Goal: Information Seeking & Learning: Check status

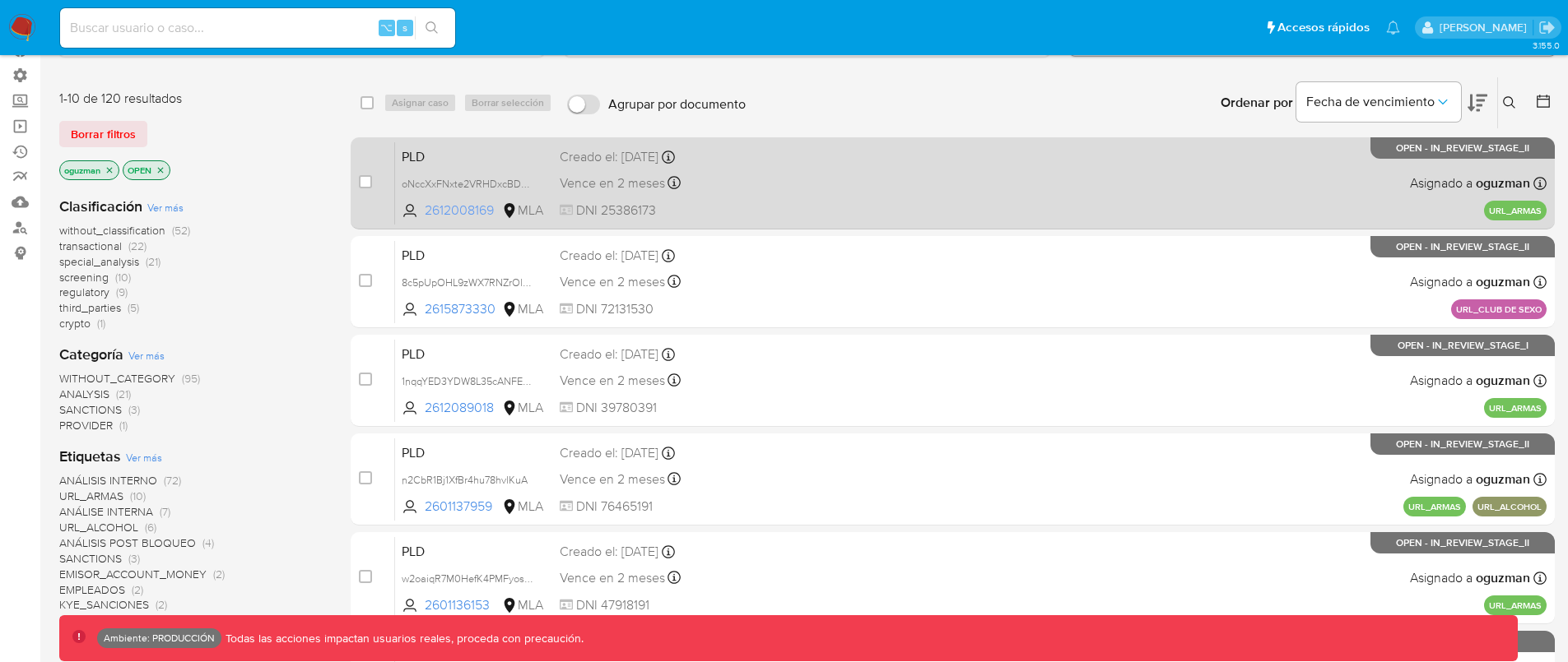
scroll to position [112, 0]
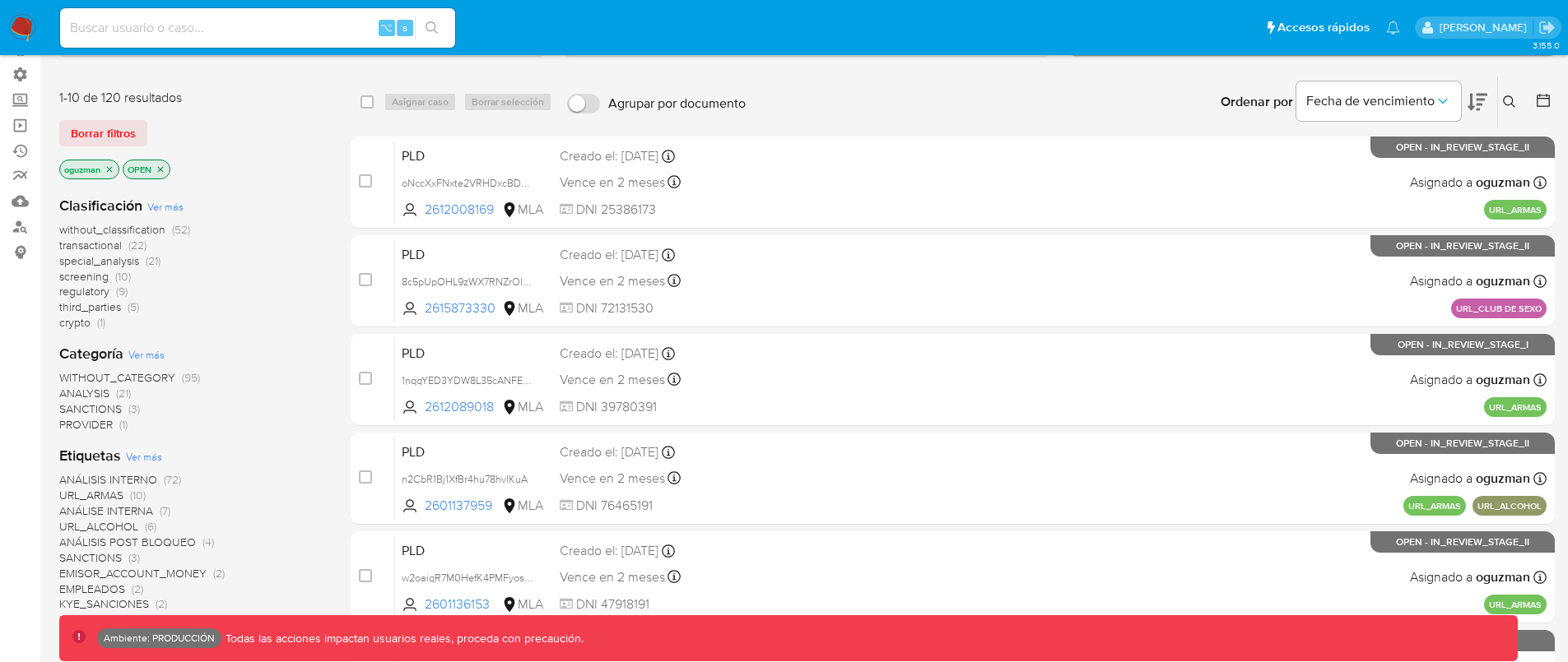
click at [93, 268] on span "screening" at bounding box center [84, 276] width 49 height 17
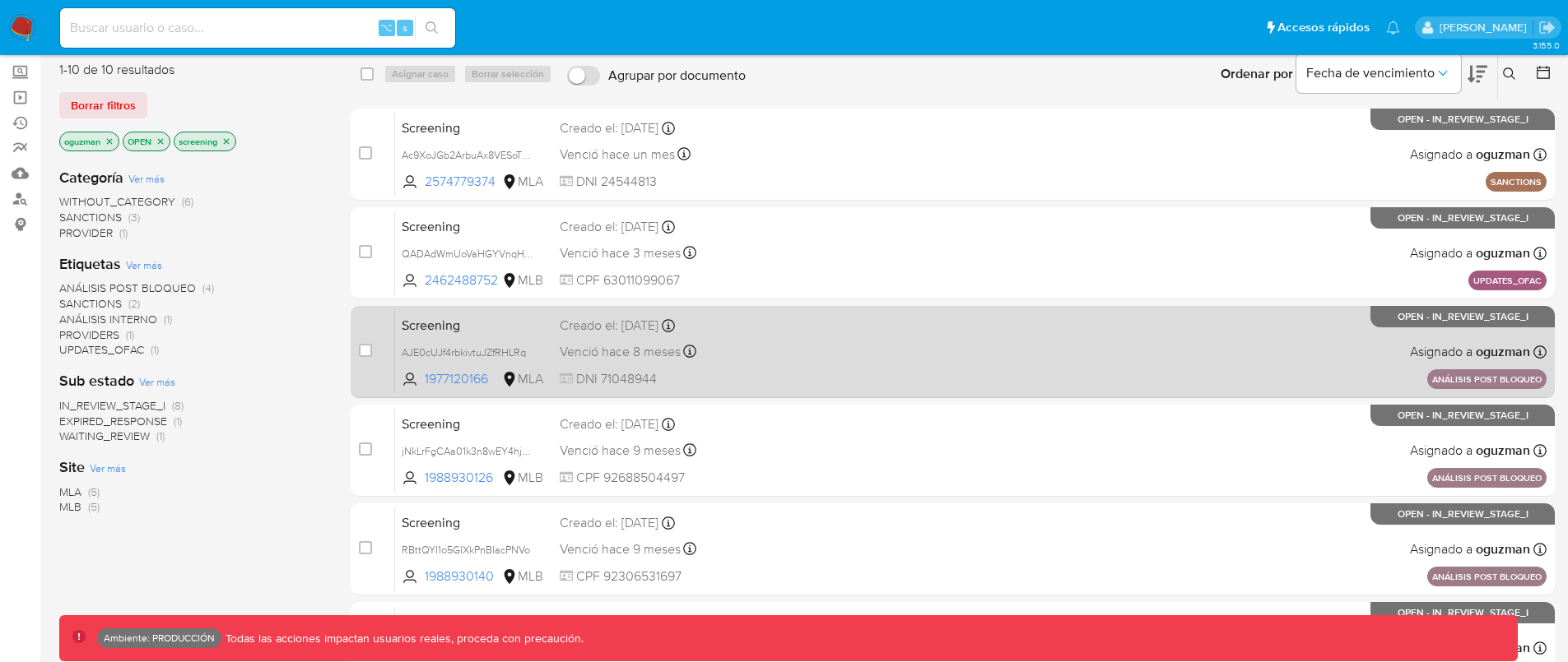
scroll to position [148, 0]
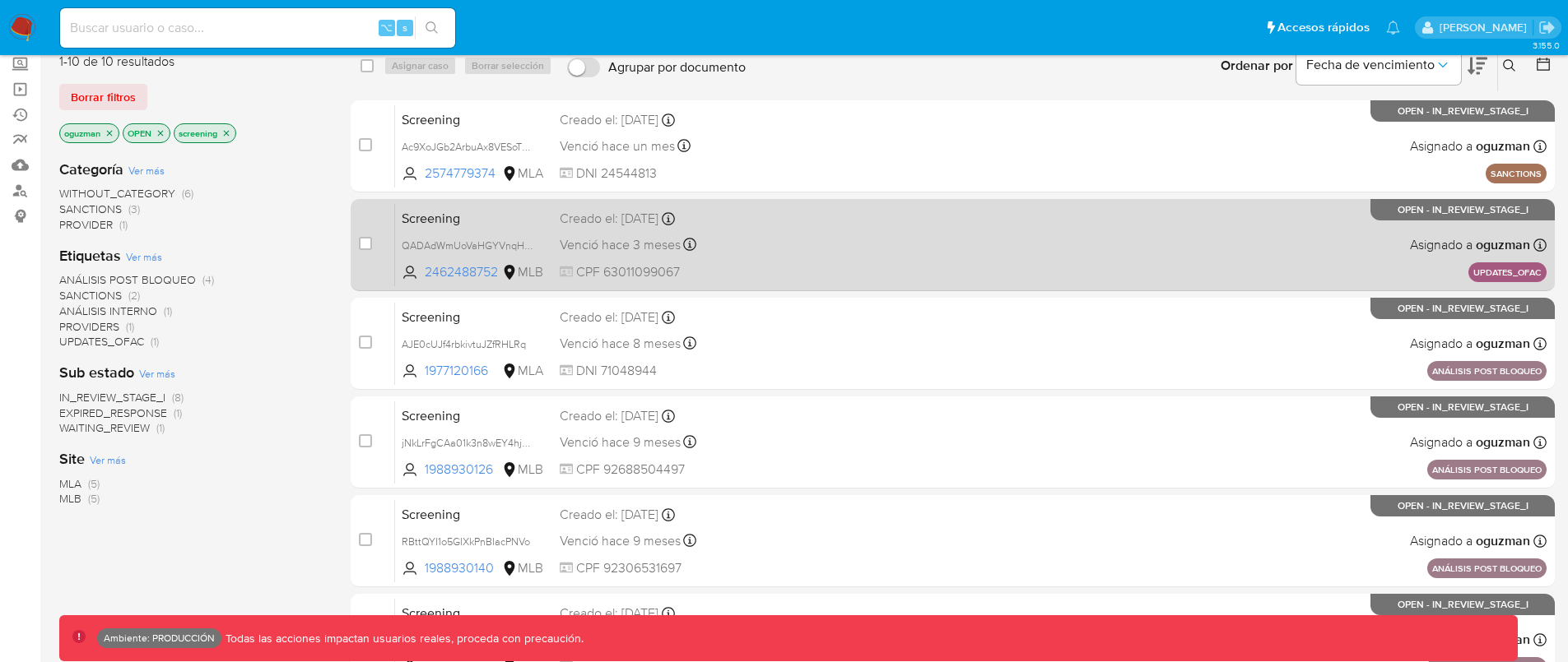
click at [1088, 255] on div "Screening QADAdWmUoVaHGYVnqHOCyyno 2462488752 MLB Creado el: 27/05/2025 Creado …" at bounding box center [971, 245] width 1152 height 83
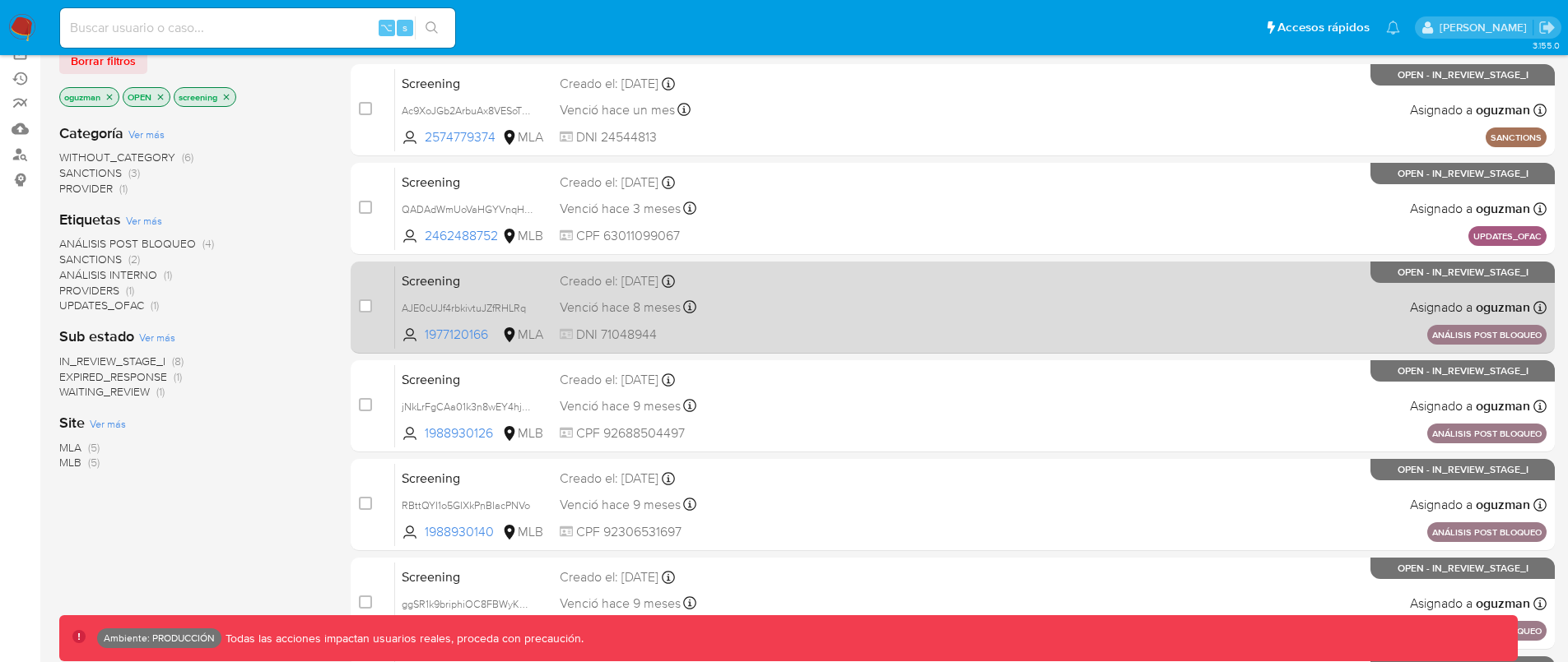
scroll to position [185, 0]
click at [1192, 309] on div "Screening AJE0cUJf4rbkivtuJZfRHLRq 1977120166 MLA Creado el: 12/09/2024 Creado …" at bounding box center [971, 306] width 1152 height 83
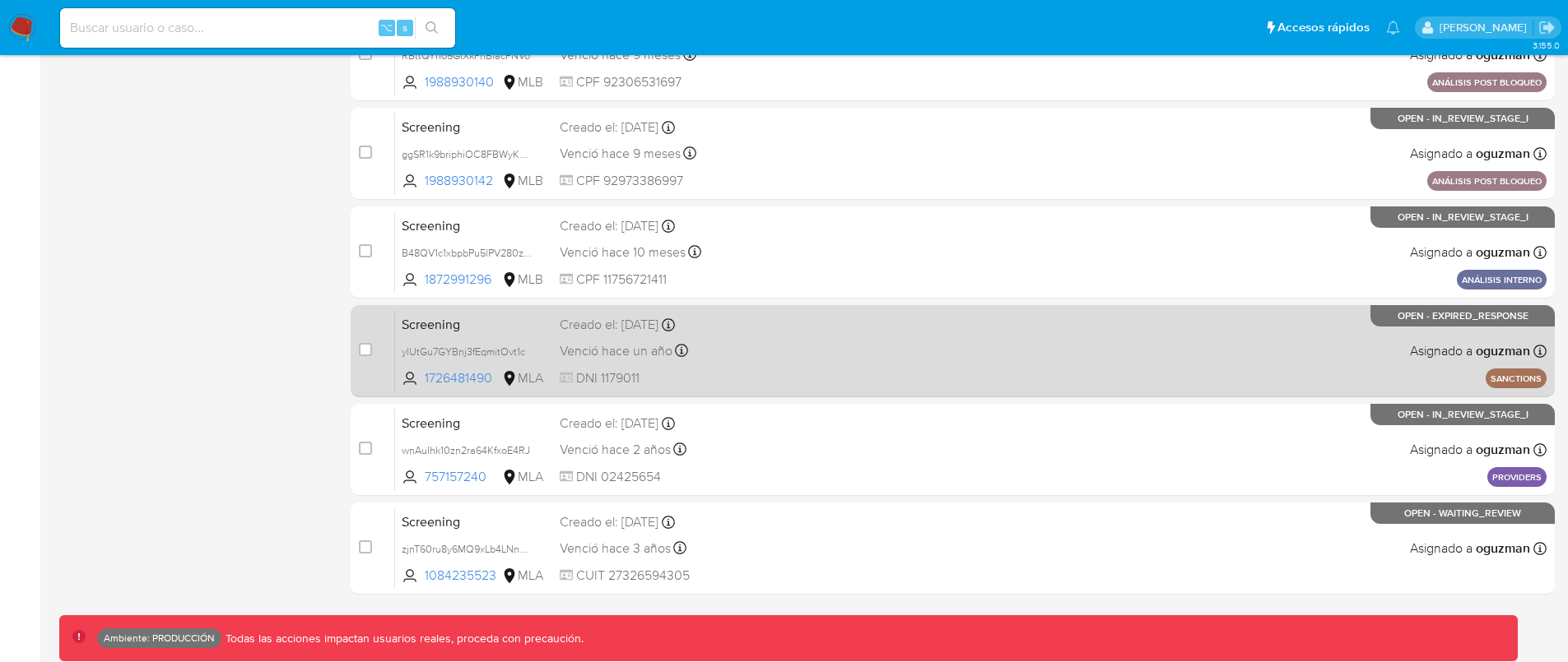
scroll to position [637, 0]
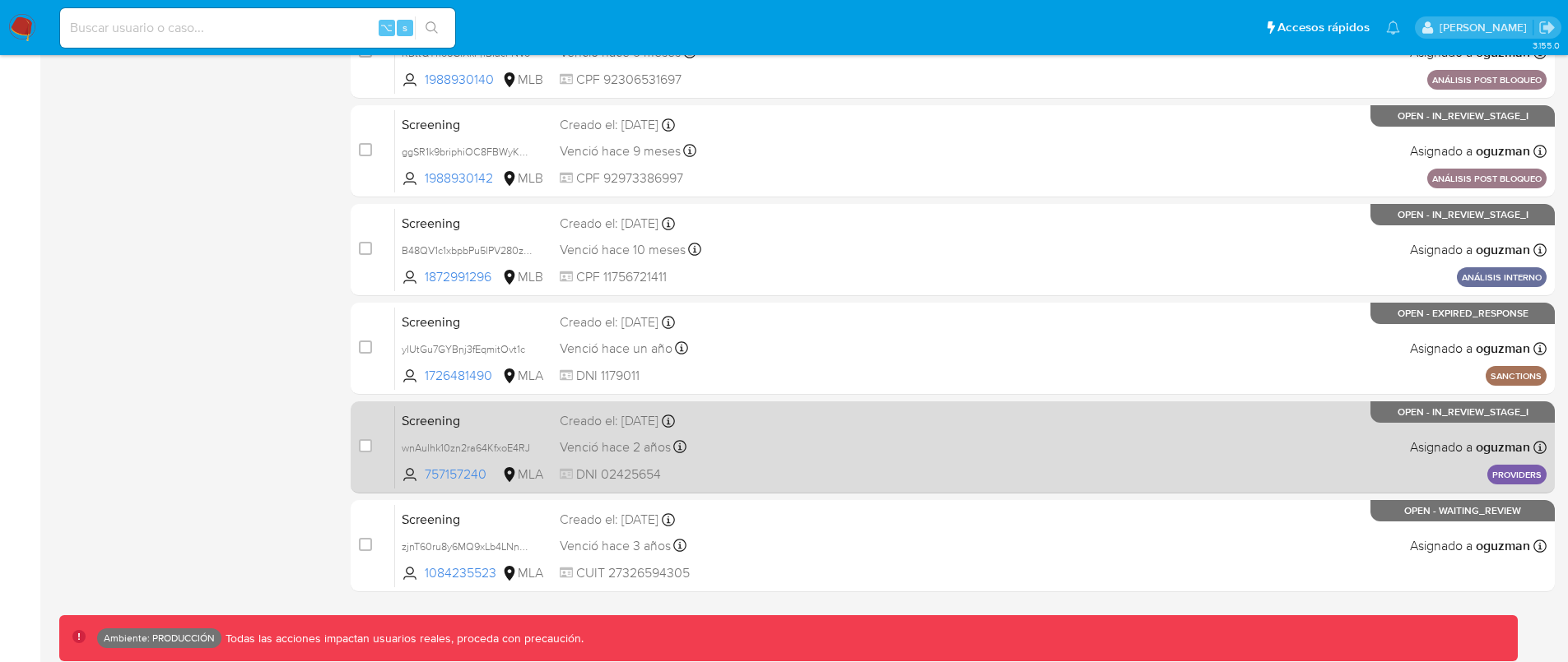
click at [988, 417] on div "Screening wnAuIhk10zn2ra64KfxoE4RJ 757157240 MLA Creado el: 05/09/2023 Creado e…" at bounding box center [971, 447] width 1152 height 83
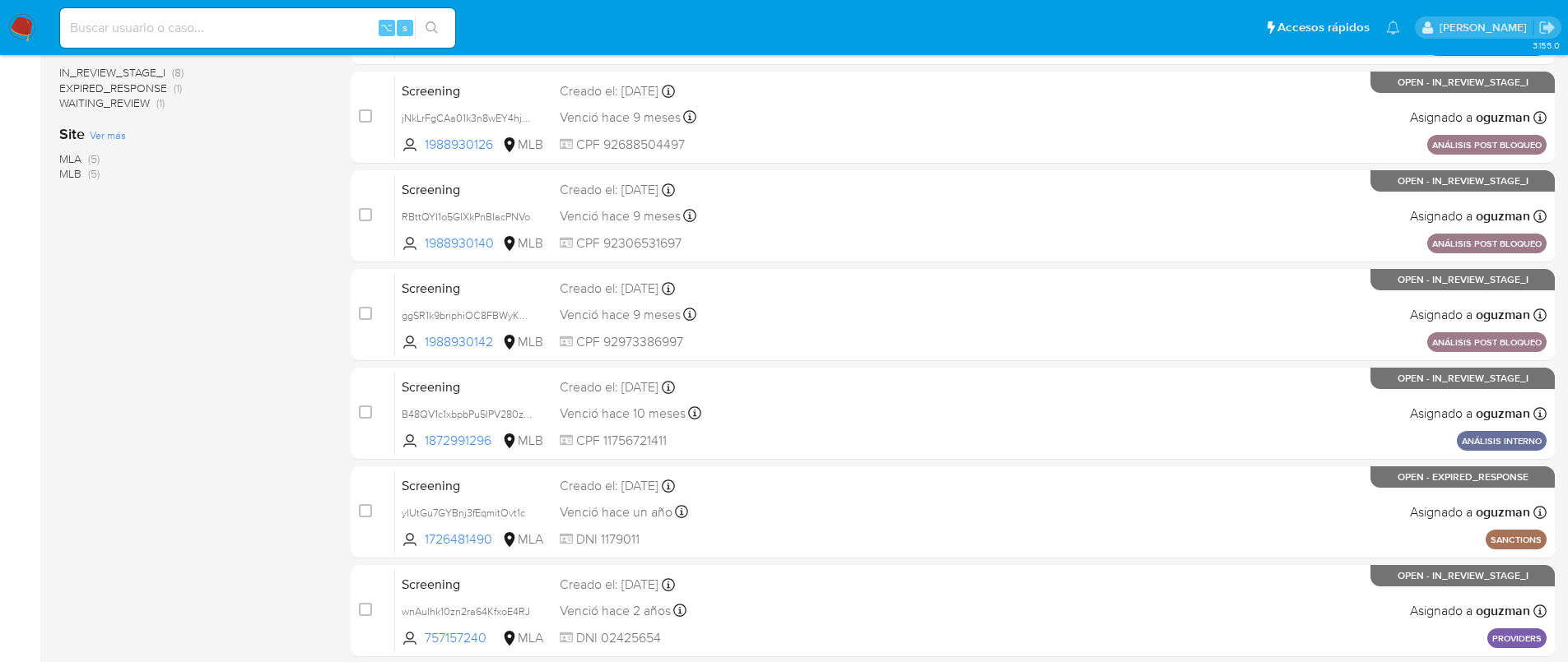
scroll to position [0, 0]
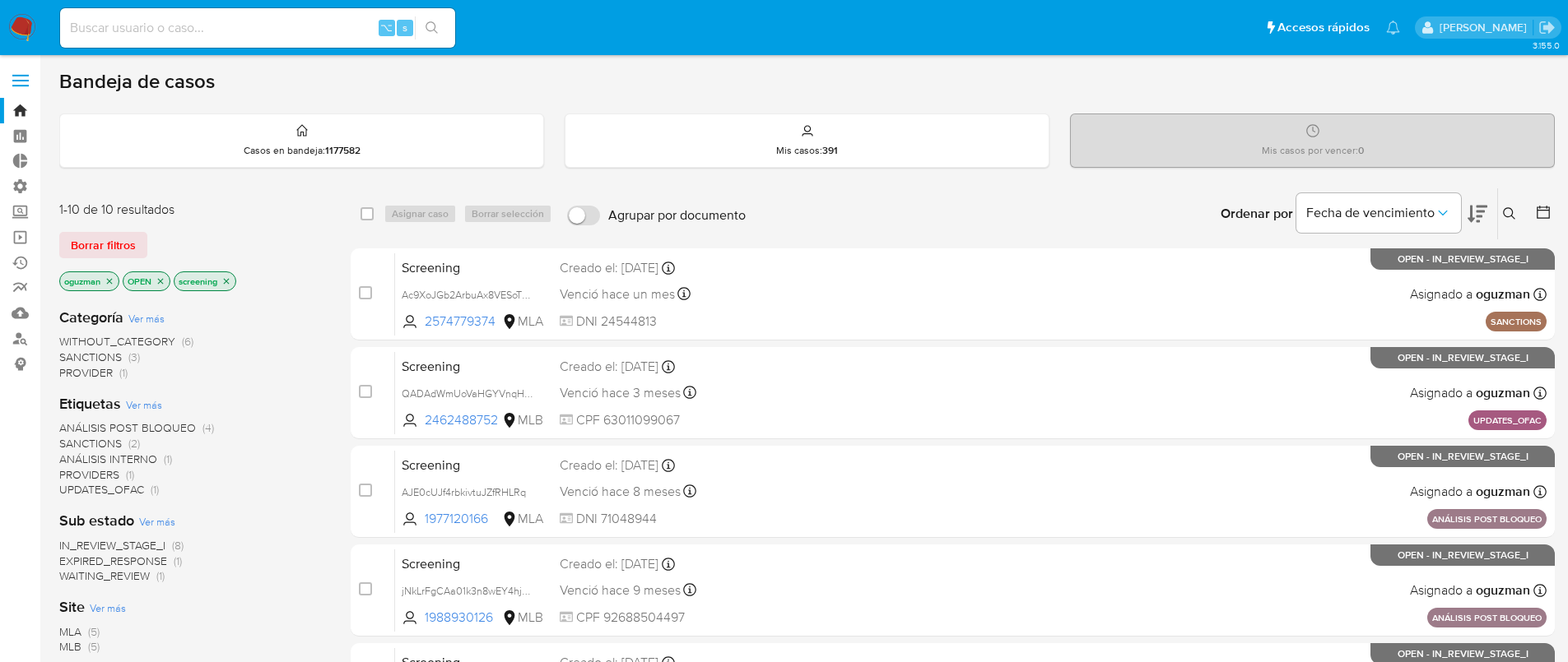
click at [112, 279] on icon "close-filter" at bounding box center [109, 280] width 6 height 6
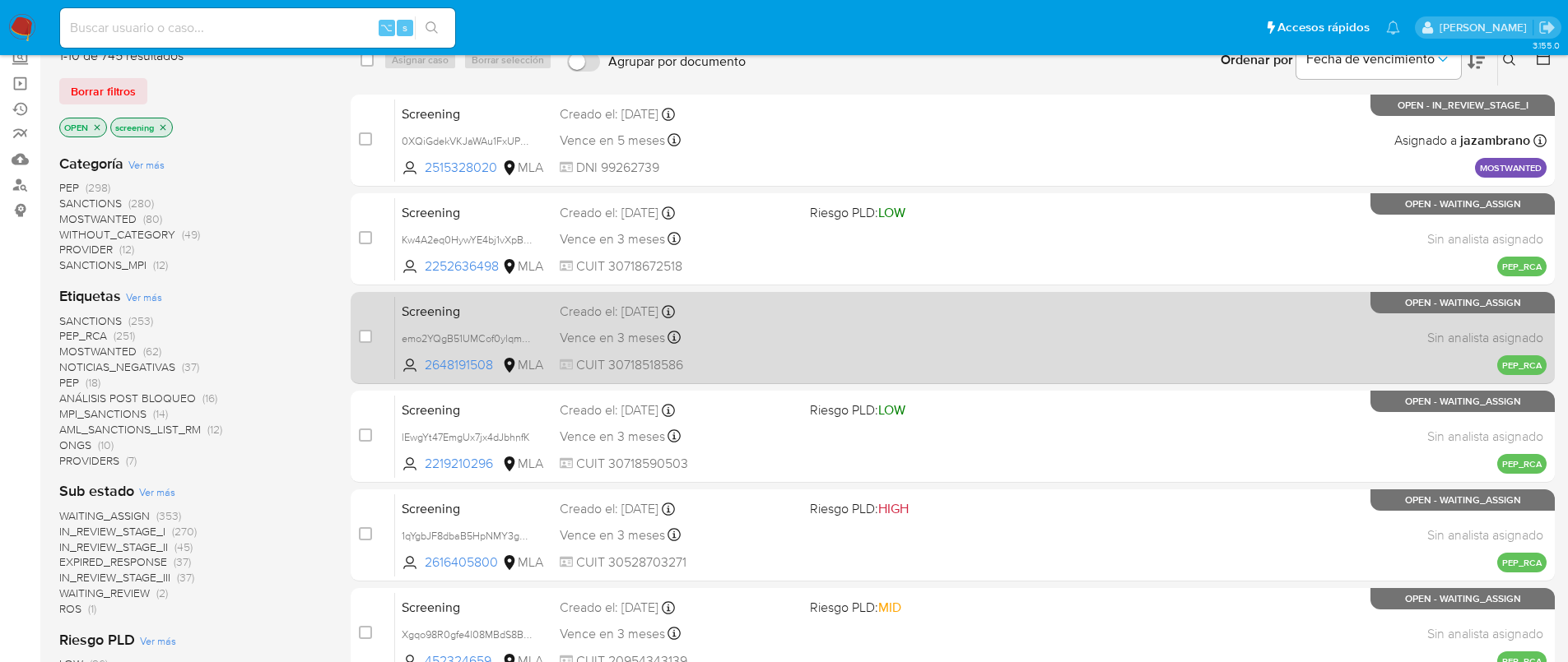
scroll to position [157, 0]
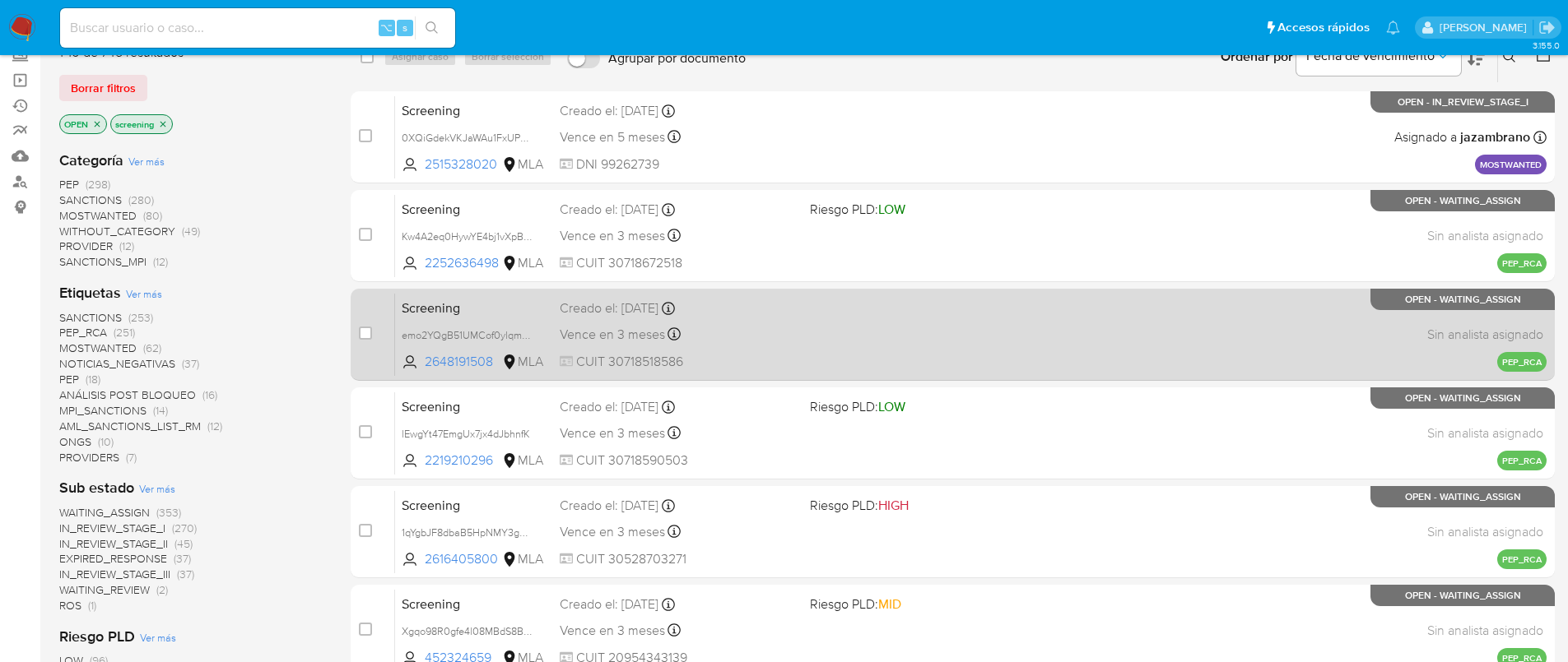
click at [1207, 334] on div "Screening emo2YQgB51UMCof0ylqm2iee 2648191508 MLA Creado el: 24/08/2025 Creado …" at bounding box center [971, 335] width 1152 height 83
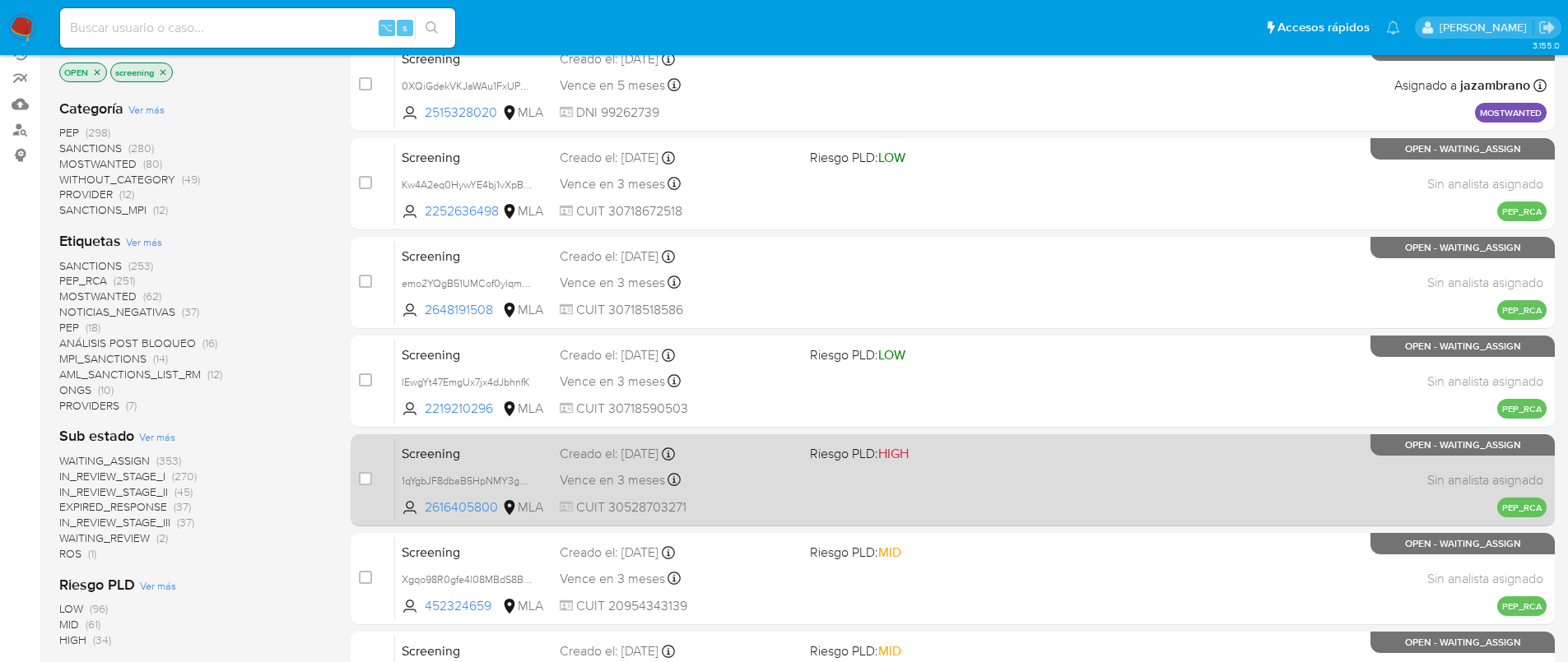
scroll to position [285, 0]
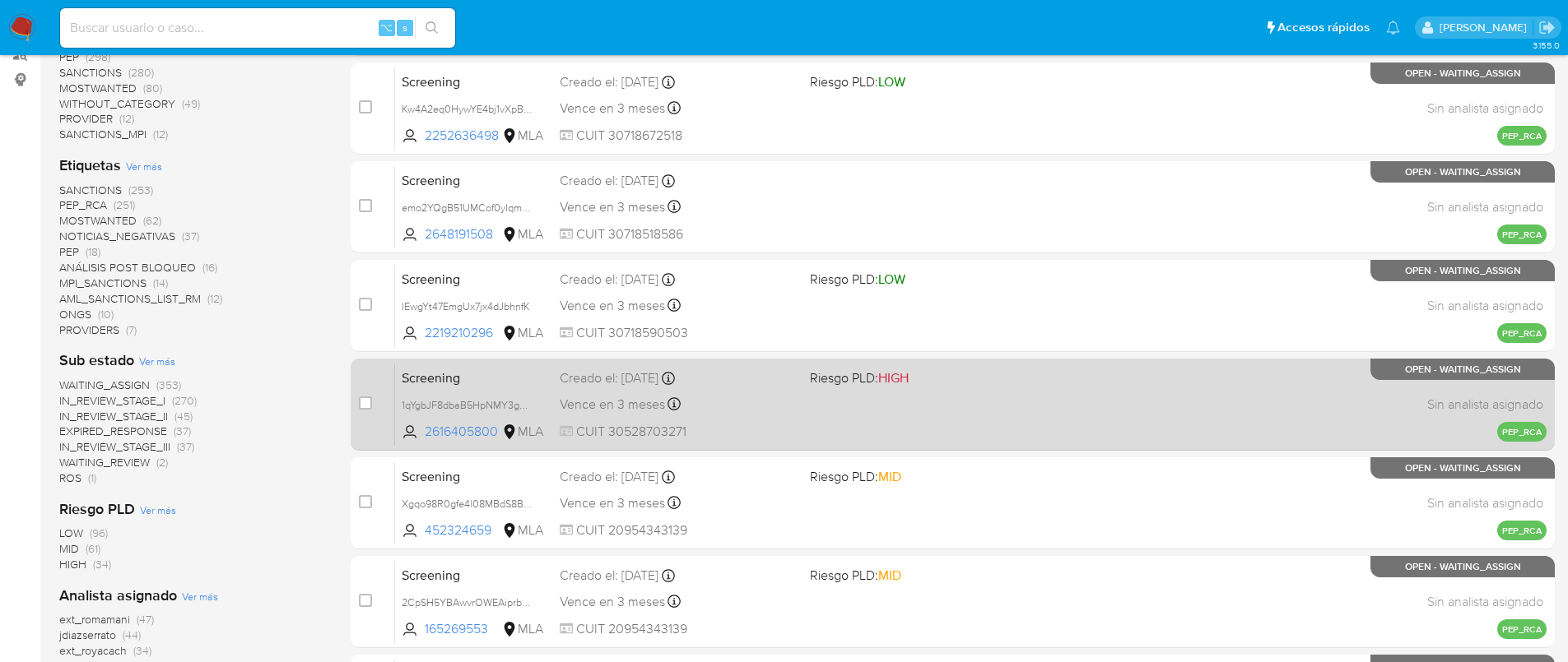
click at [1245, 406] on div "Screening 1qYgbJF8dbaB5HpNMY3guQ0m 2616405800 MLA Riesgo PLD: HIGH Creado el: 2…" at bounding box center [971, 405] width 1152 height 83
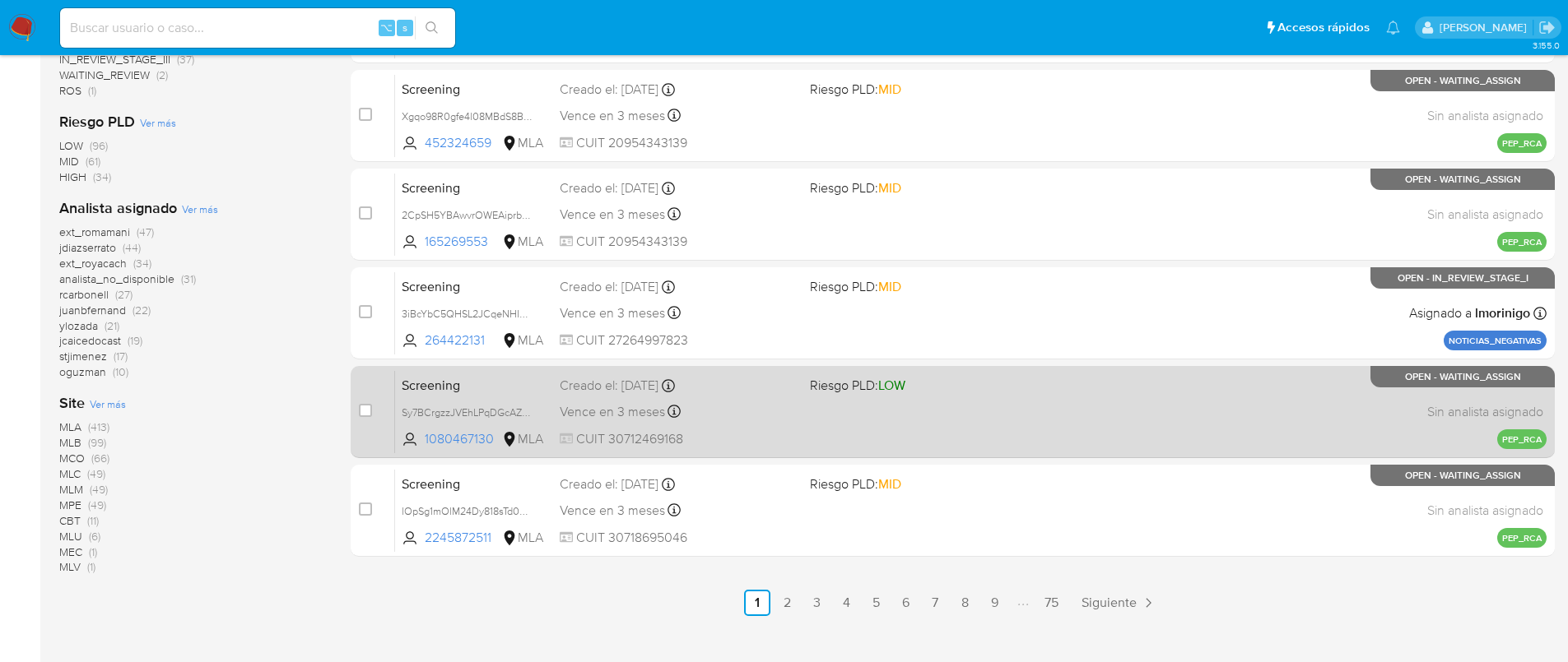
scroll to position [675, 0]
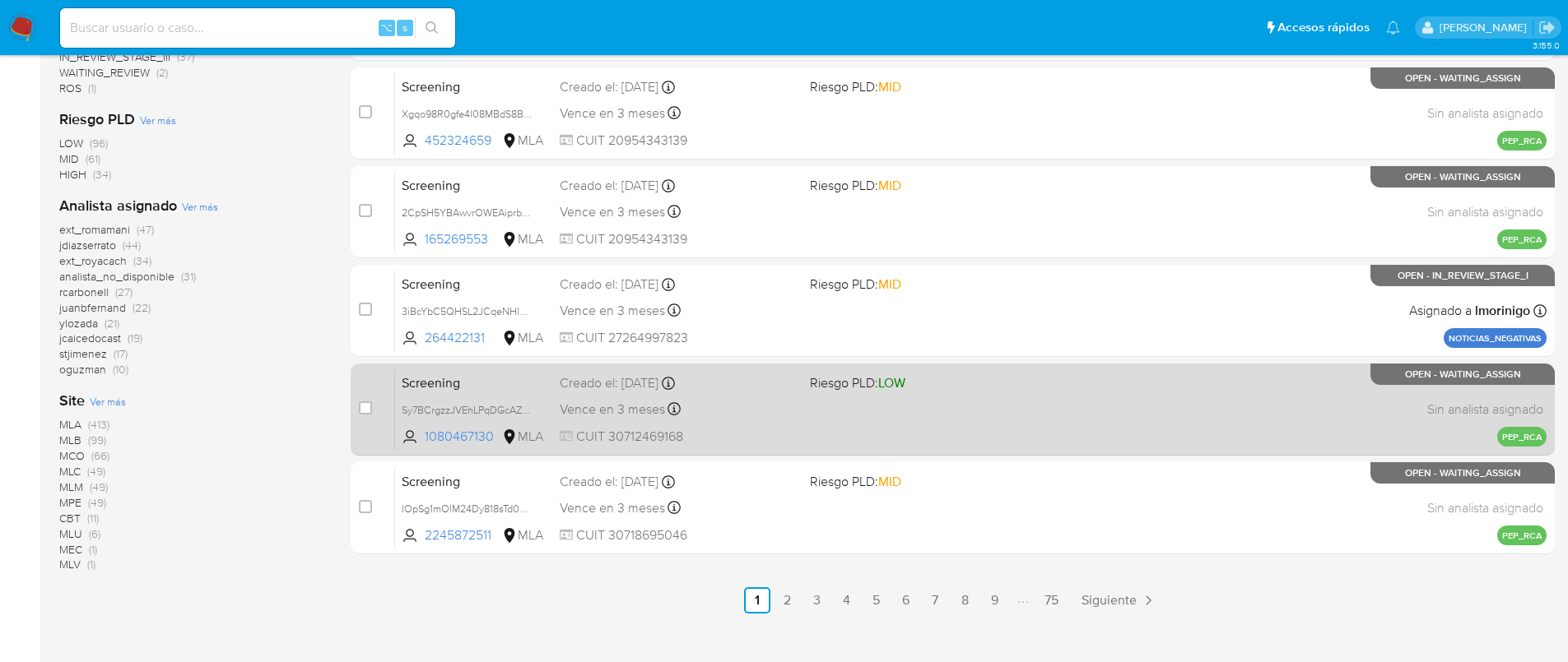
click at [1112, 421] on div "Screening Sy7BCrgzzJVEhLPqDGcAZBS6 1080467130 MLA Riesgo PLD: LOW Creado el: 20…" at bounding box center [971, 409] width 1152 height 83
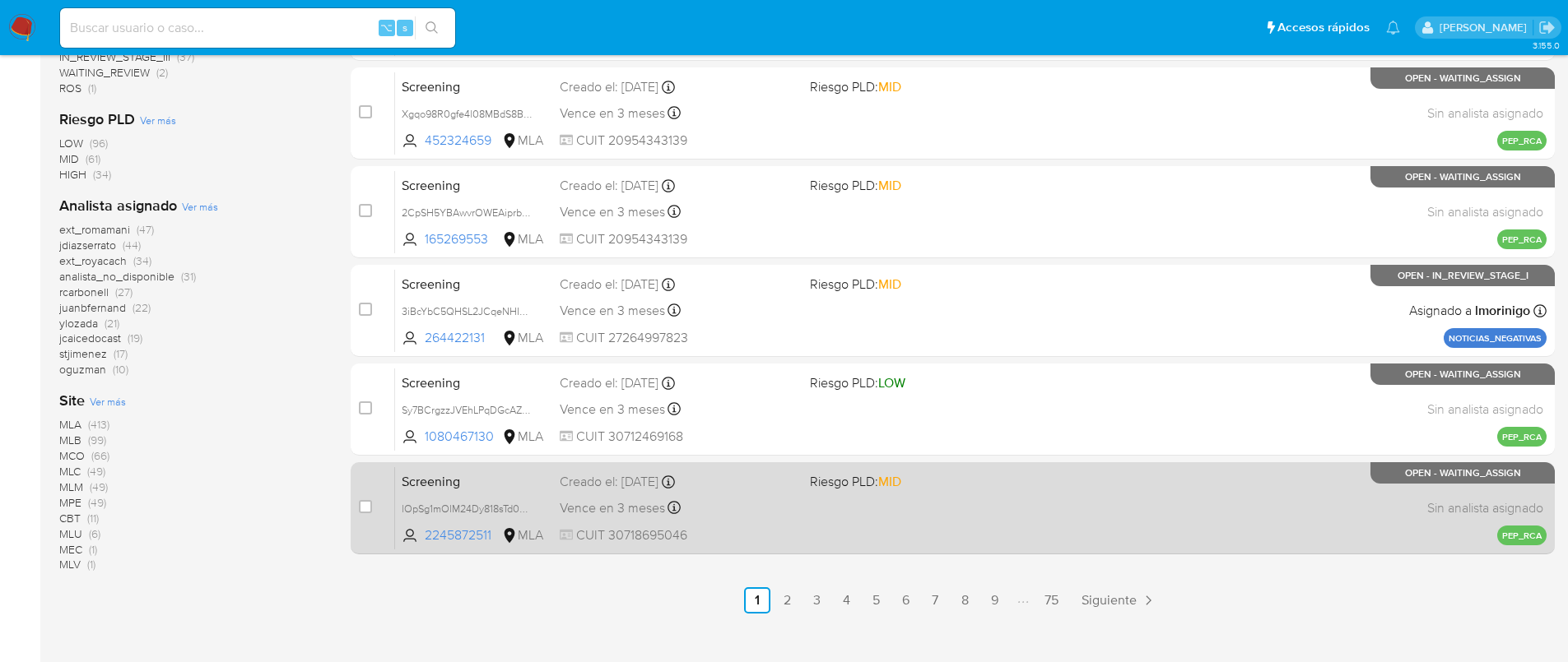
click at [1037, 492] on div "Screening lOpSg1mOlM24Dy818sTd0QFR 2245872511 MLA Riesgo PLD: MID Creado el: 20…" at bounding box center [971, 508] width 1152 height 83
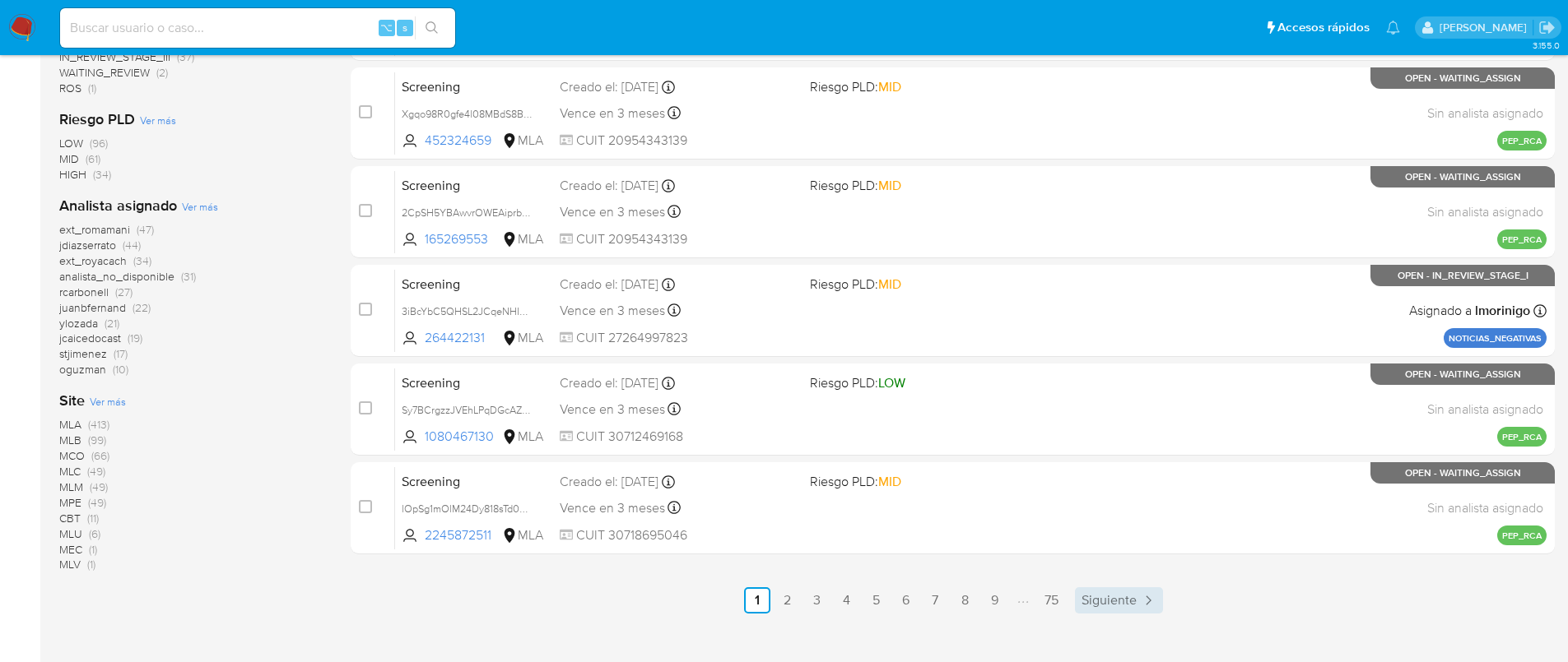
click at [1110, 598] on span "Siguiente" at bounding box center [1109, 600] width 55 height 13
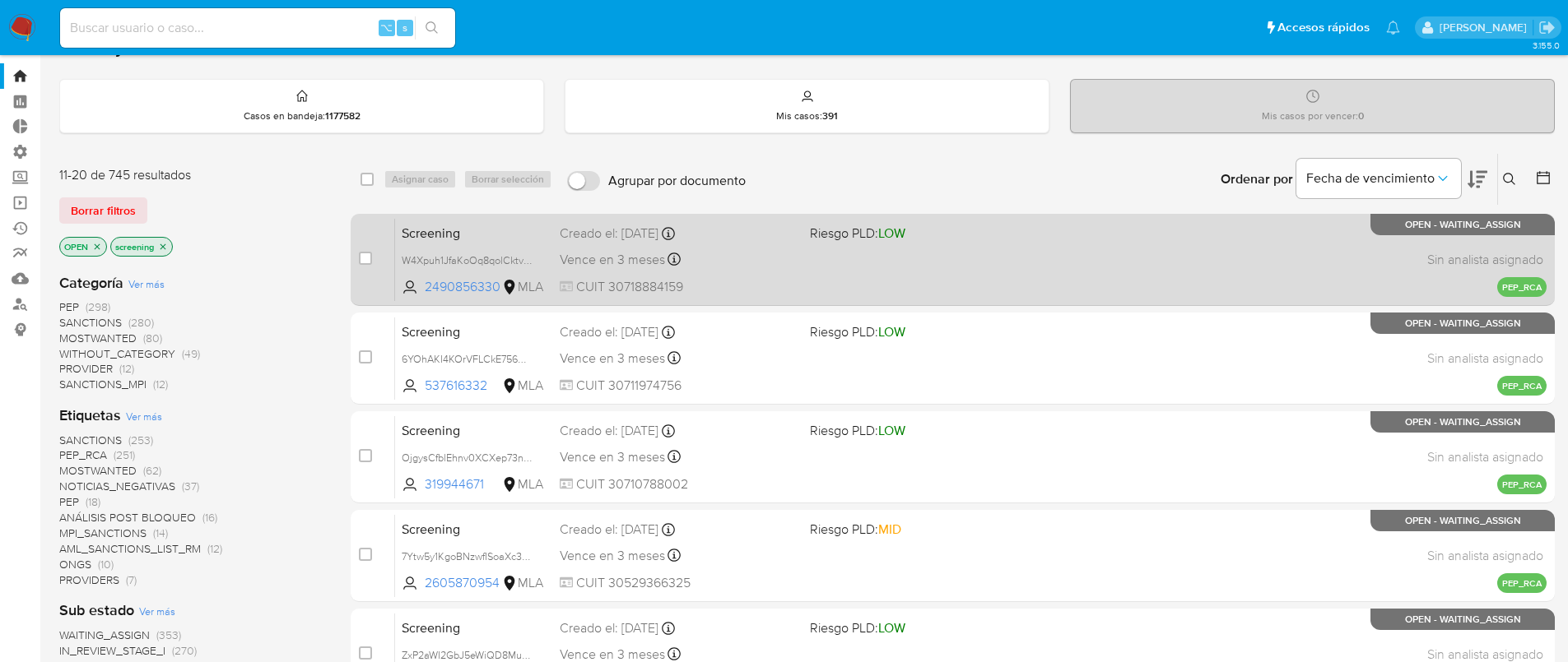
scroll to position [35, 0]
click at [1035, 301] on div "case-item-checkbox No es posible asignar el caso Screening W4Xpuh1JfaKoOq8qolCk…" at bounding box center [953, 259] width 1205 height 92
click at [1020, 279] on div "Screening W4Xpuh1JfaKoOq8qolCktvNh 2490856330 MLA Riesgo PLD: LOW Creado el: 20…" at bounding box center [971, 259] width 1152 height 83
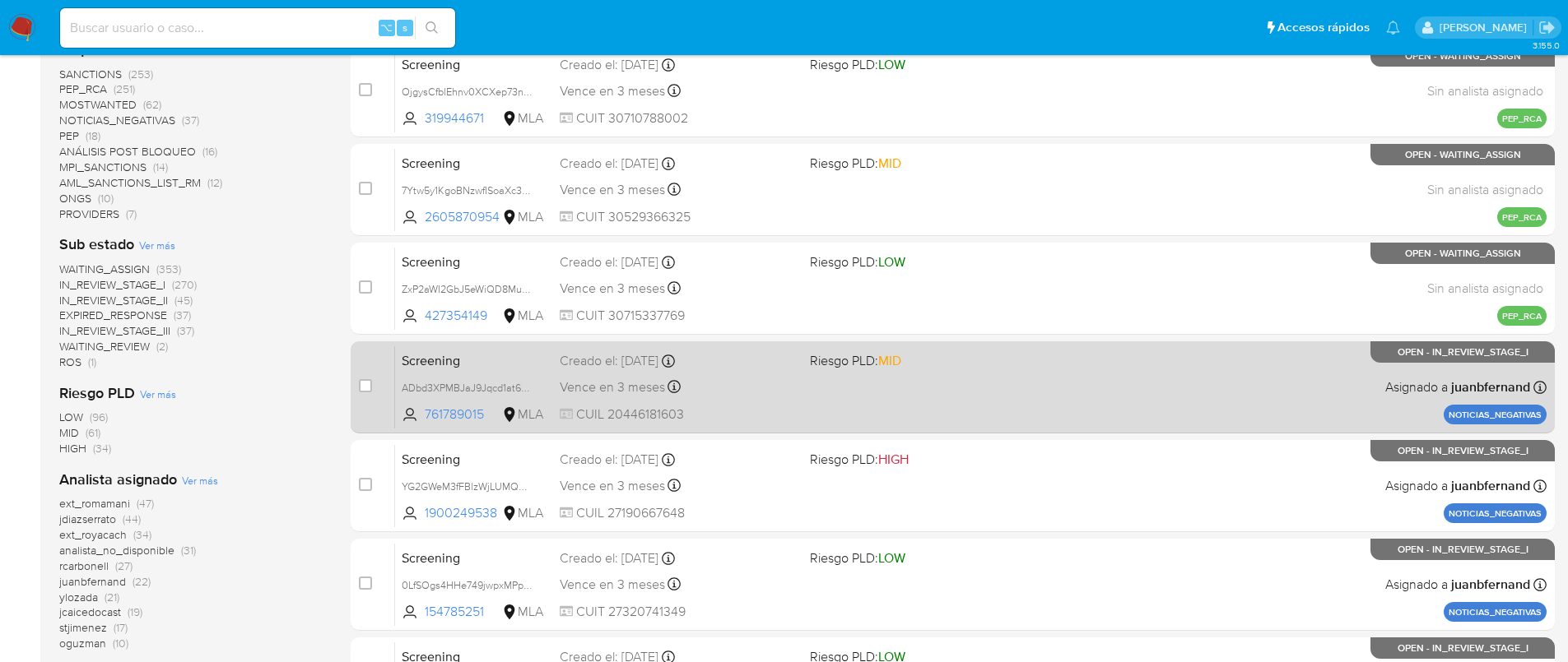
scroll to position [430, 0]
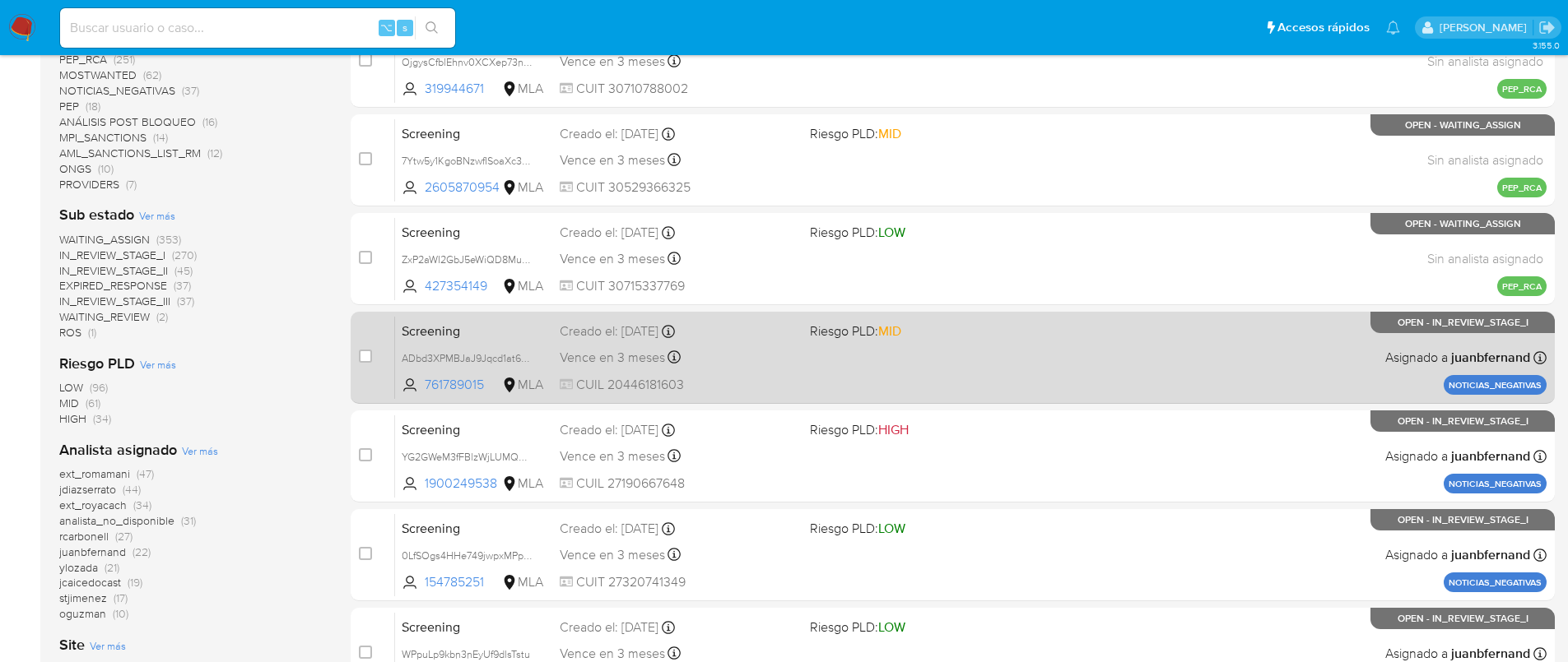
click at [1149, 368] on div "Screening ADbd3XPMBJaJ9Jqcd1at6T8f 761789015 MLA Riesgo PLD: MID Creado el: 18/…" at bounding box center [971, 357] width 1152 height 83
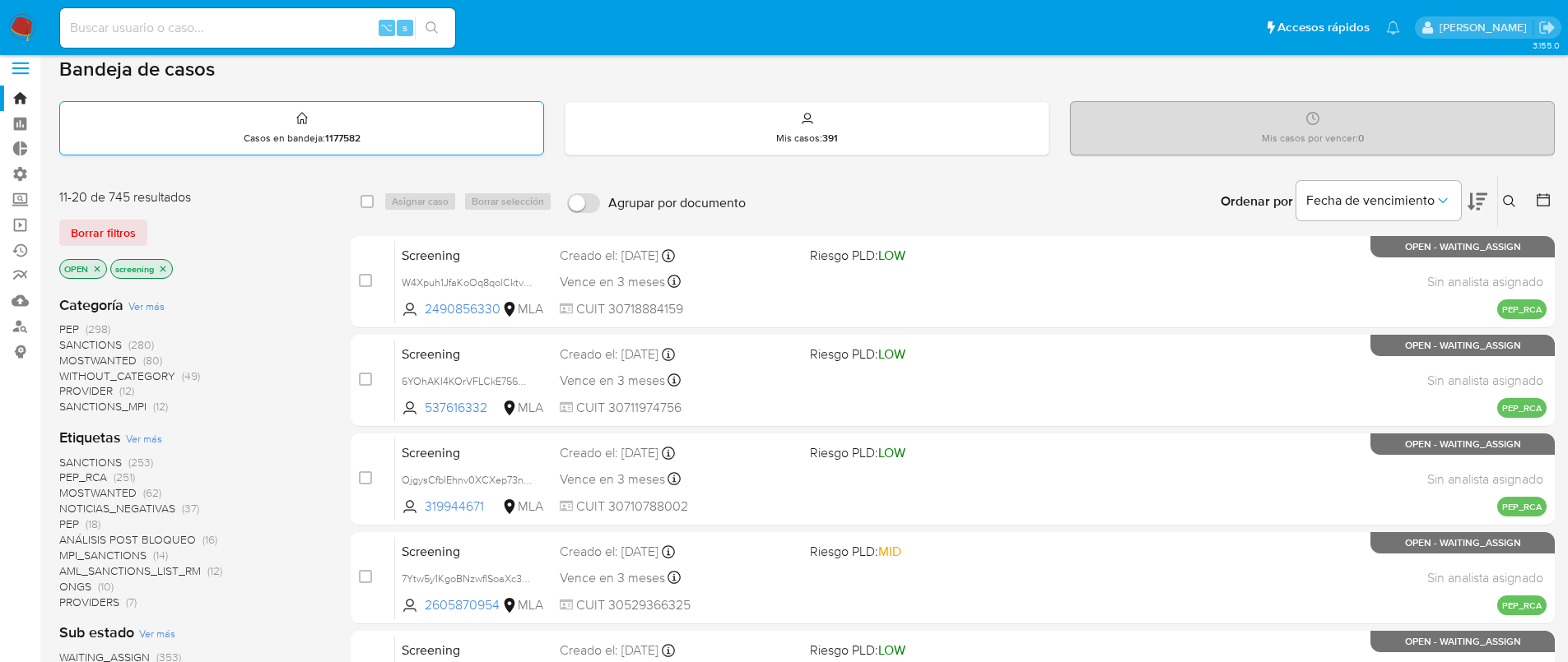
scroll to position [0, 0]
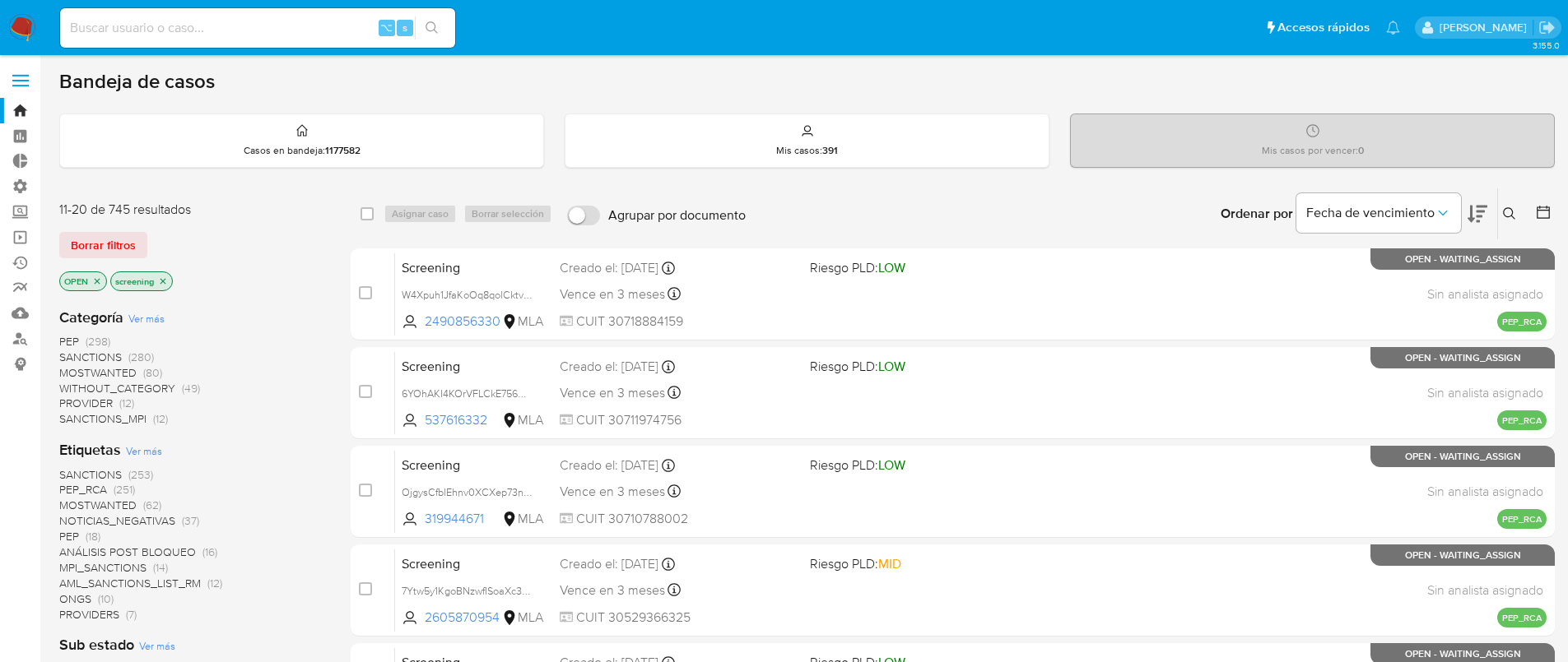
click at [164, 282] on icon "close-filter" at bounding box center [163, 281] width 10 height 10
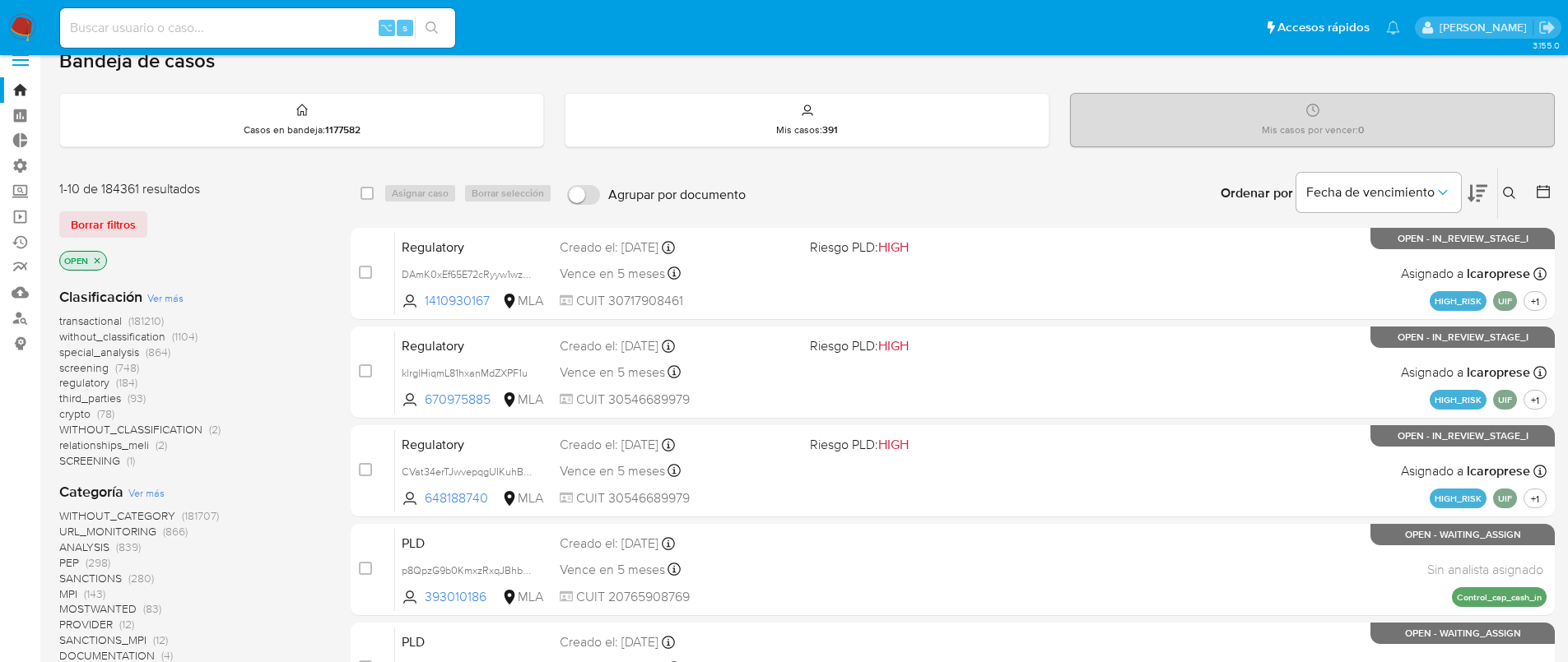
scroll to position [22, 0]
click at [111, 312] on span "transactional" at bounding box center [90, 320] width 63 height 17
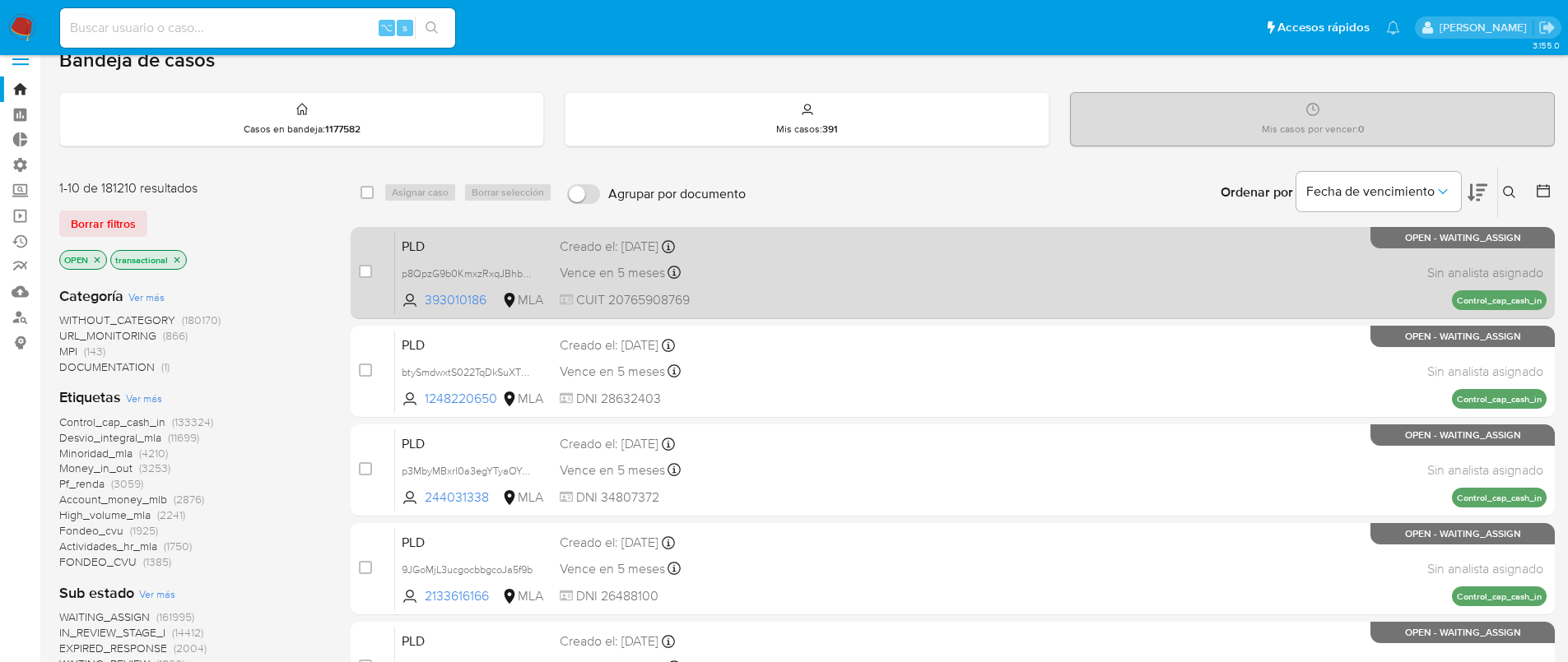
click at [1078, 273] on div "PLD p8QpzG9b0KmxzRxqJBhbNdya 393010186 MLA Creado el: 26/06/2025 Creado el: 26/…" at bounding box center [971, 273] width 1152 height 83
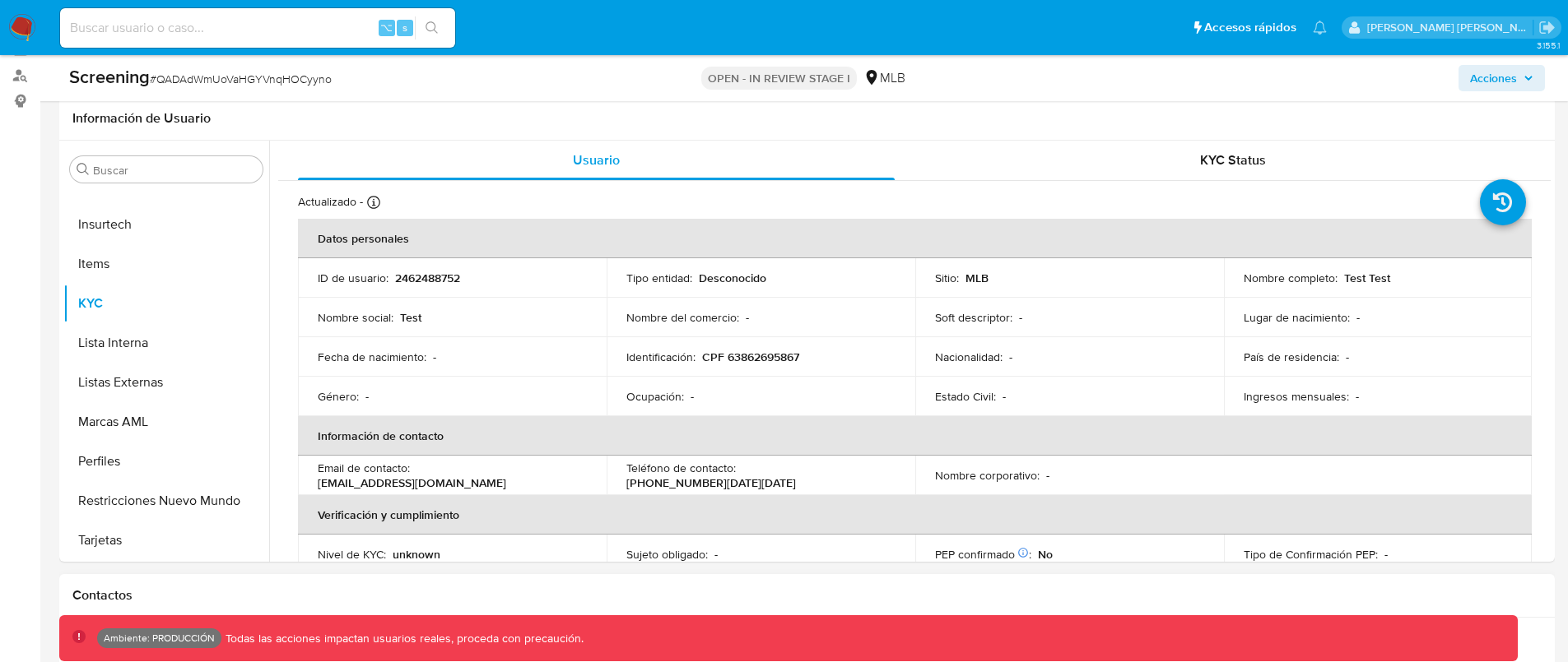
select select "10"
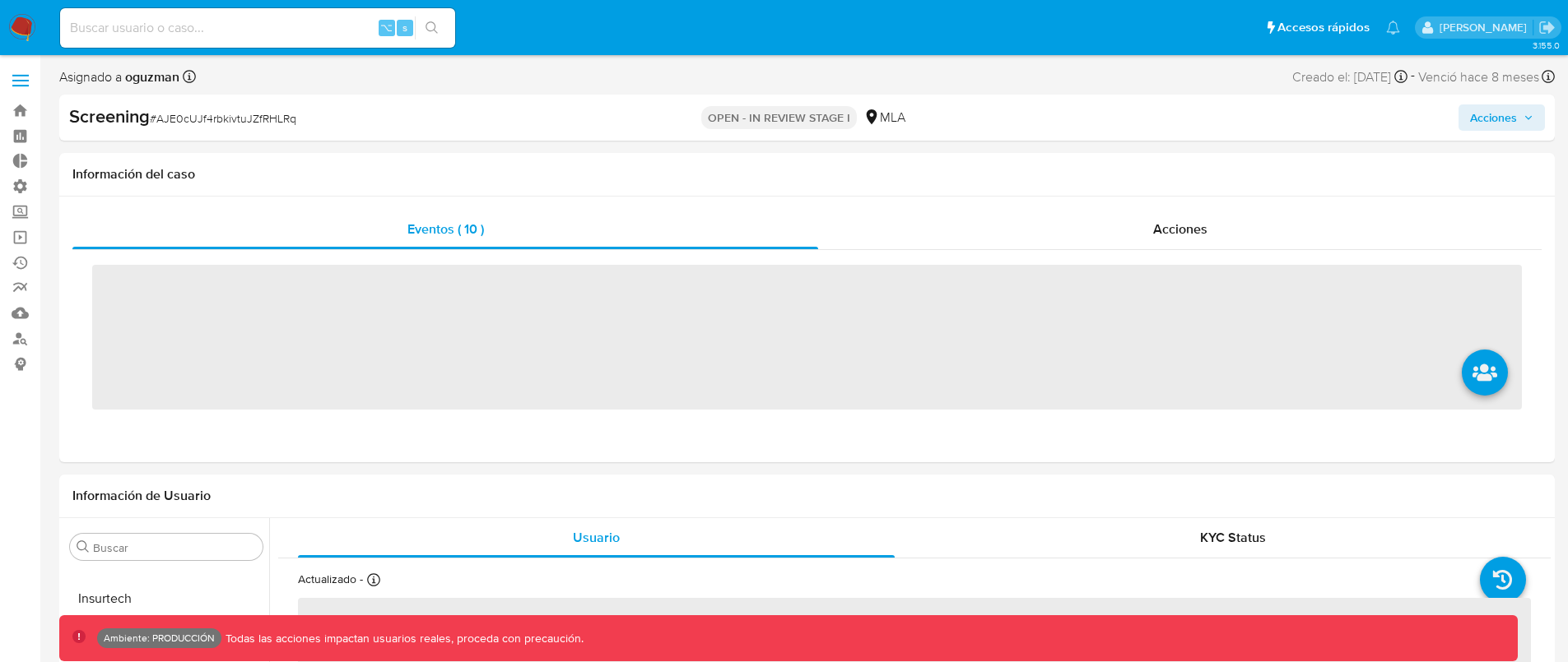
scroll to position [774, 0]
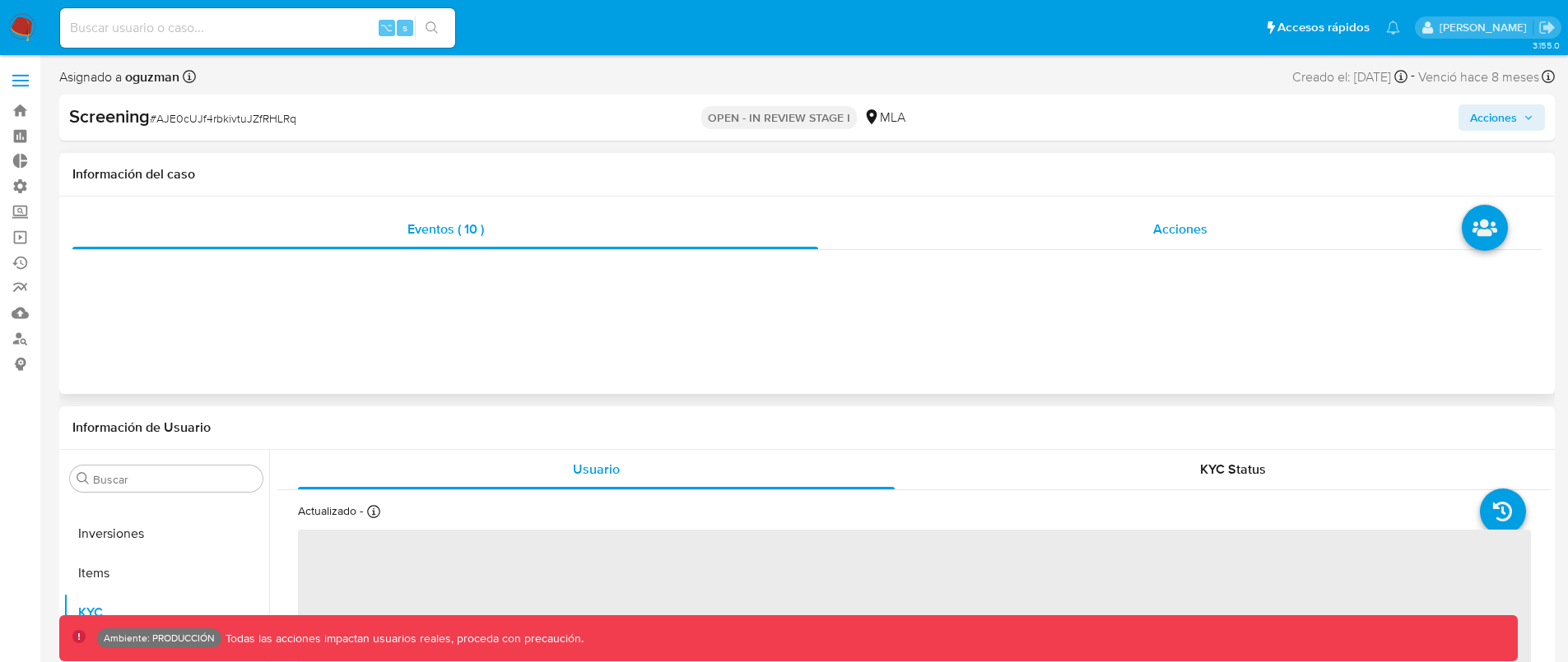
click at [1245, 242] on div "Acciones" at bounding box center [1180, 229] width 723 height 39
select select "10"
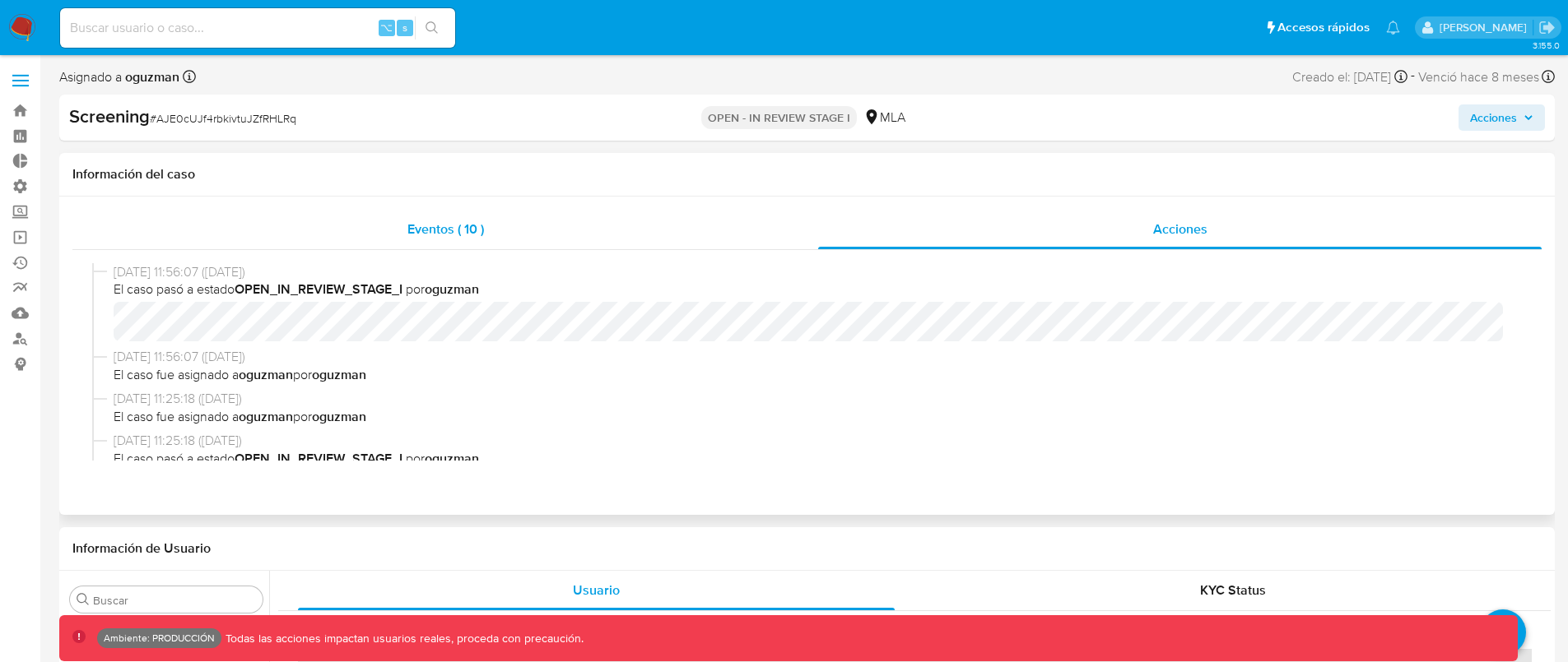
click at [485, 224] on div "Eventos ( 10 )" at bounding box center [445, 229] width 746 height 39
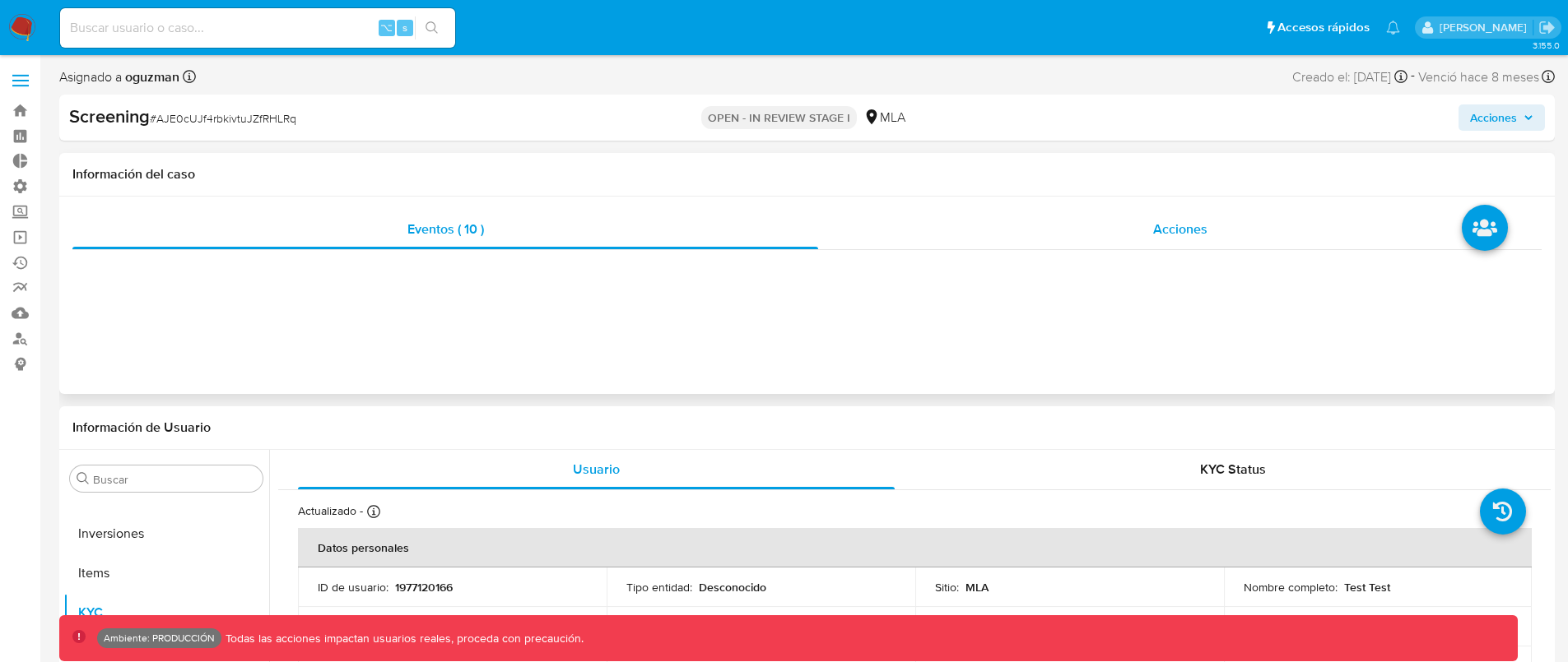
click at [1117, 235] on div "Acciones" at bounding box center [1180, 229] width 723 height 39
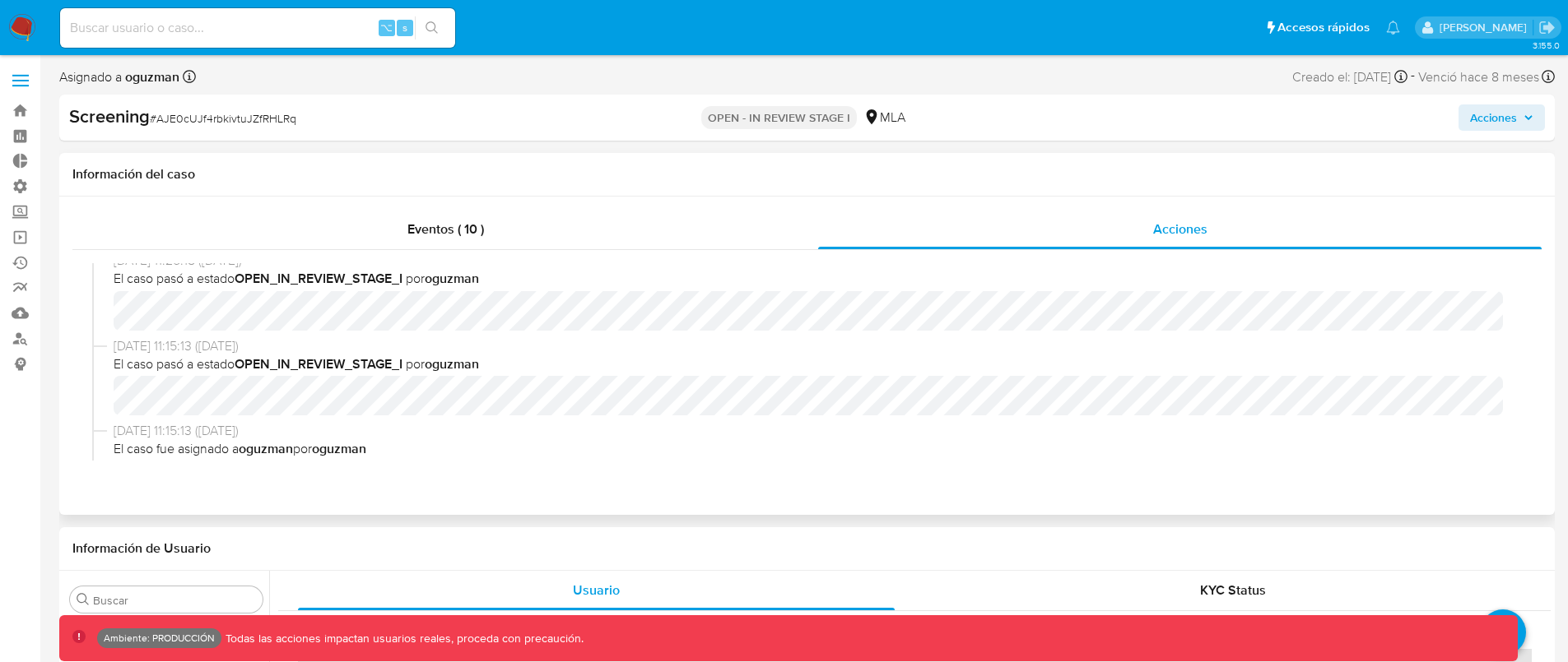
scroll to position [0, 0]
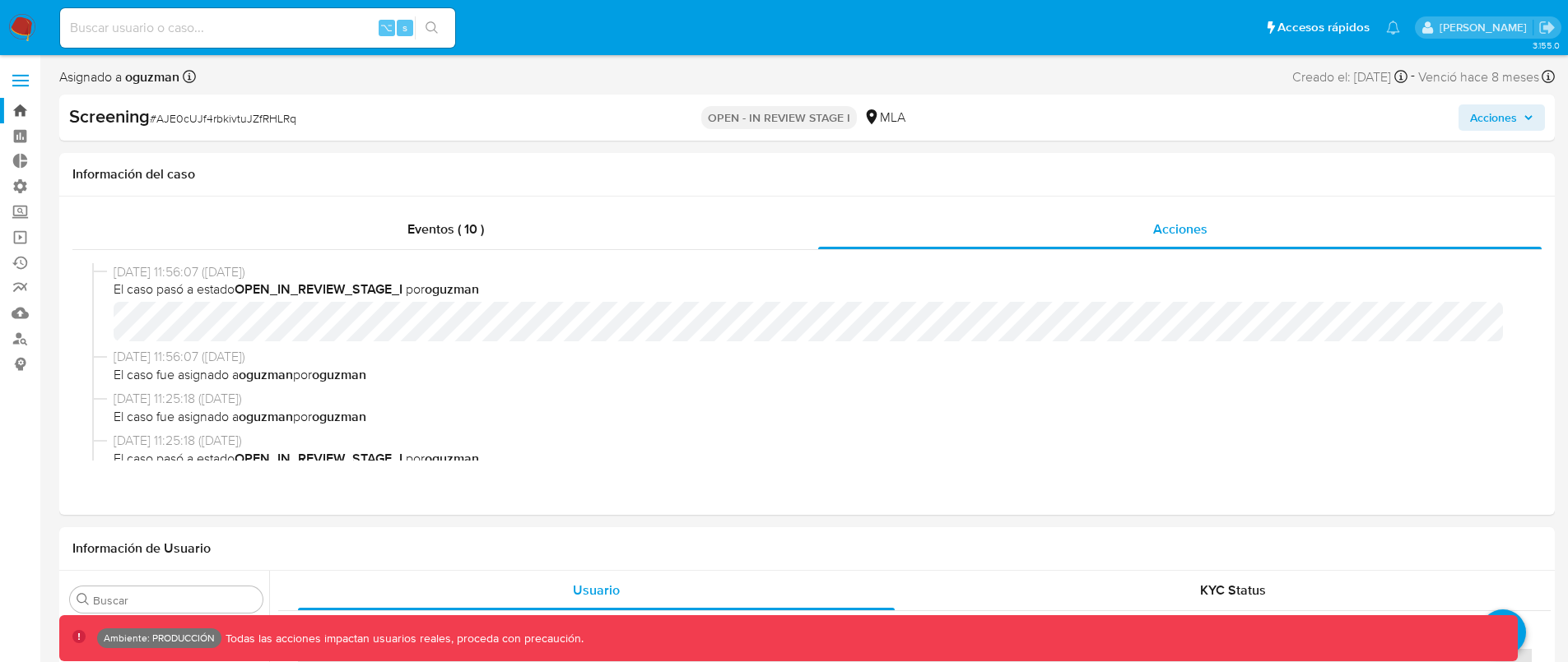
click at [27, 114] on link "Bandeja" at bounding box center [98, 110] width 196 height 26
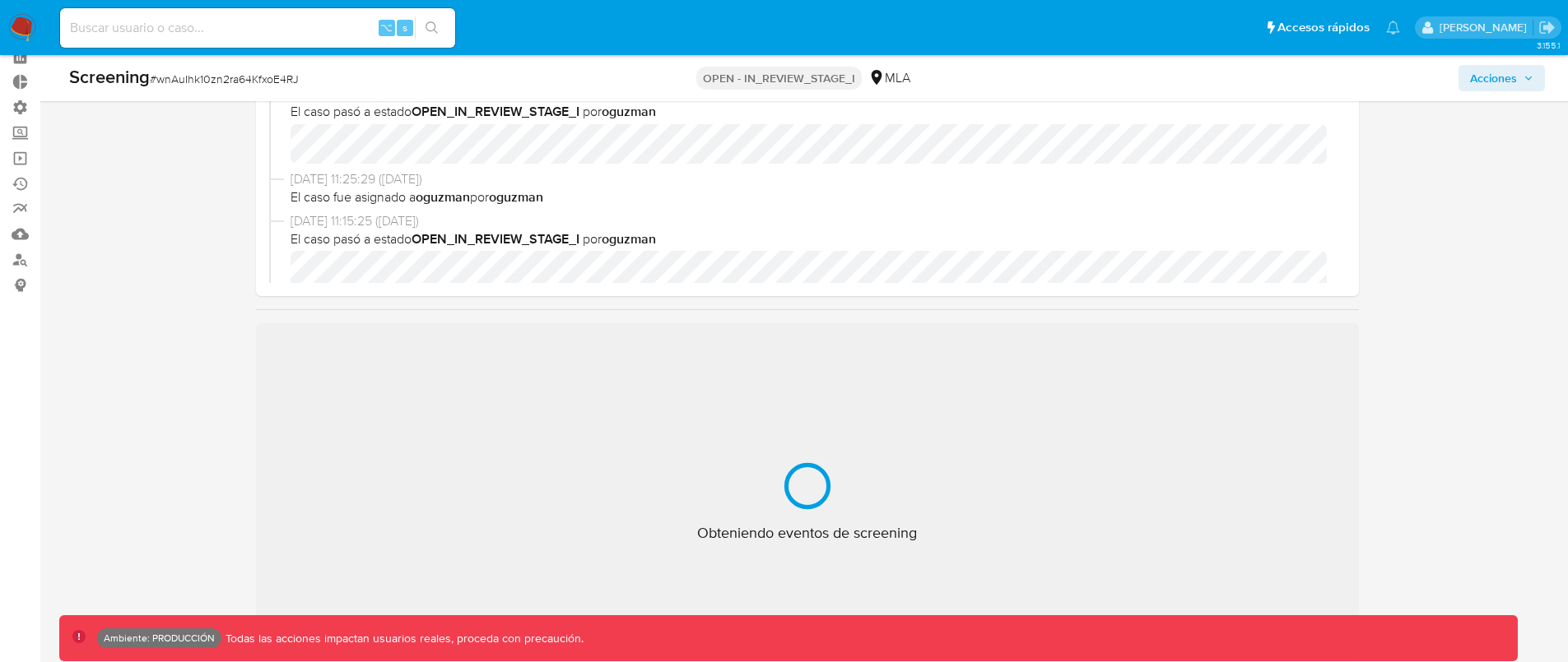
scroll to position [69, 0]
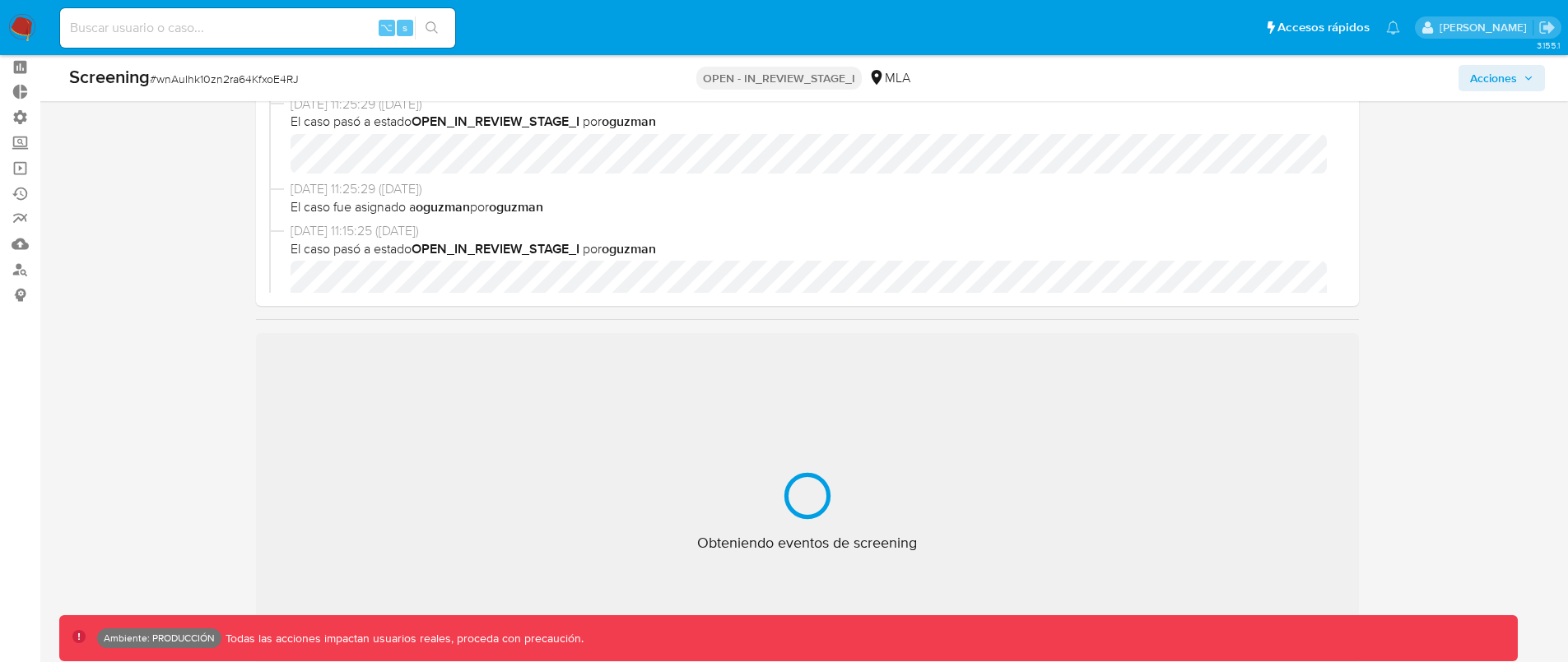
select select "10"
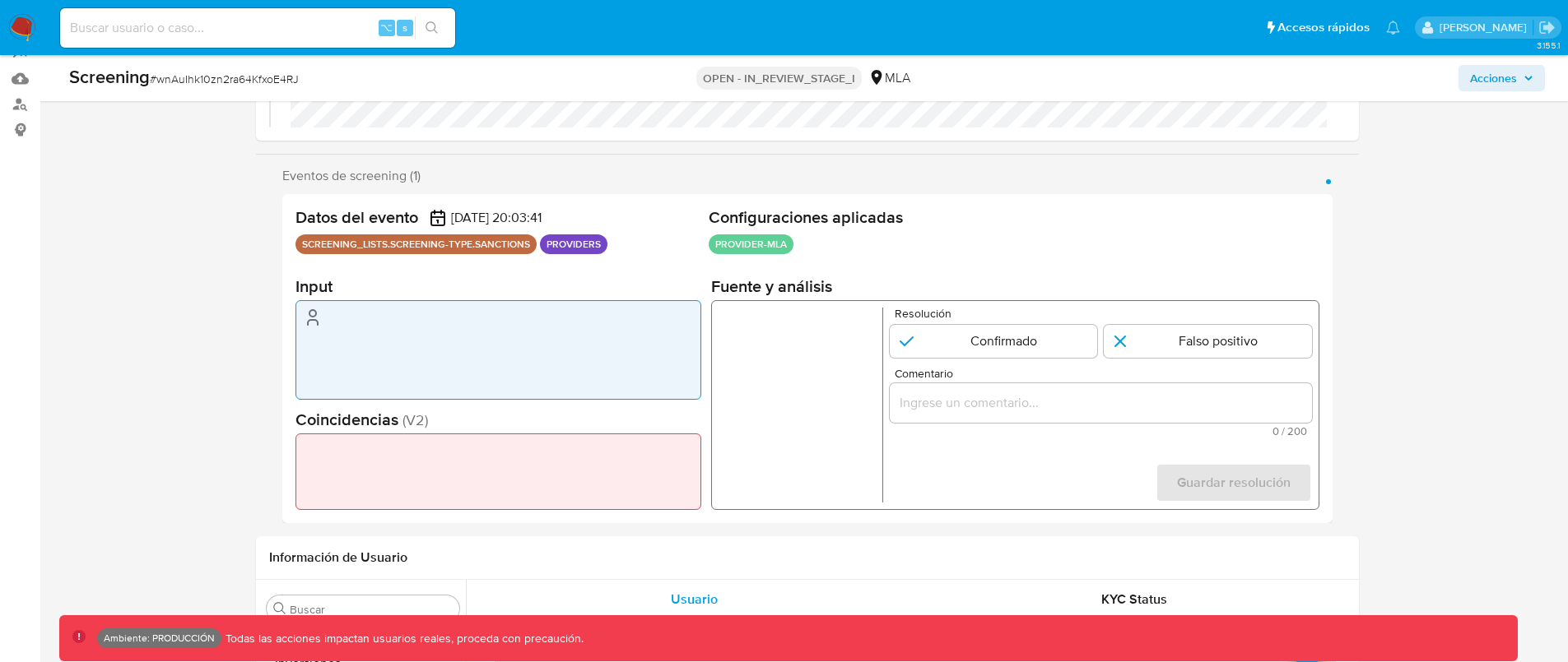
scroll to position [234, 0]
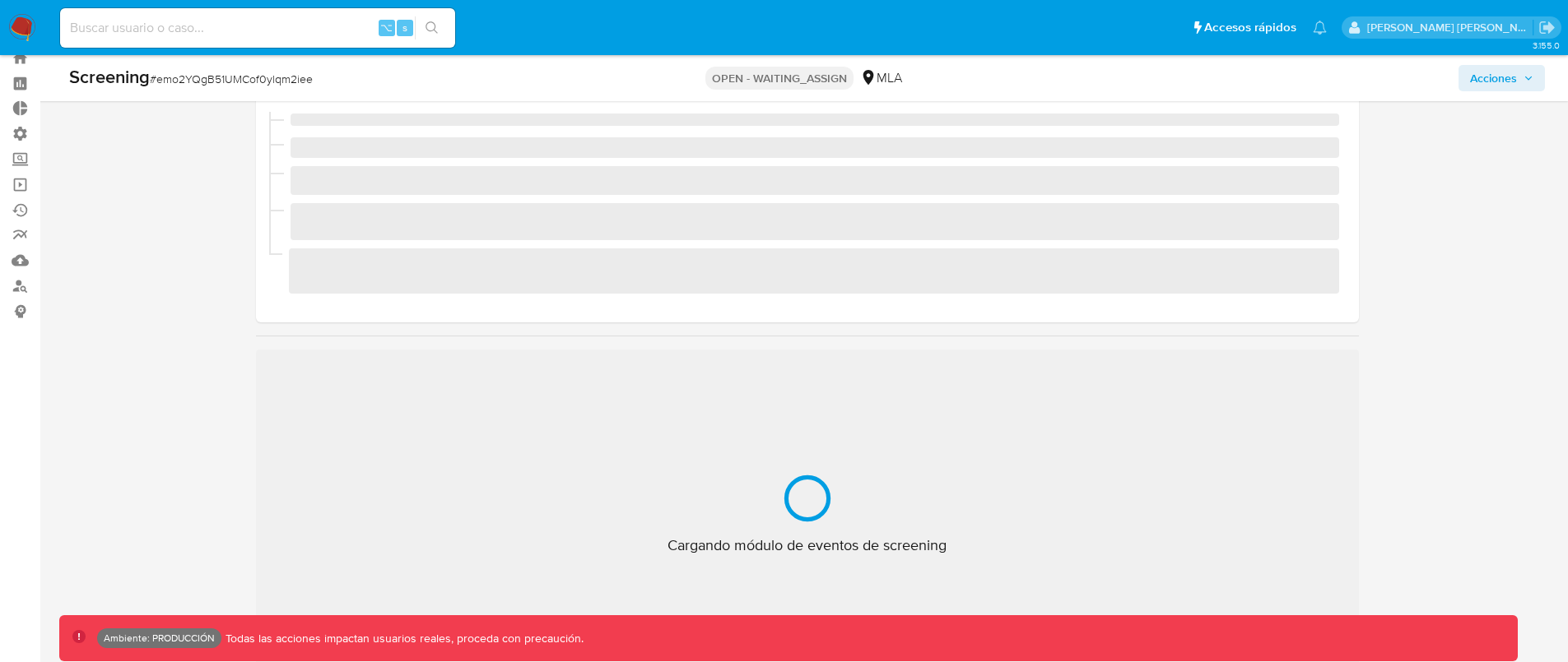
scroll to position [774, 0]
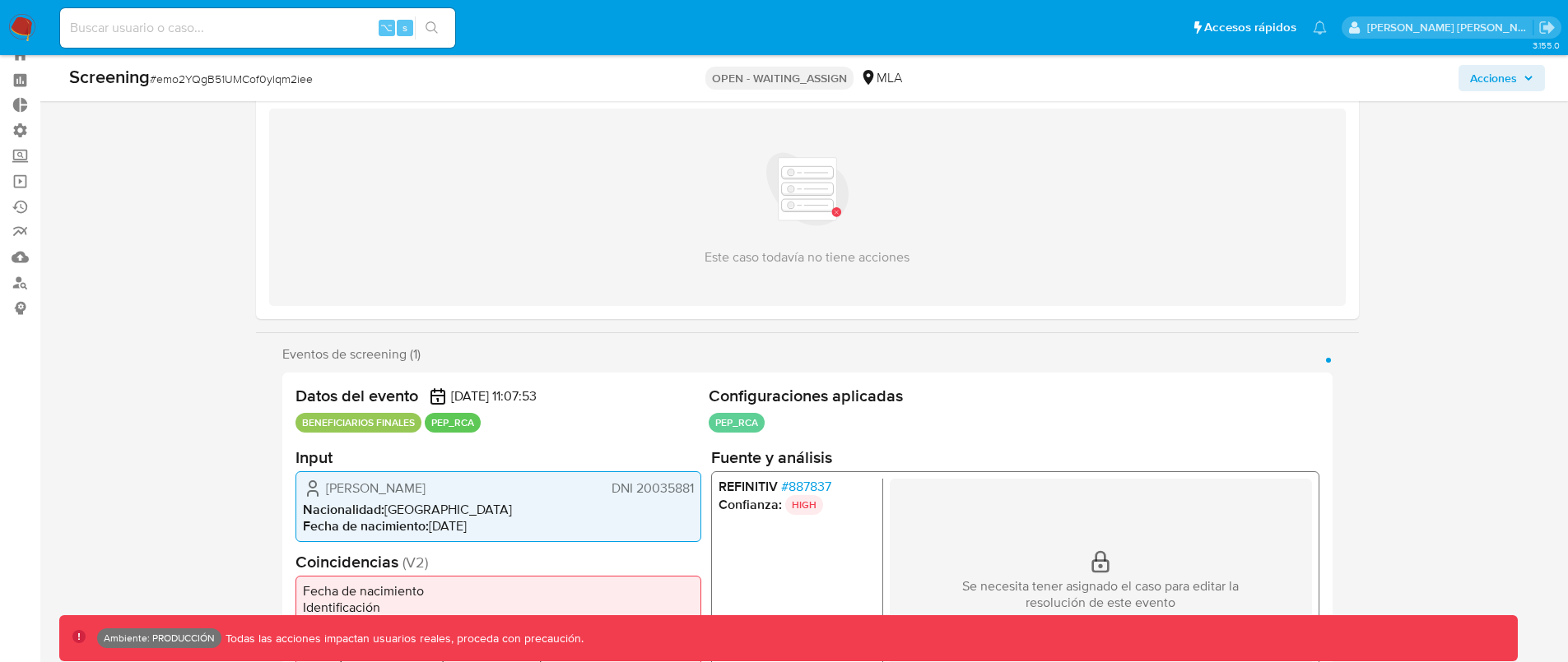
select select "10"
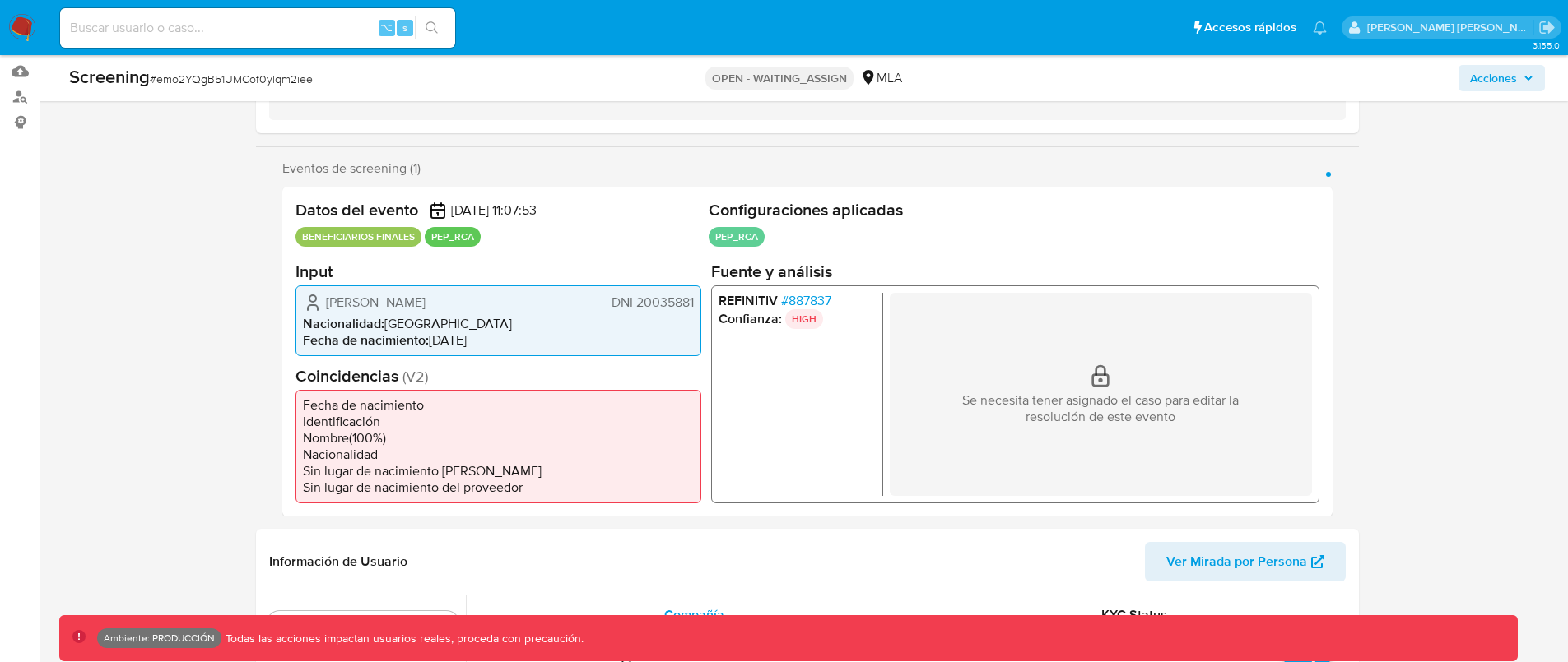
scroll to position [250, 0]
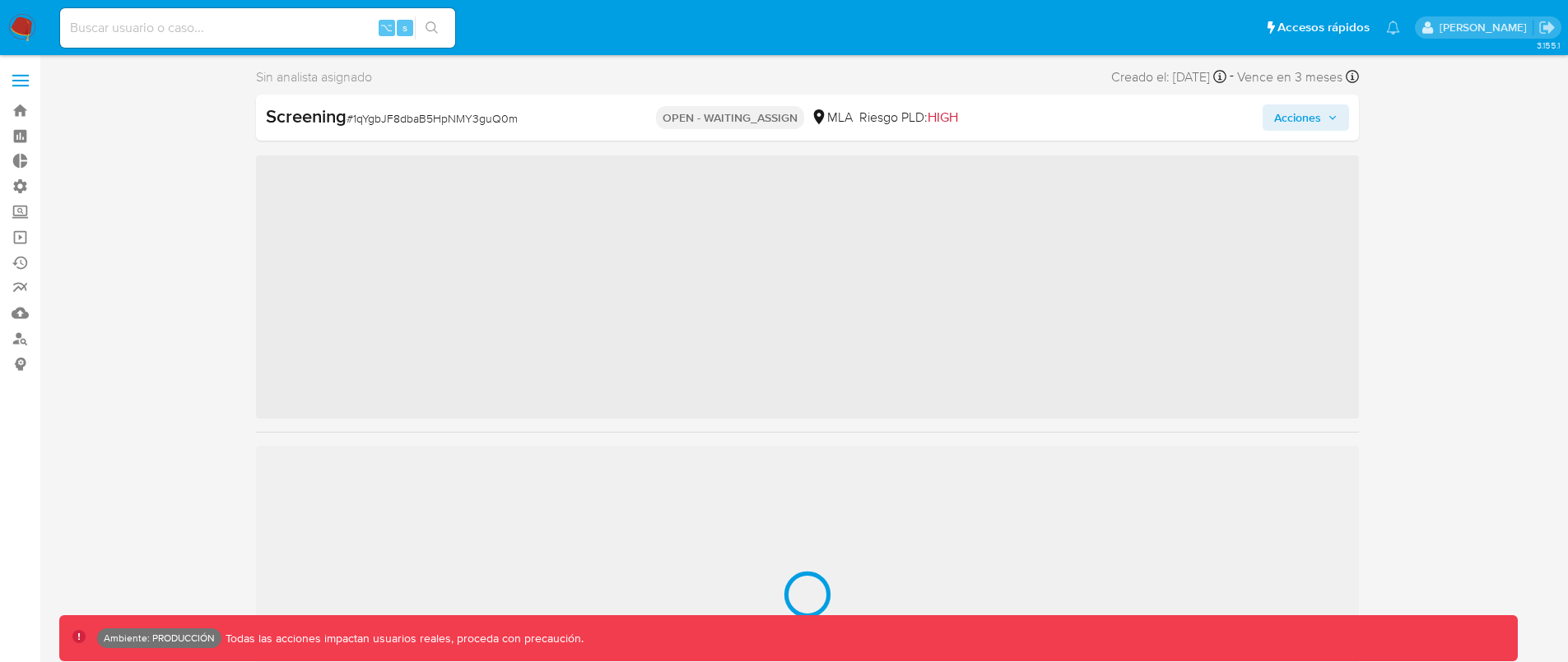
scroll to position [774, 0]
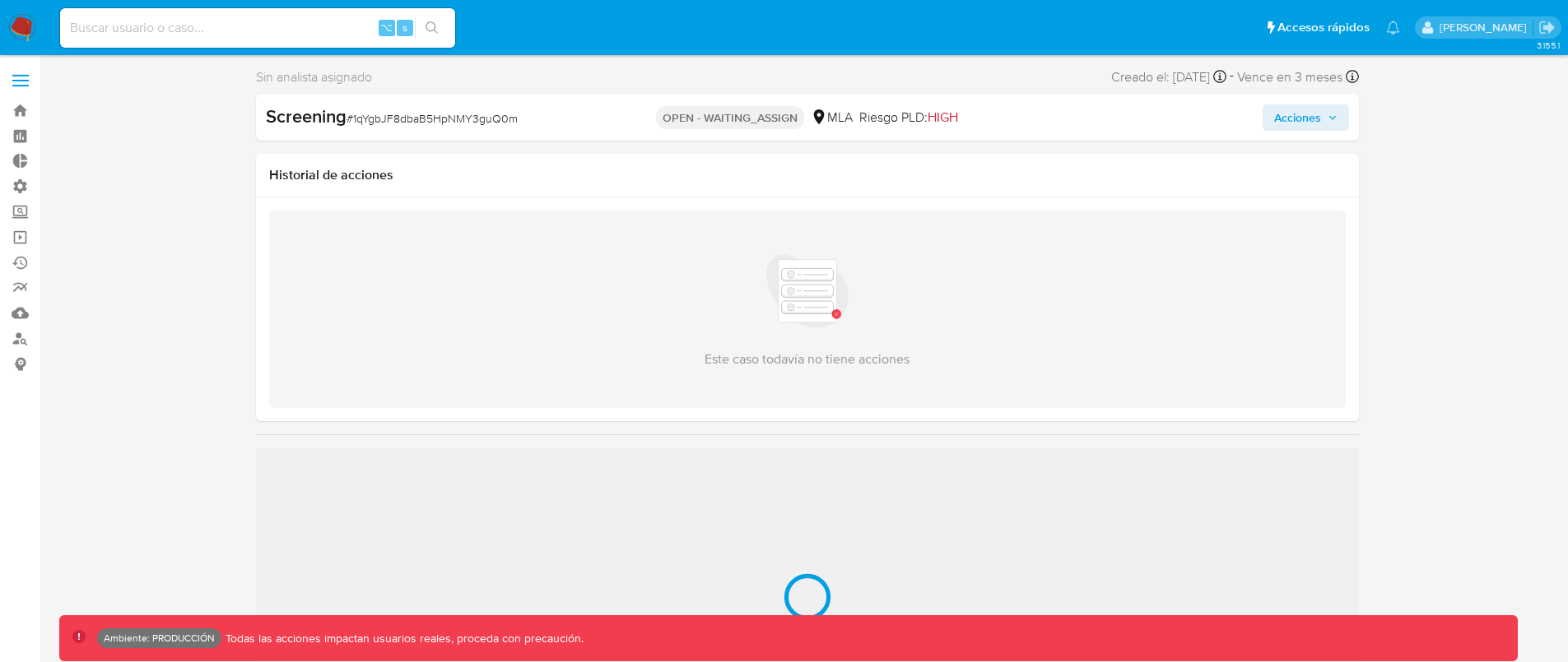
click at [1310, 119] on span "Acciones" at bounding box center [1297, 118] width 47 height 27
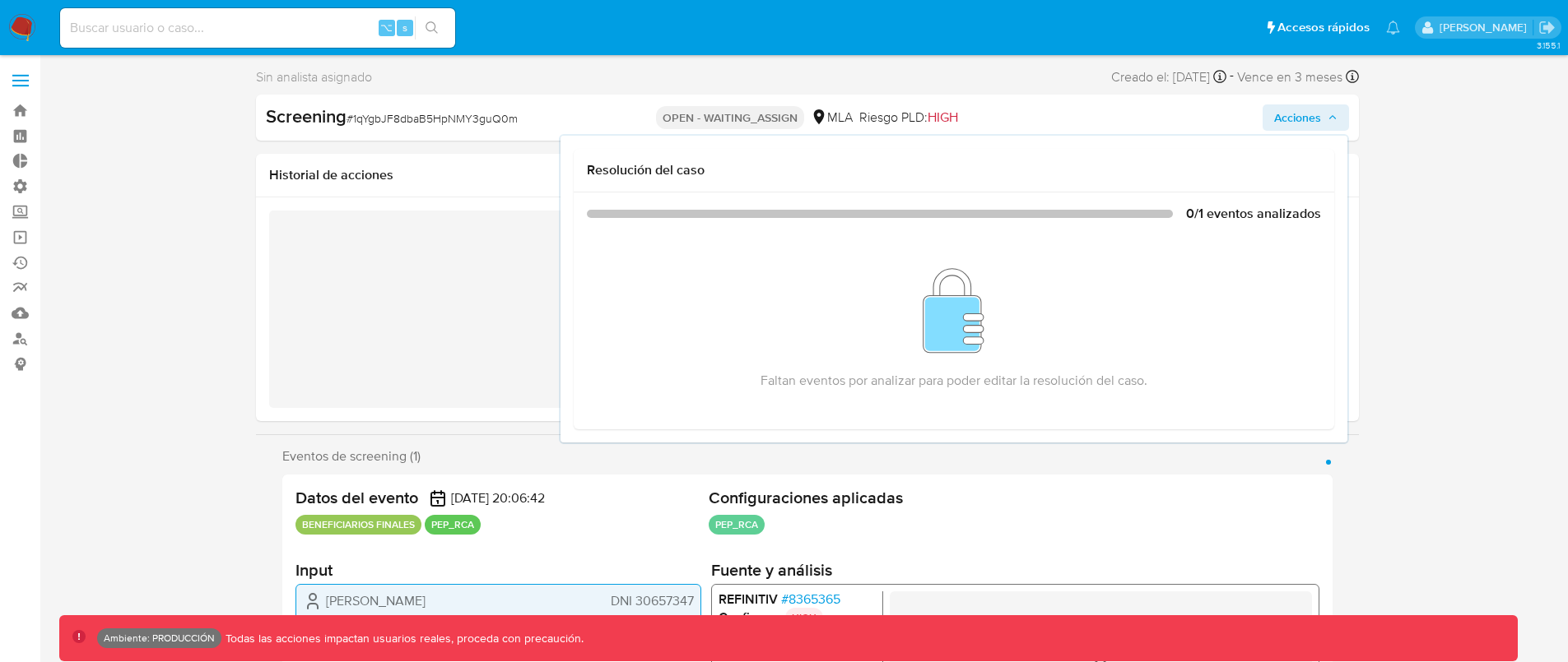
select select "10"
click at [1319, 114] on span "Acciones" at bounding box center [1297, 118] width 47 height 27
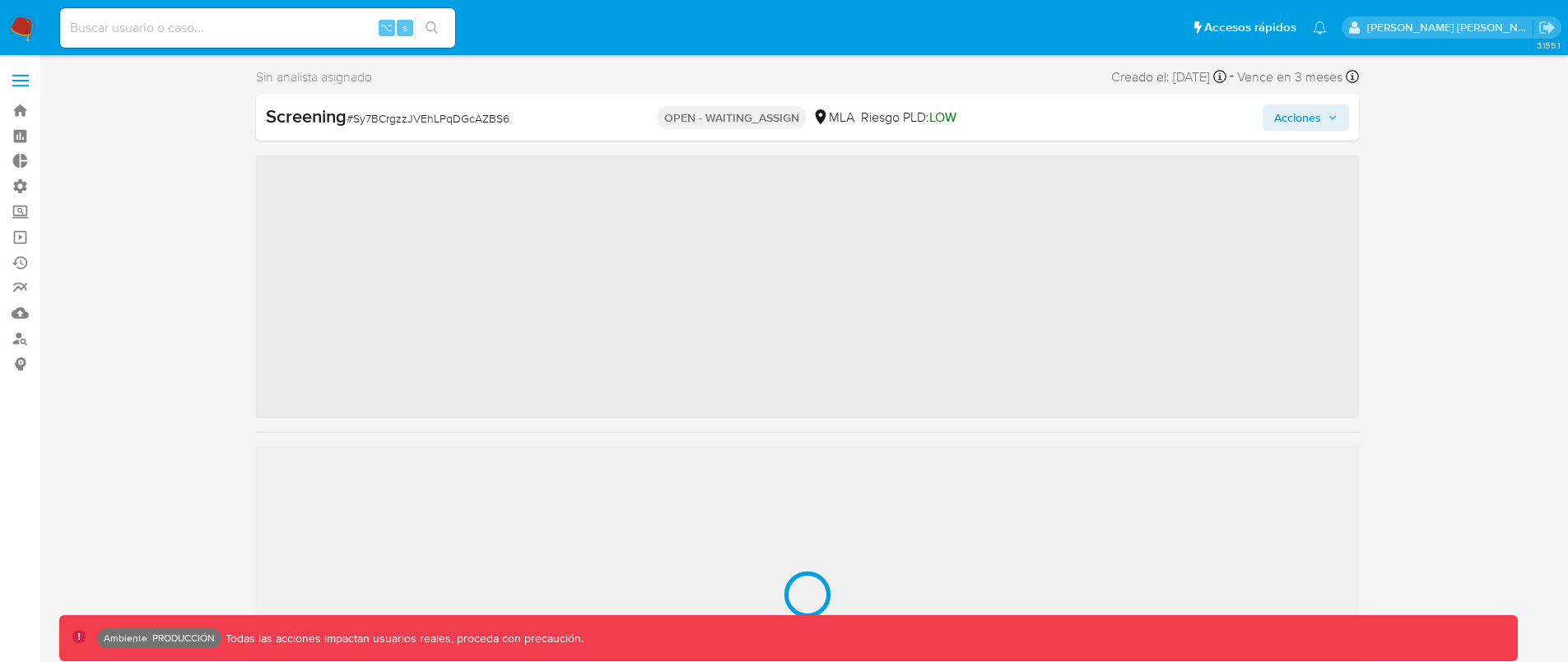
scroll to position [774, 0]
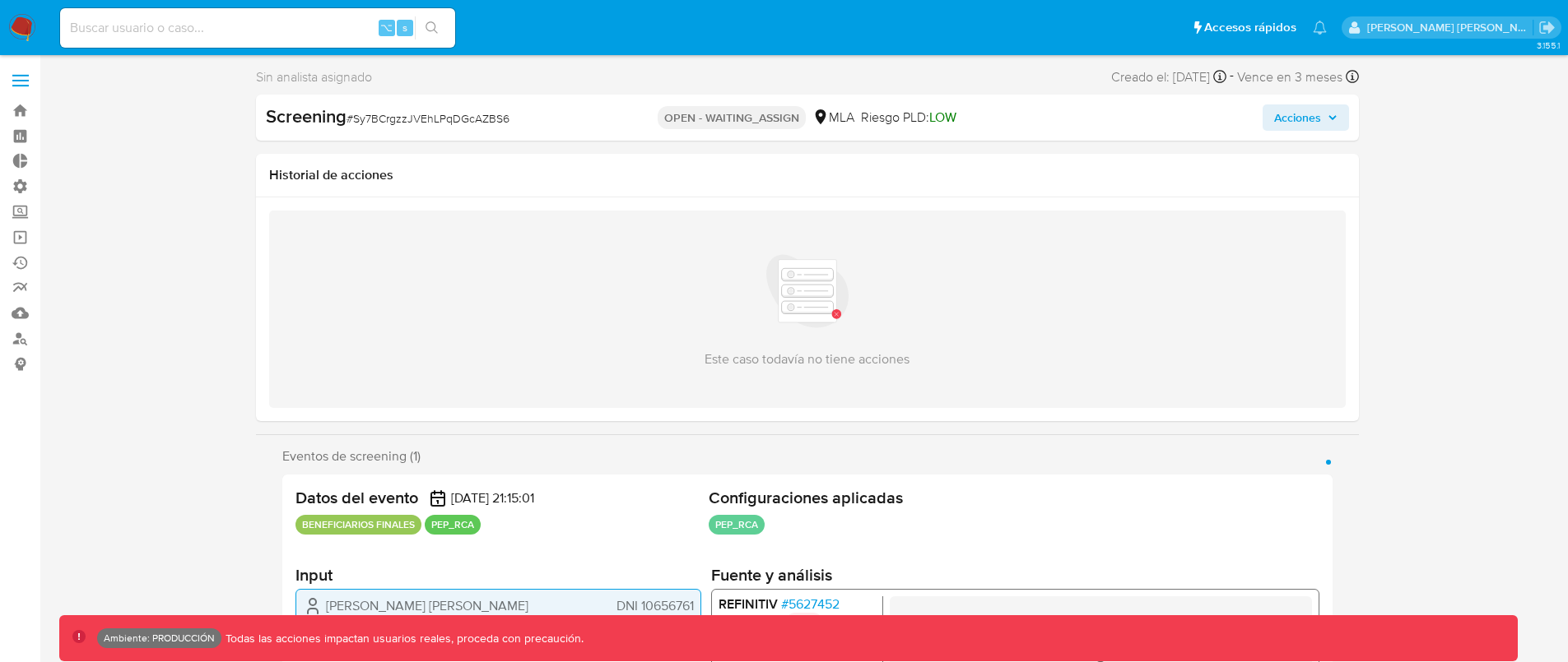
select select "10"
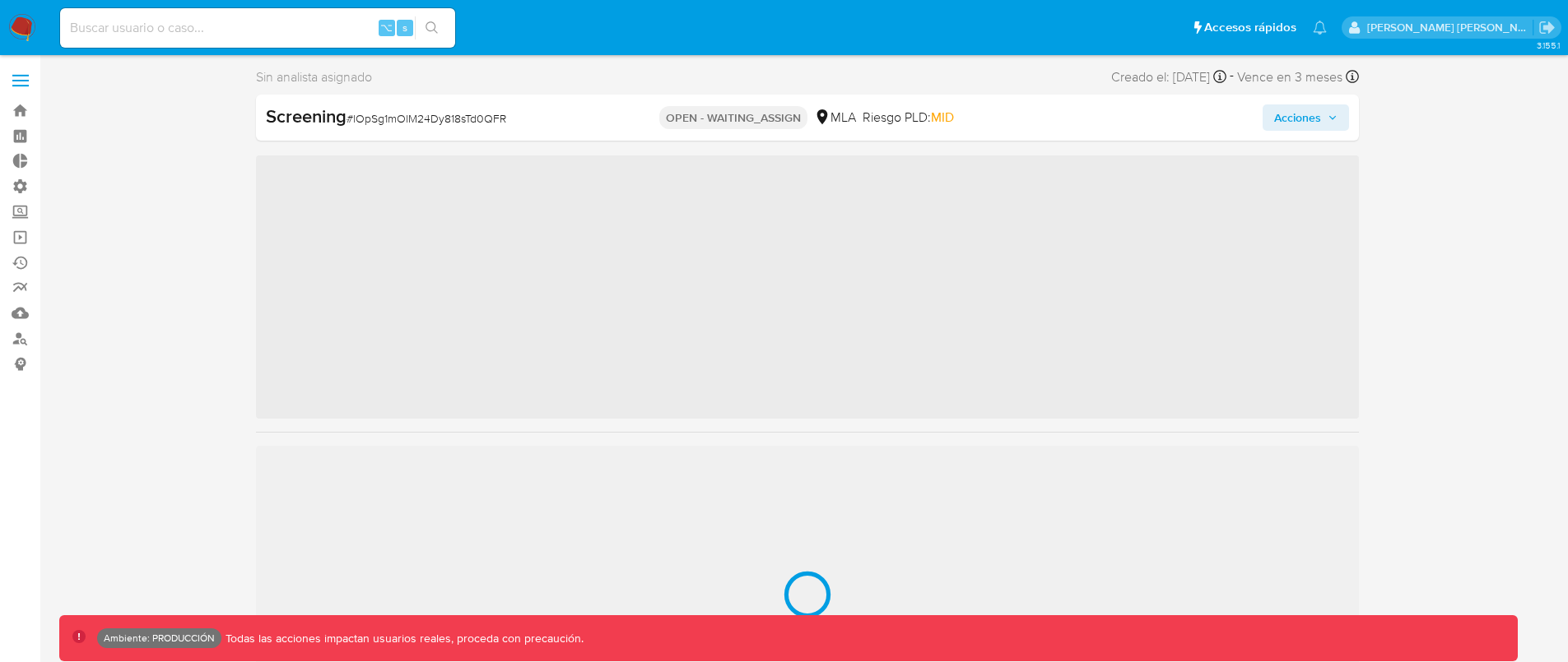
scroll to position [774, 0]
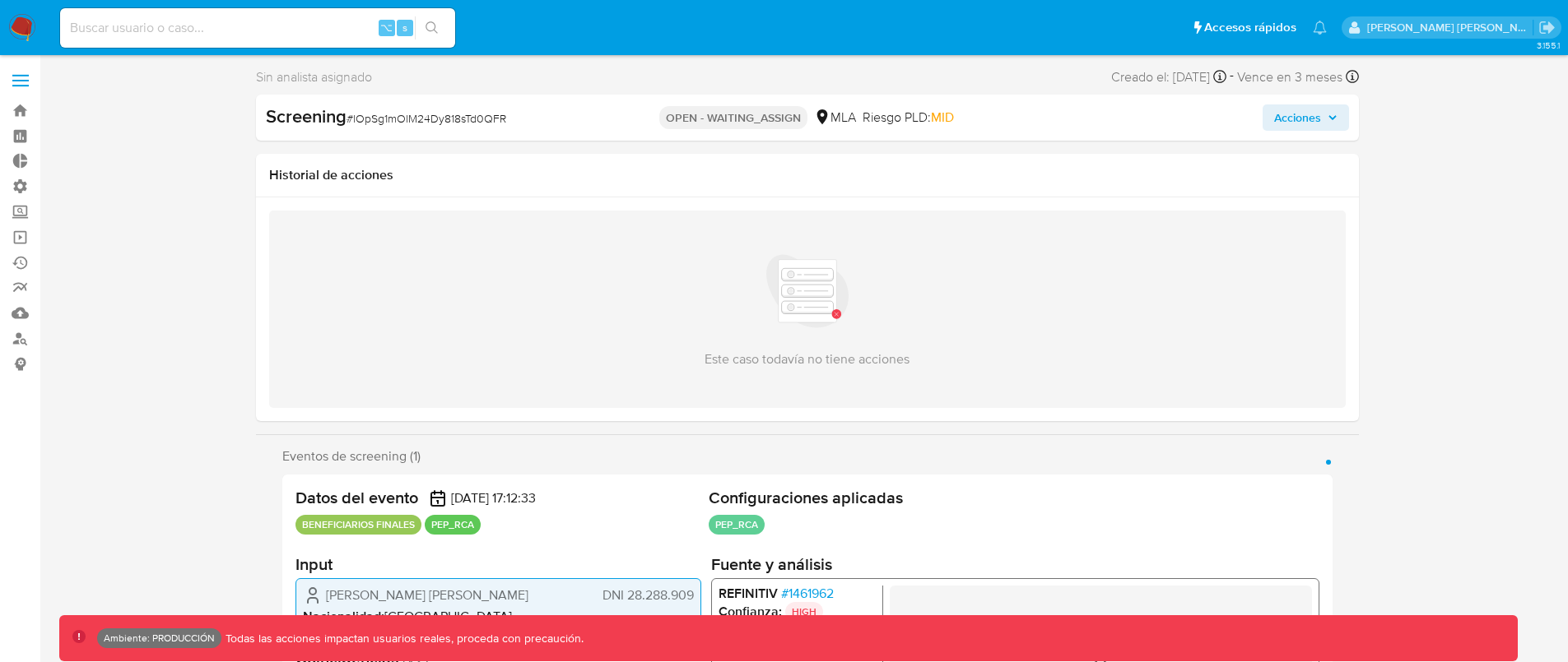
select select "10"
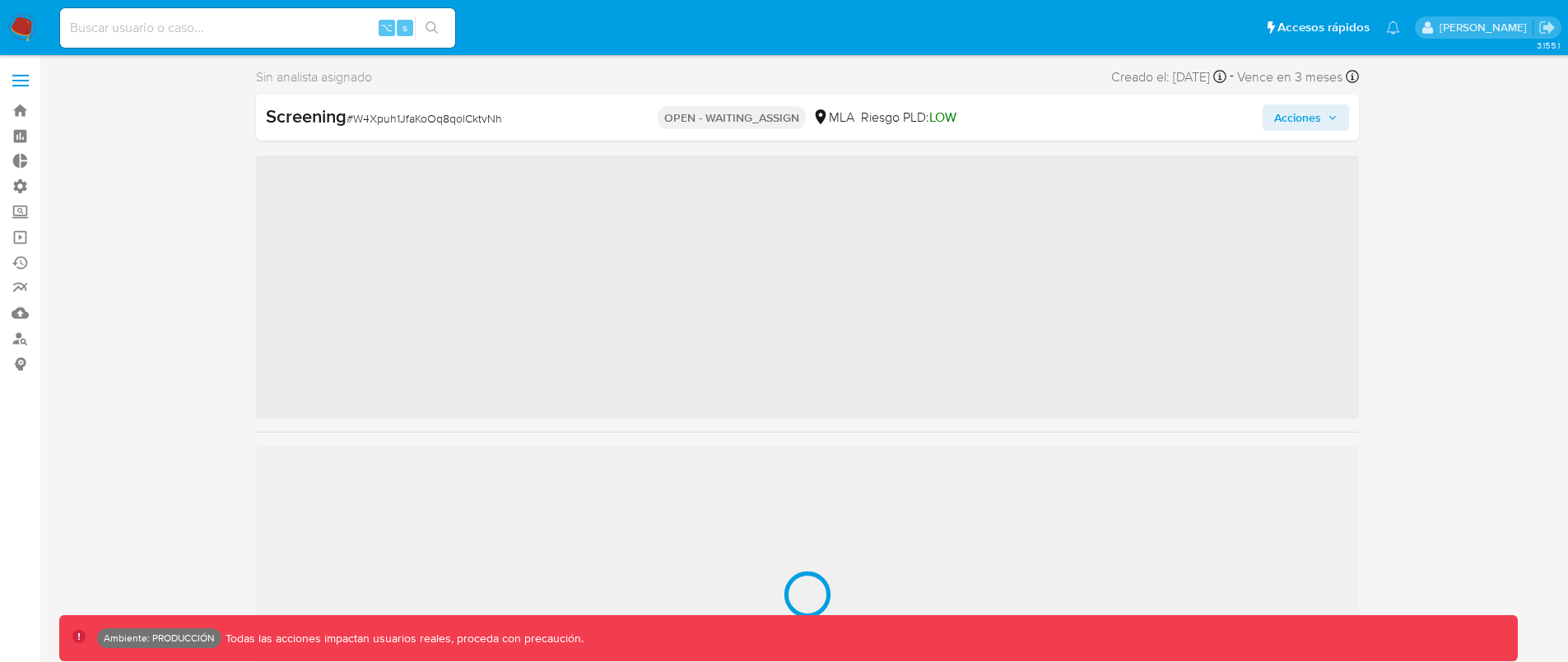
scroll to position [774, 0]
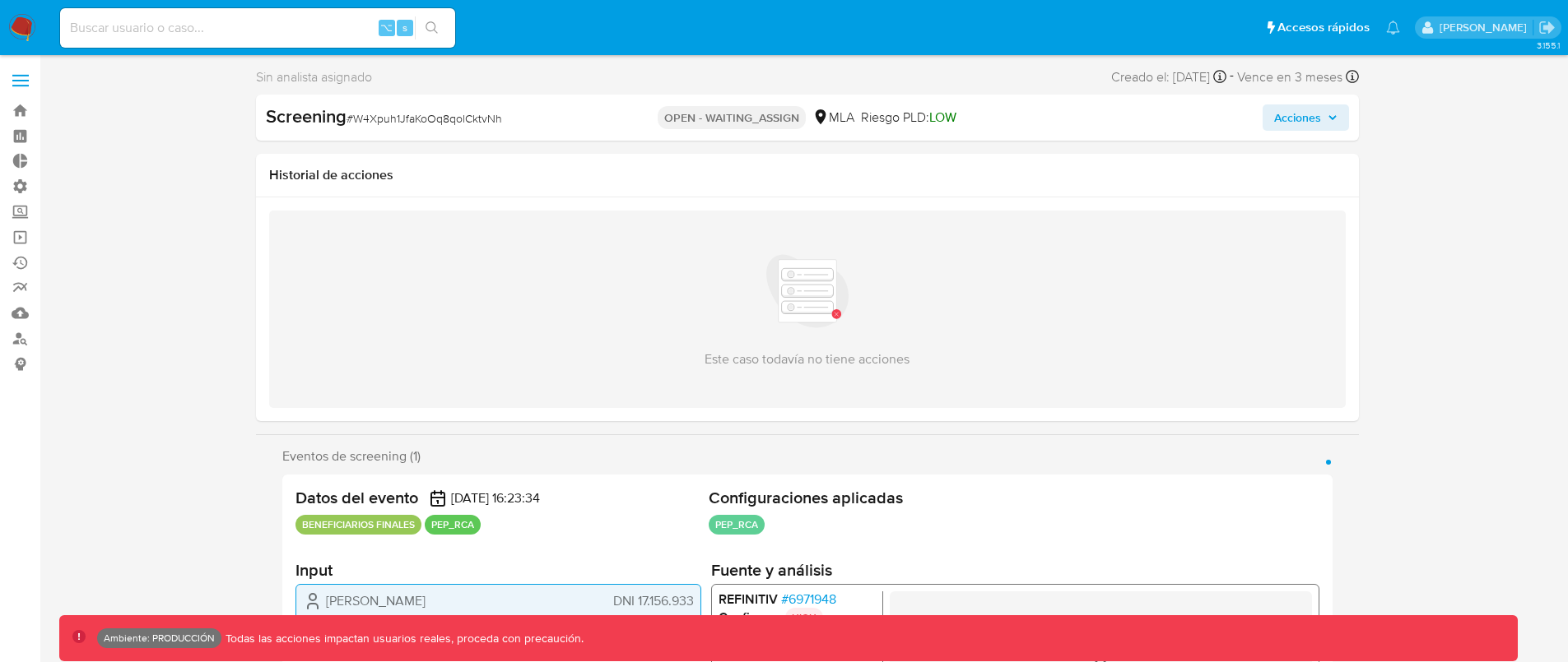
select select "10"
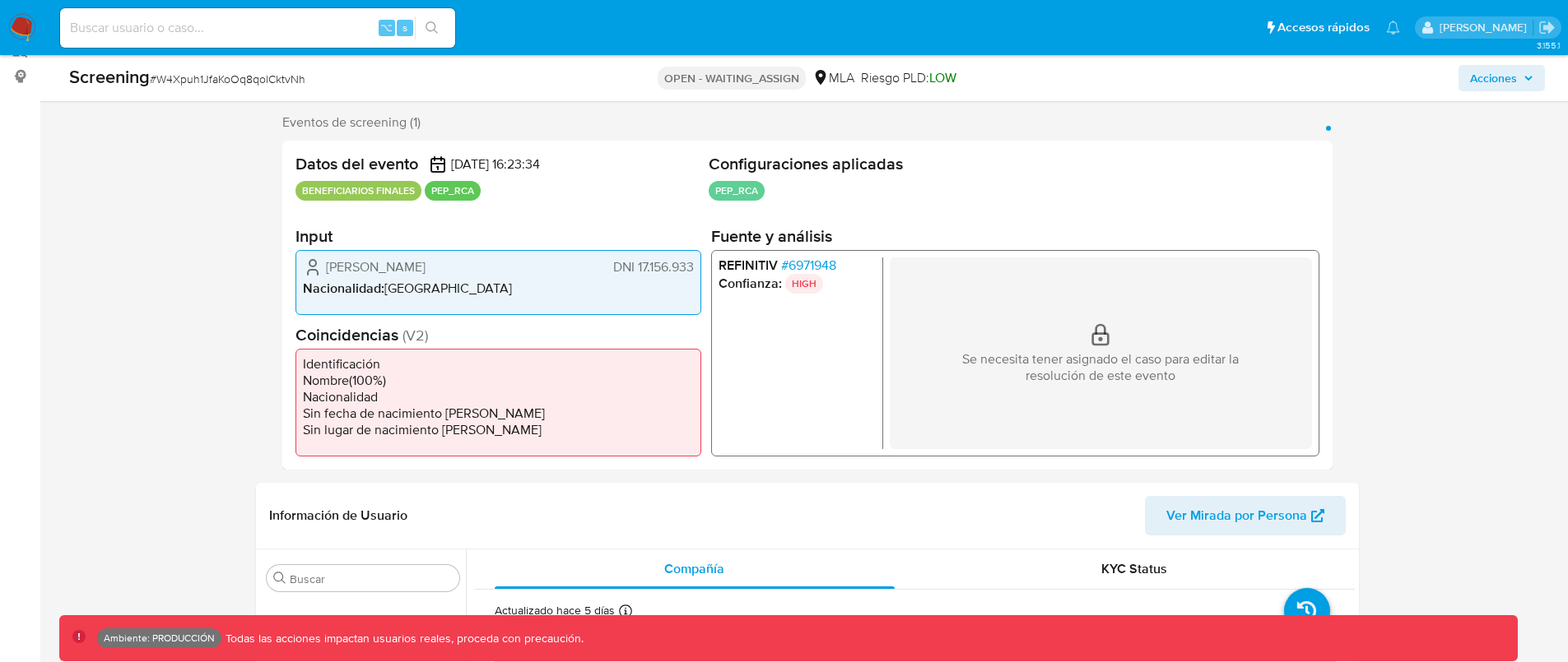
scroll to position [279, 0]
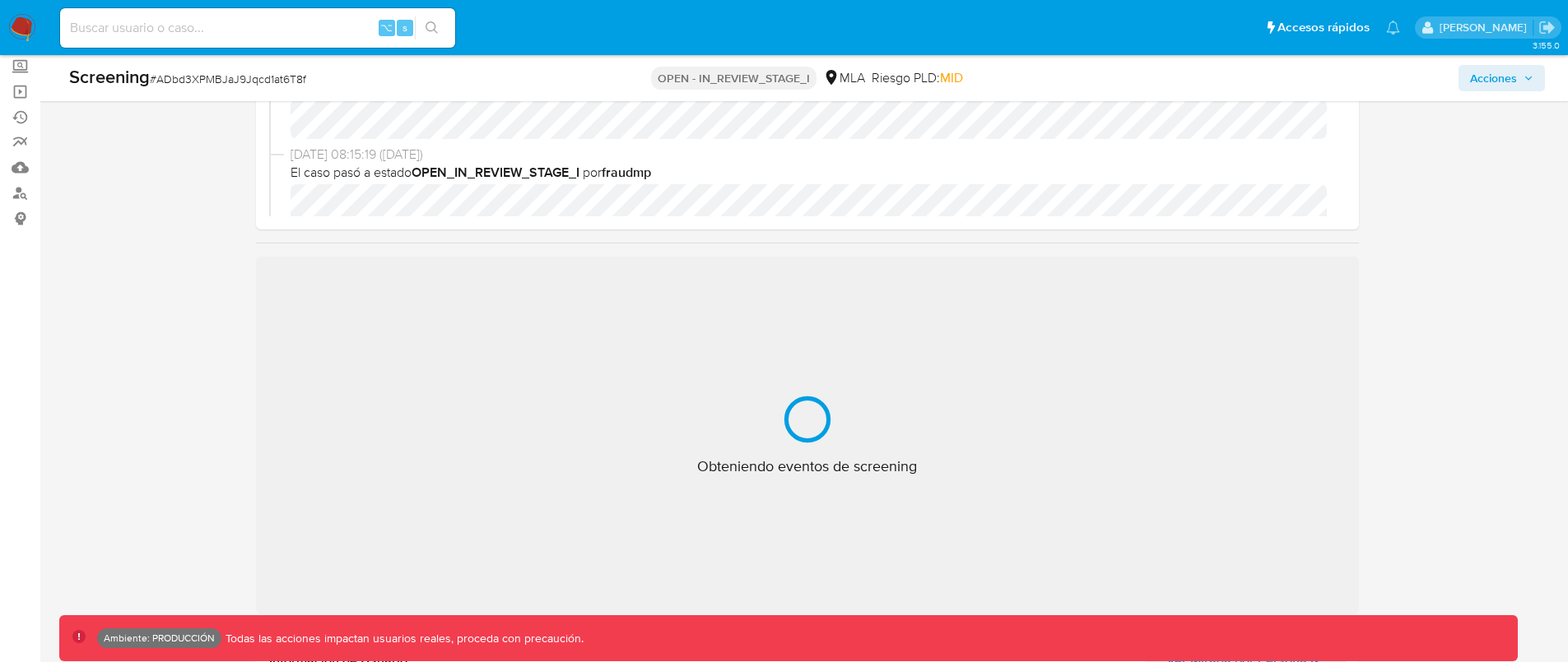
scroll to position [210, 0]
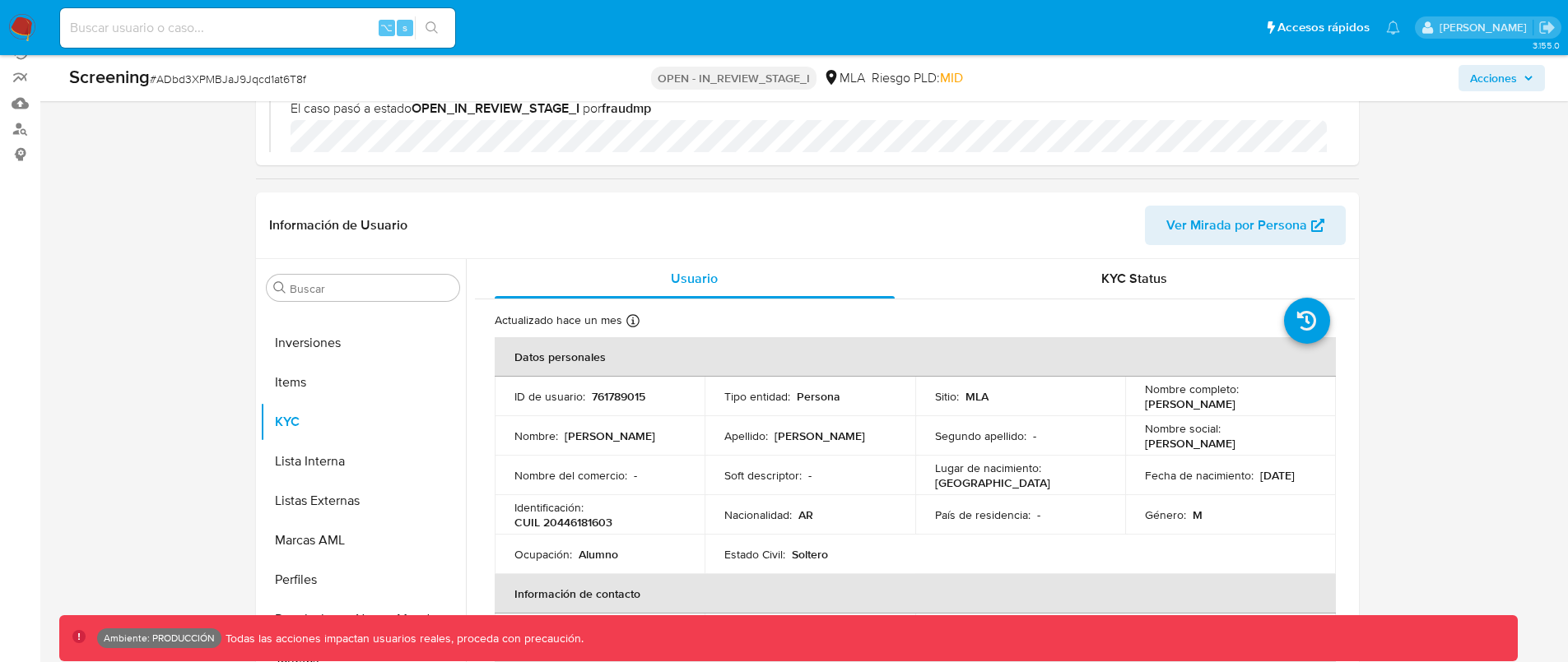
select select "10"
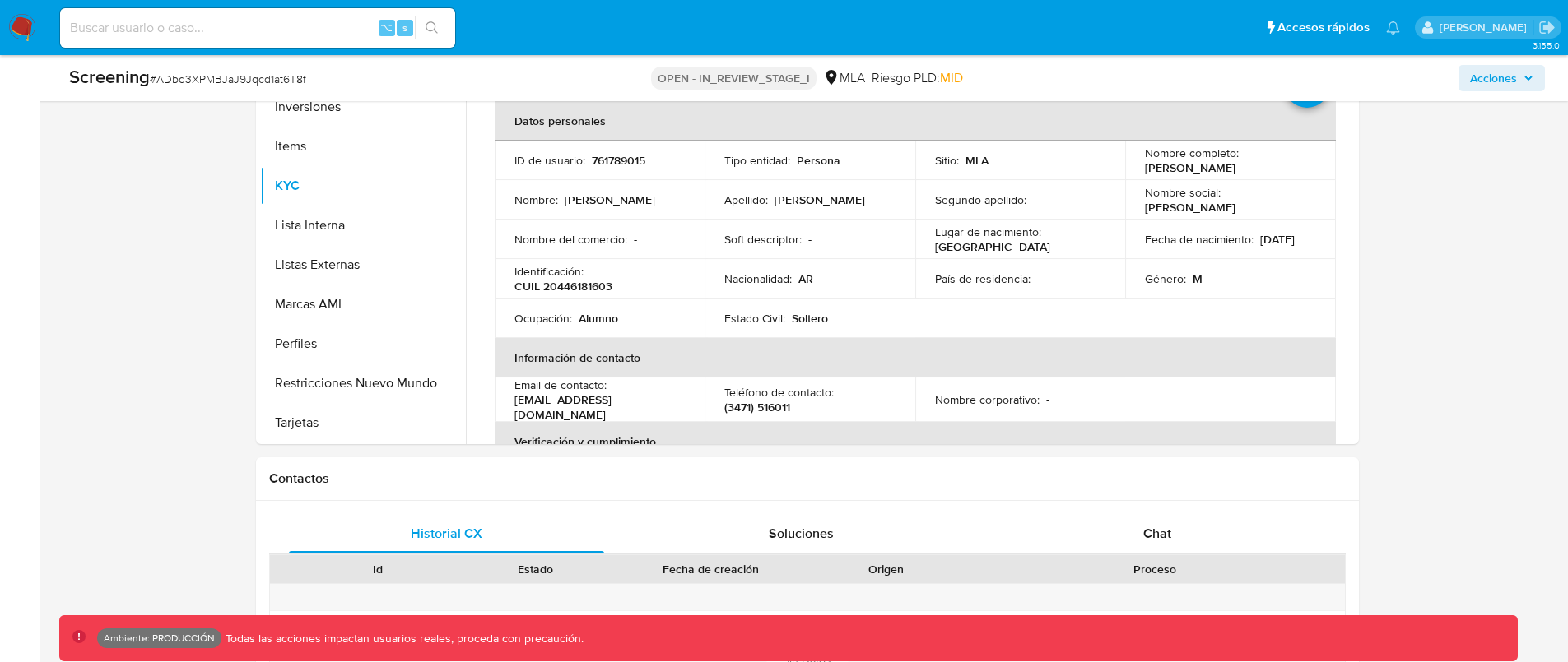
scroll to position [0, 0]
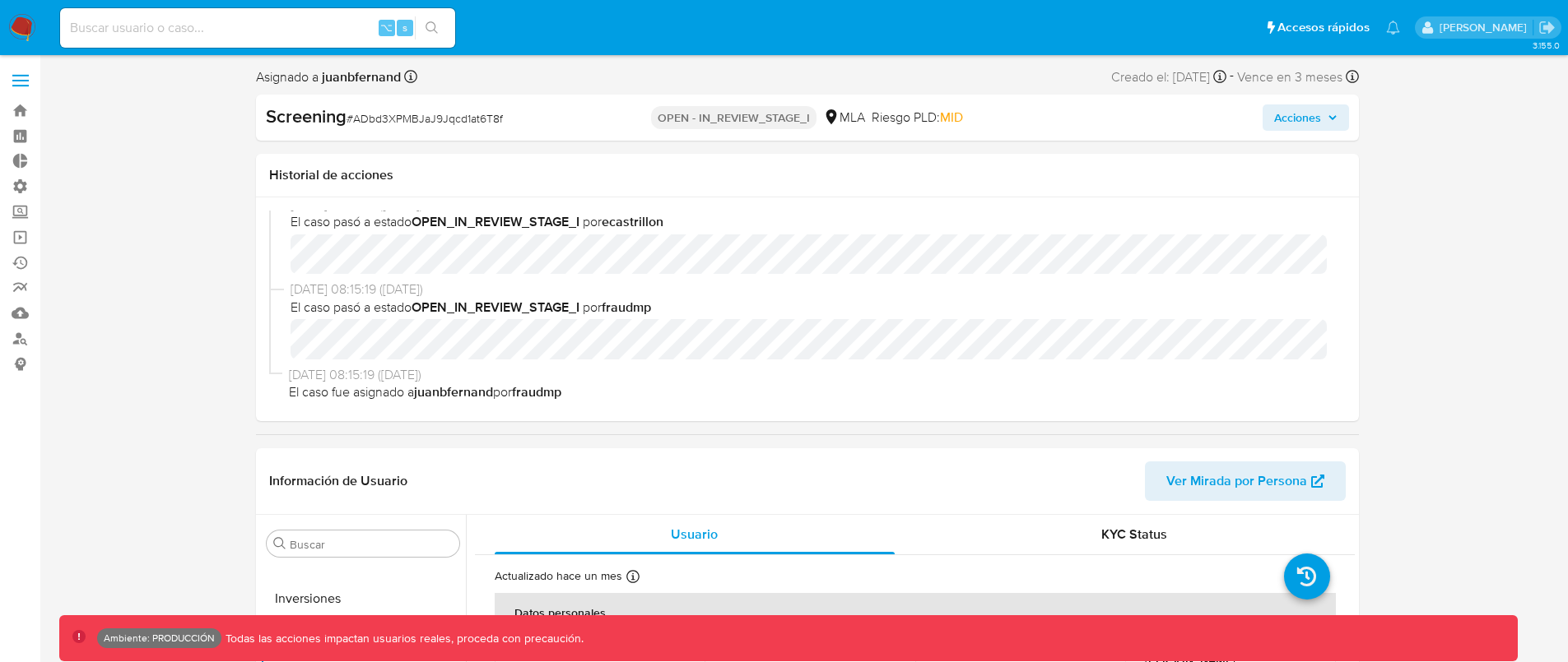
click at [1304, 113] on span "Acciones" at bounding box center [1297, 118] width 47 height 27
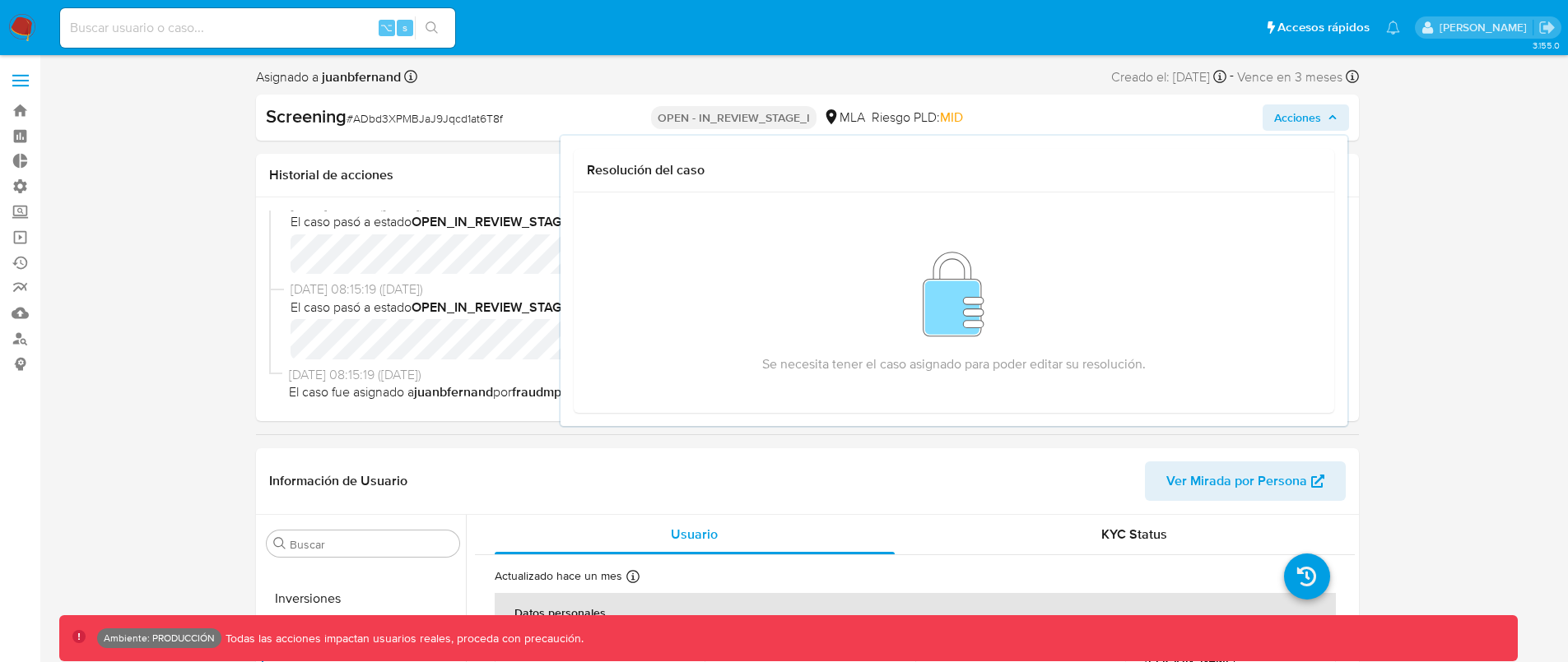
click at [955, 82] on div "Asignado a juanbfernand Asignado el: 18/08/2025 08:15:19 Creado el: 18/08/2025 …" at bounding box center [807, 80] width 1103 height 28
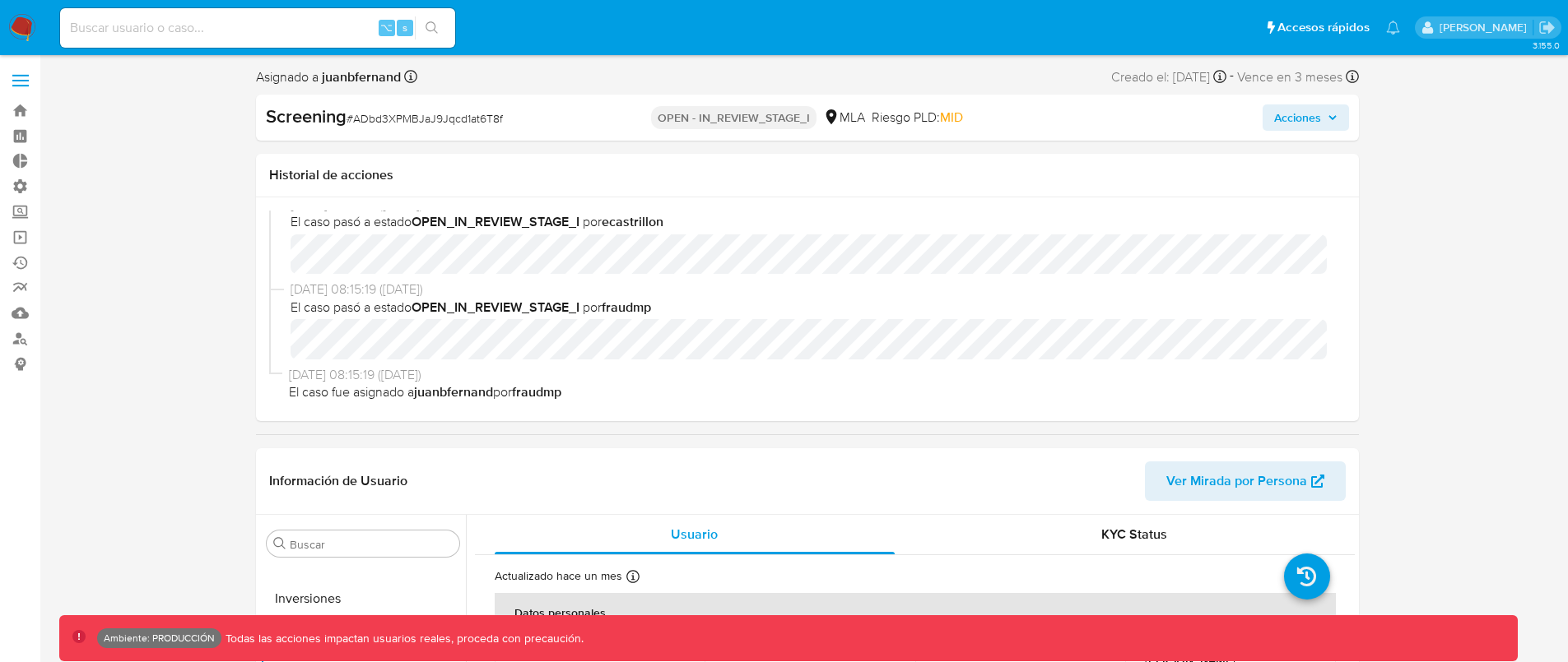
click at [429, 119] on span "# ADbd3XPMBJaJ9Jqcd1at6T8f" at bounding box center [424, 119] width 156 height 17
copy span "ADbd3XPMBJaJ9Jqcd1at6T8f"
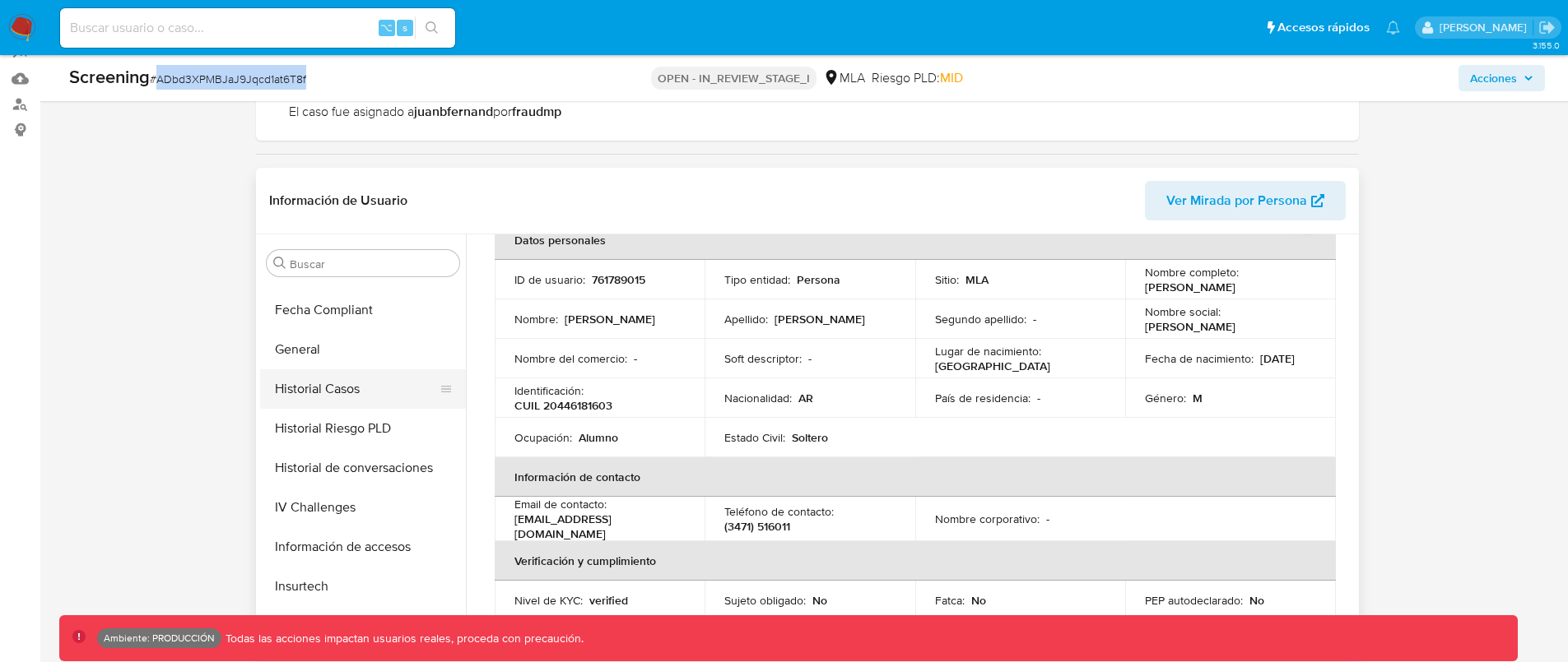
scroll to position [464, 0]
click at [363, 387] on button "Historial Casos" at bounding box center [356, 391] width 193 height 39
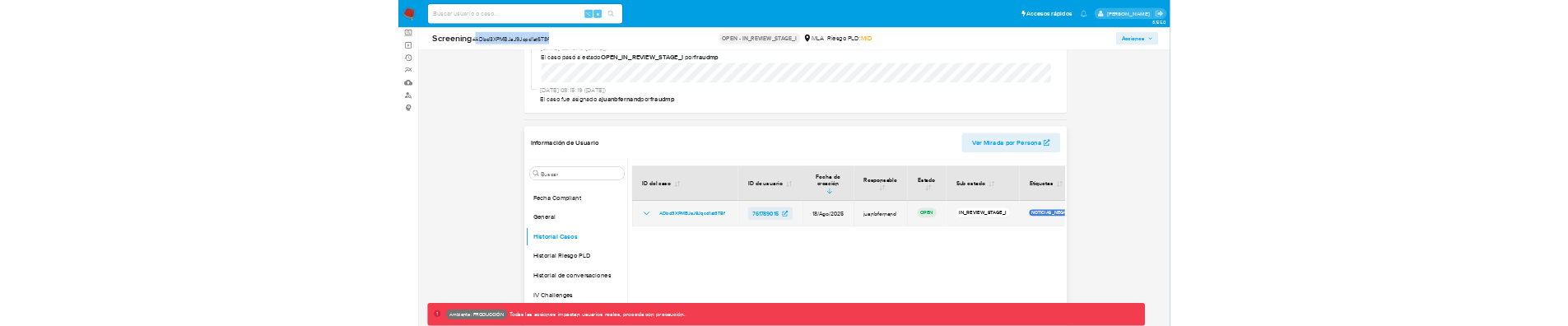
scroll to position [146, 0]
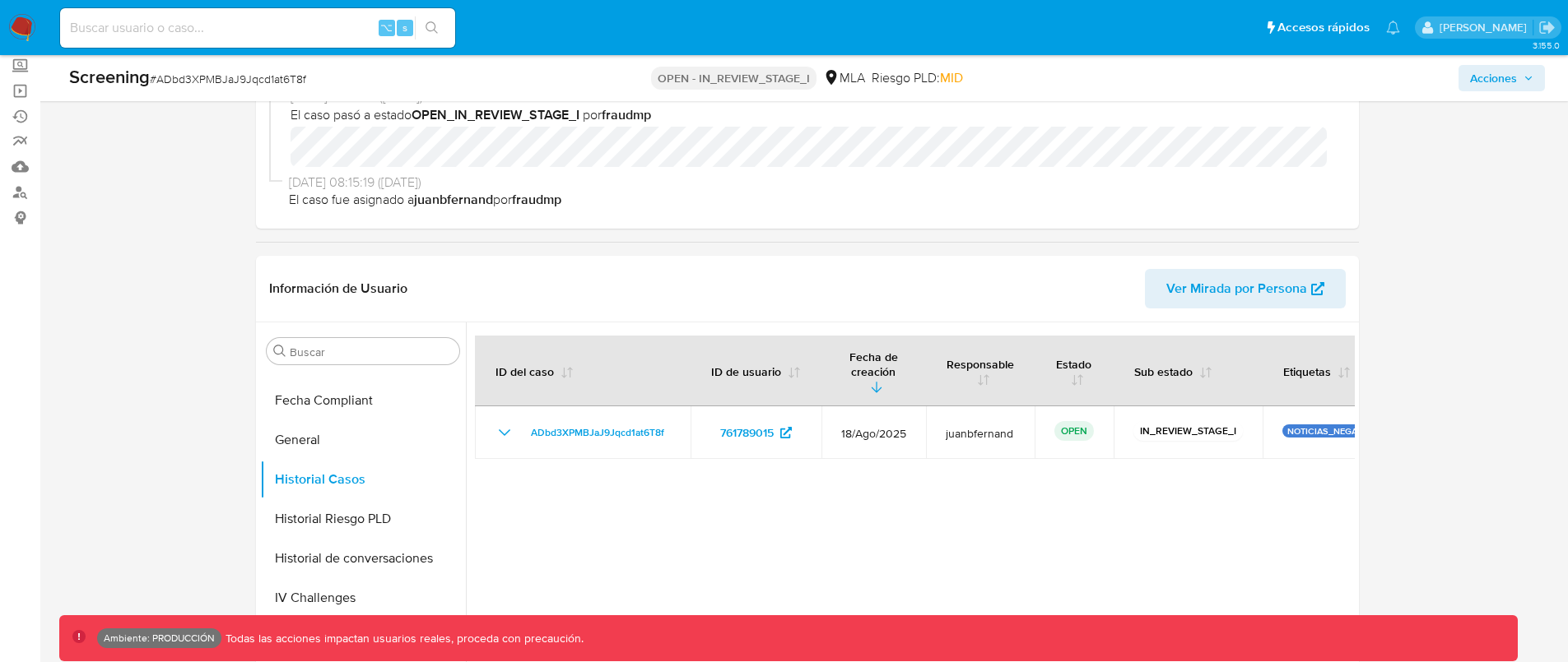
drag, startPoint x: 1311, startPoint y: 418, endPoint x: 1402, endPoint y: 420, distance: 91.0
drag, startPoint x: 1324, startPoint y: 417, endPoint x: 1383, endPoint y: 418, distance: 59.0
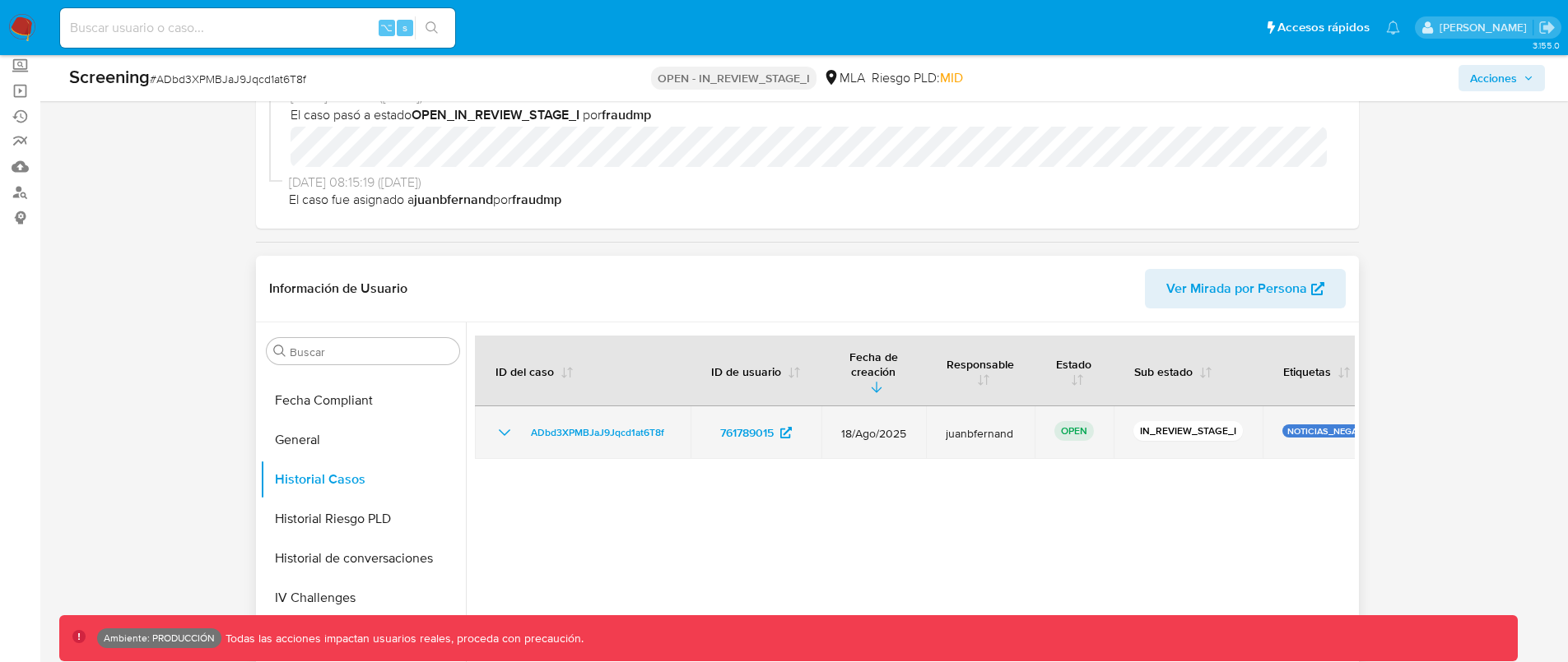
click at [1327, 424] on p "NOTICIAS_NEGATIVAS" at bounding box center [1333, 431] width 103 height 13
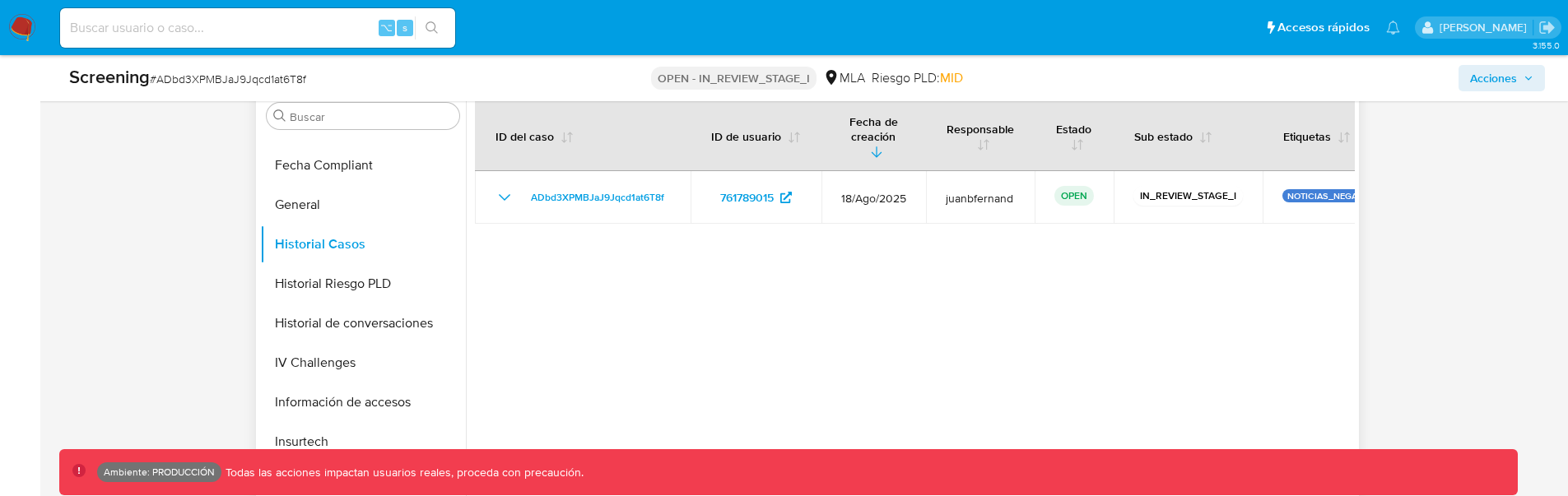
scroll to position [356, 0]
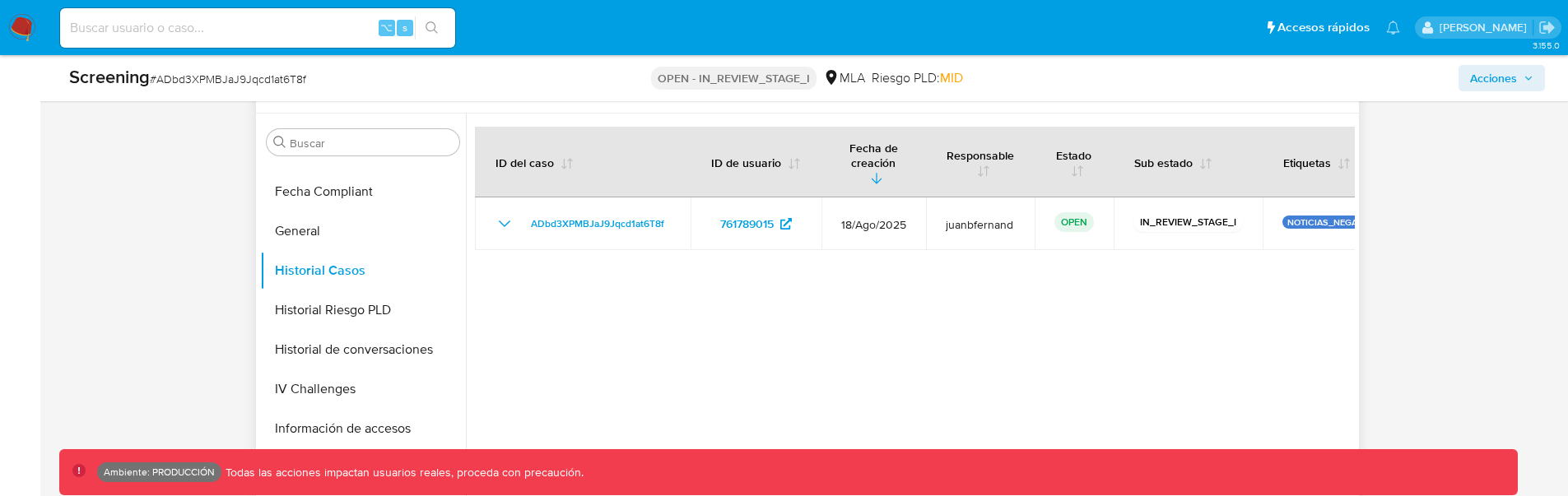
click at [1097, 310] on div at bounding box center [911, 324] width 889 height 422
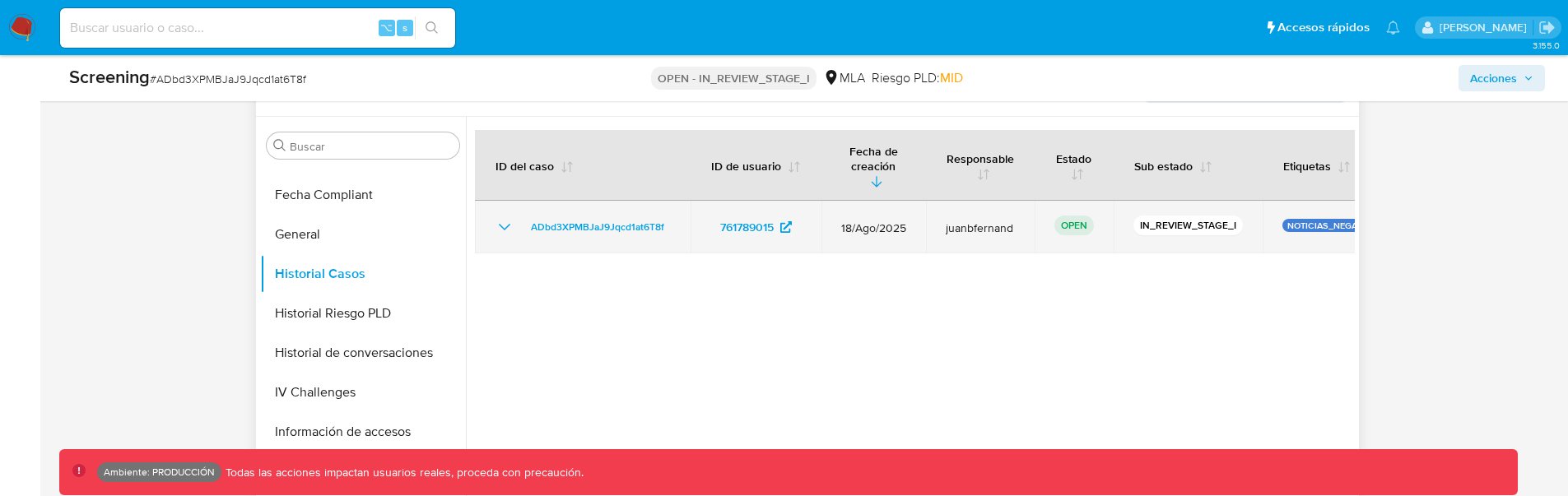
click at [1285, 200] on td "NOTICIAS_NEGATIVAS" at bounding box center [1334, 226] width 142 height 53
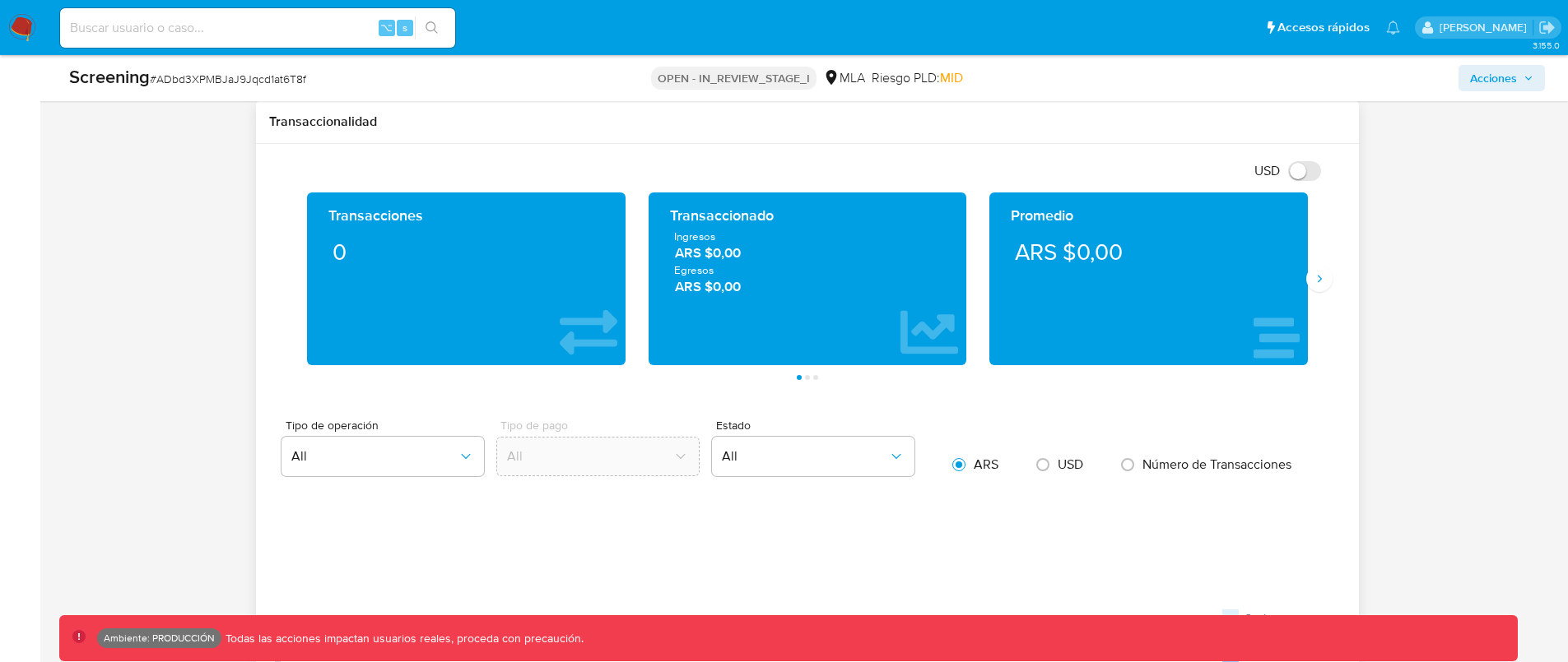
scroll to position [1141, 0]
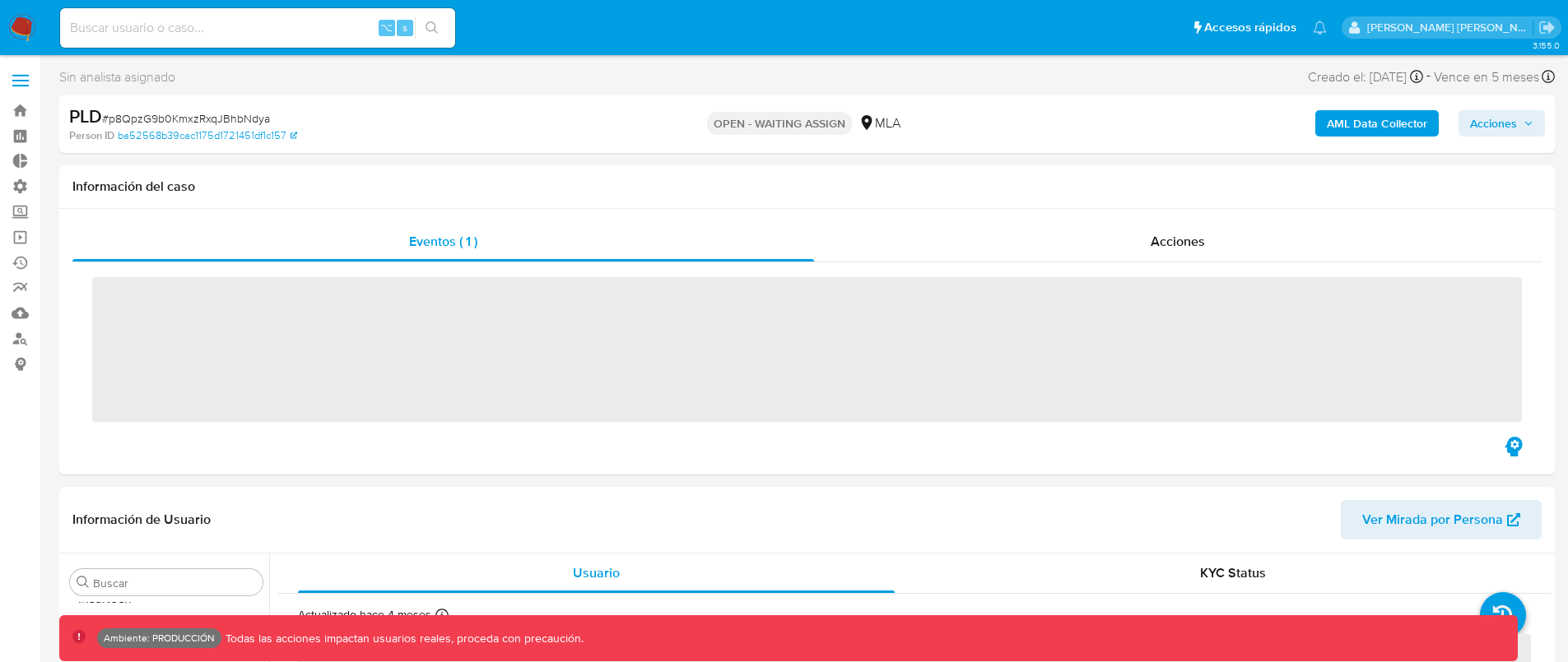
scroll to position [774, 0]
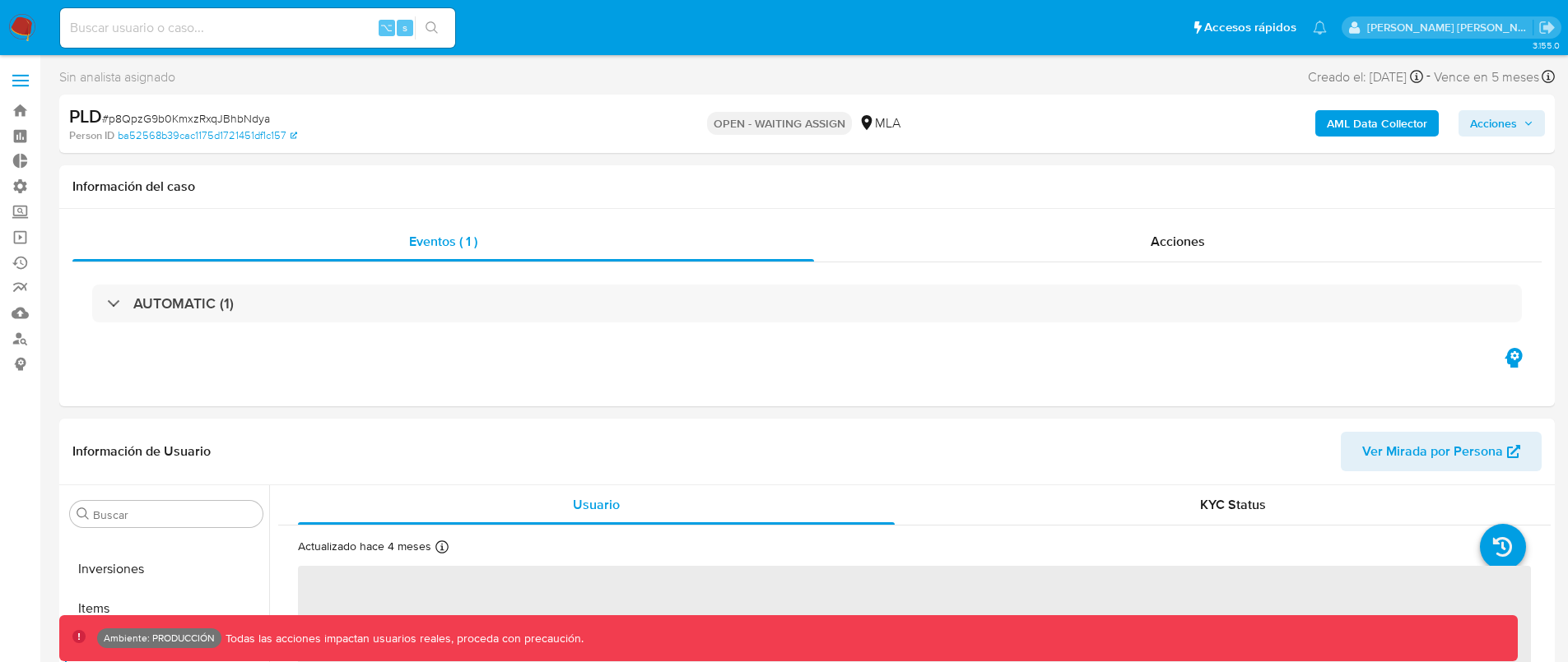
click at [1520, 134] on span "Acciones" at bounding box center [1502, 124] width 63 height 23
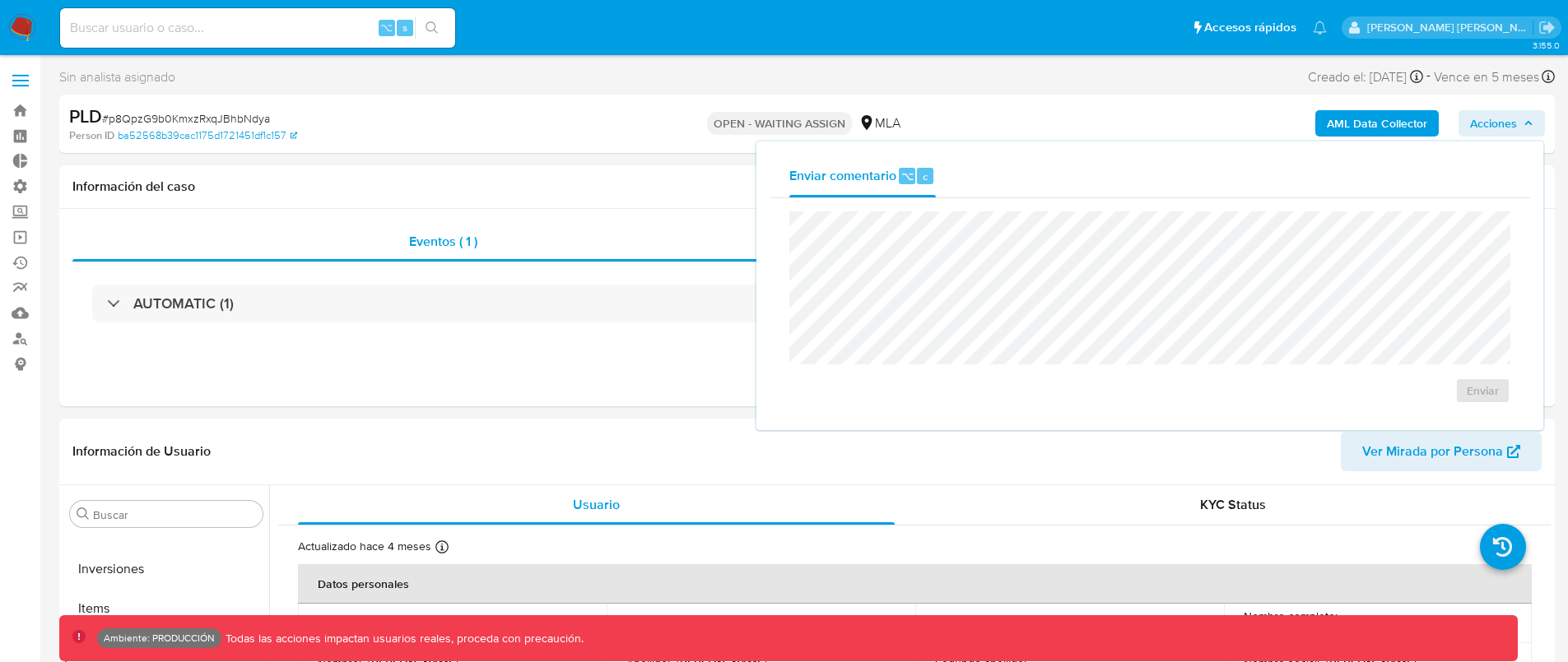
select select "10"
click at [33, 112] on link "Bandeja" at bounding box center [98, 110] width 196 height 26
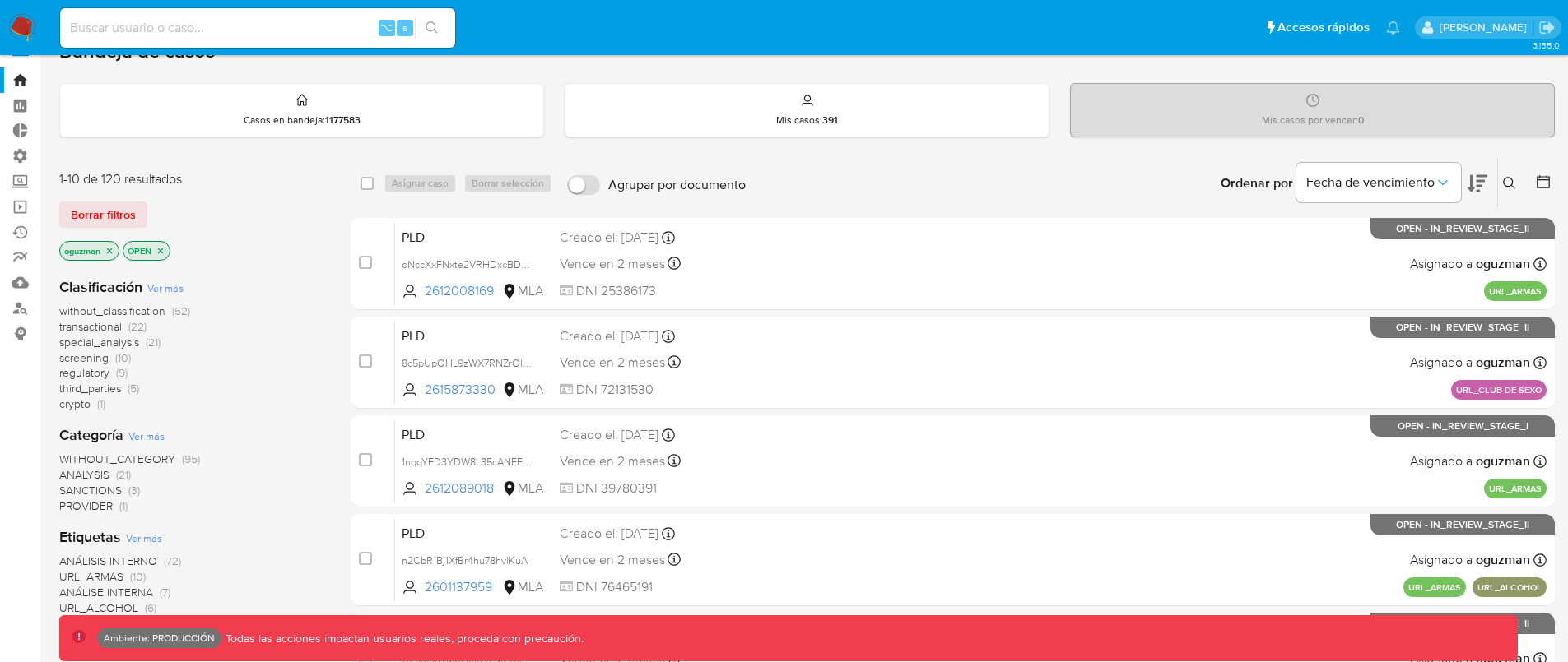
scroll to position [13, 0]
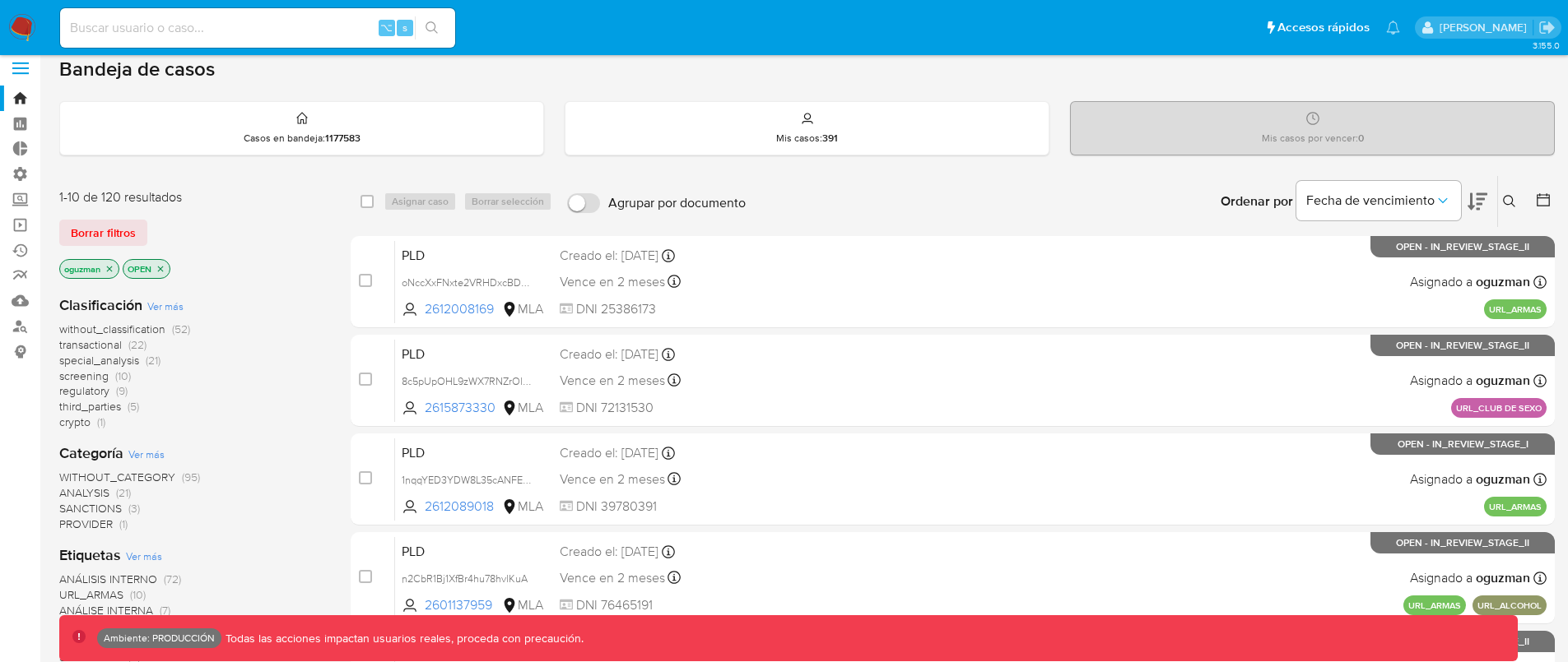
click at [164, 270] on icon "close-filter" at bounding box center [160, 268] width 6 height 6
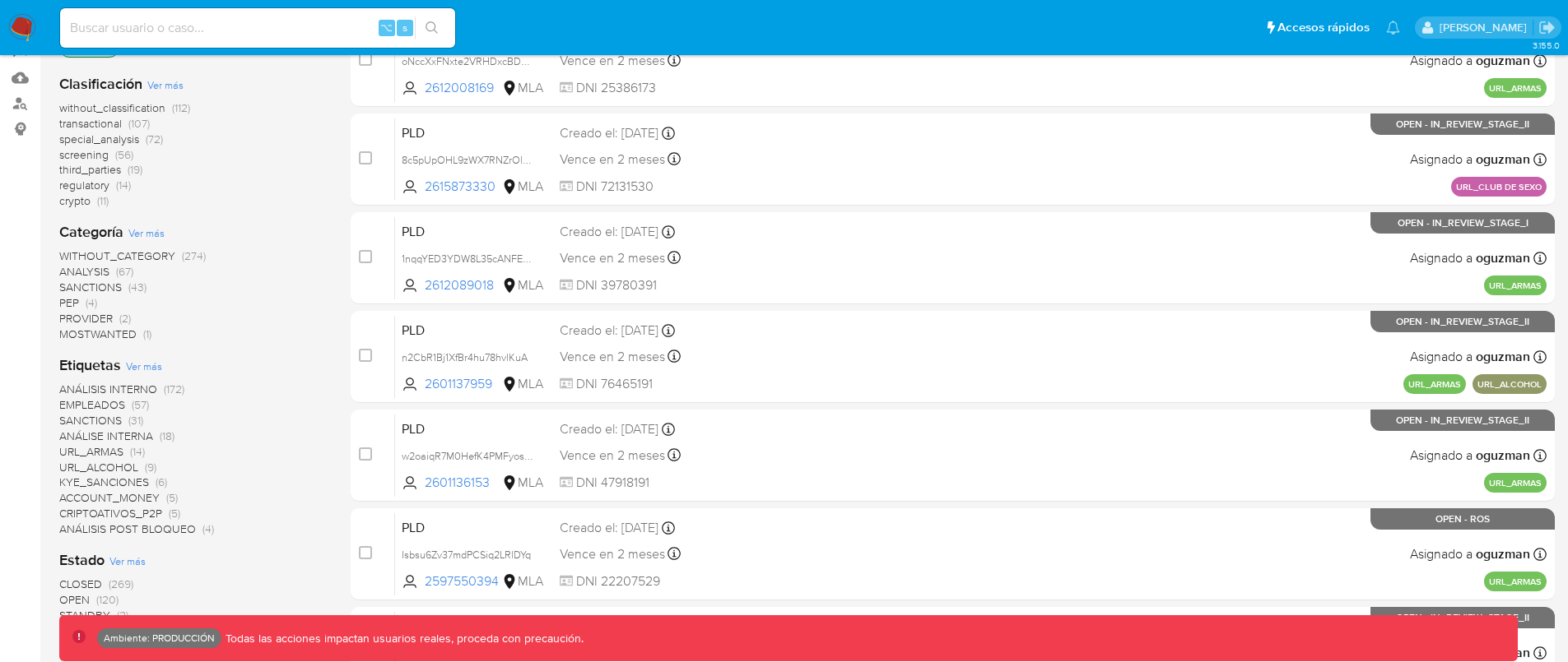
scroll to position [523, 0]
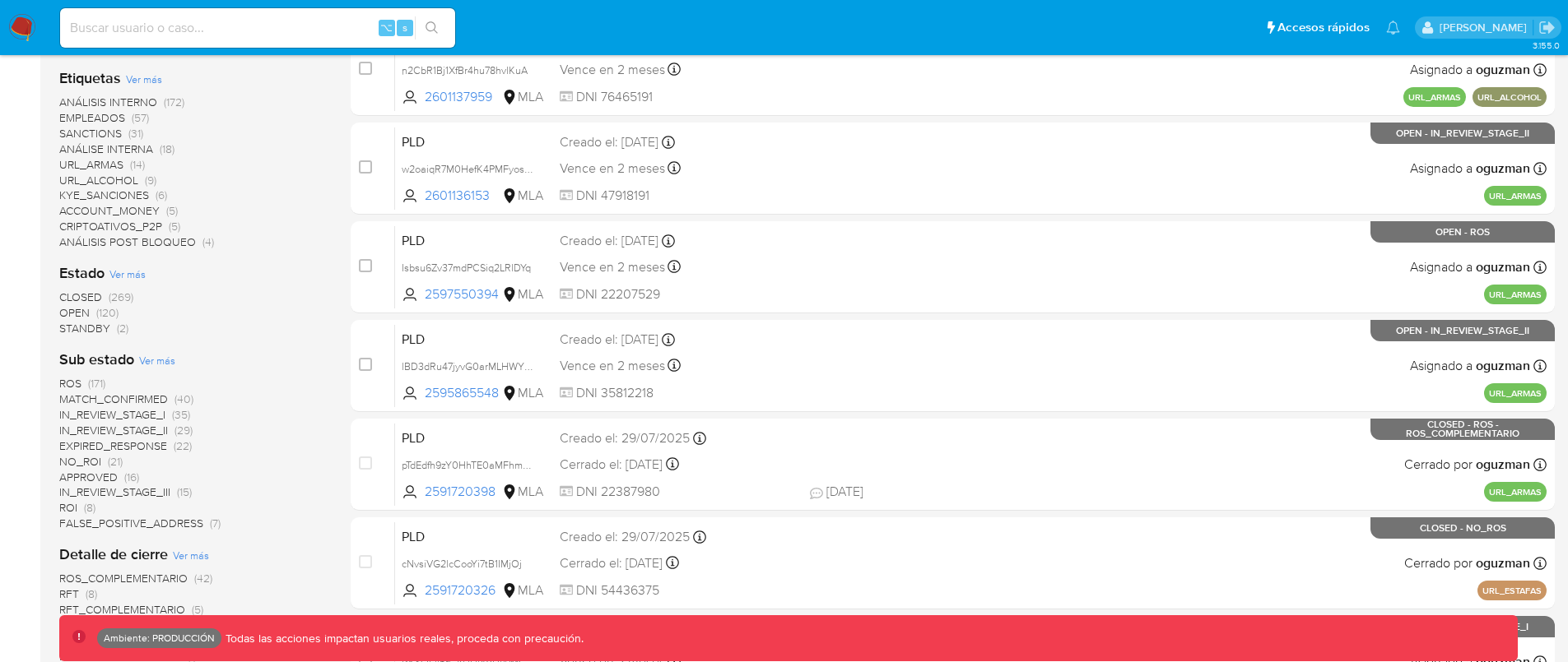
click at [91, 297] on span "CLOSED" at bounding box center [80, 297] width 43 height 17
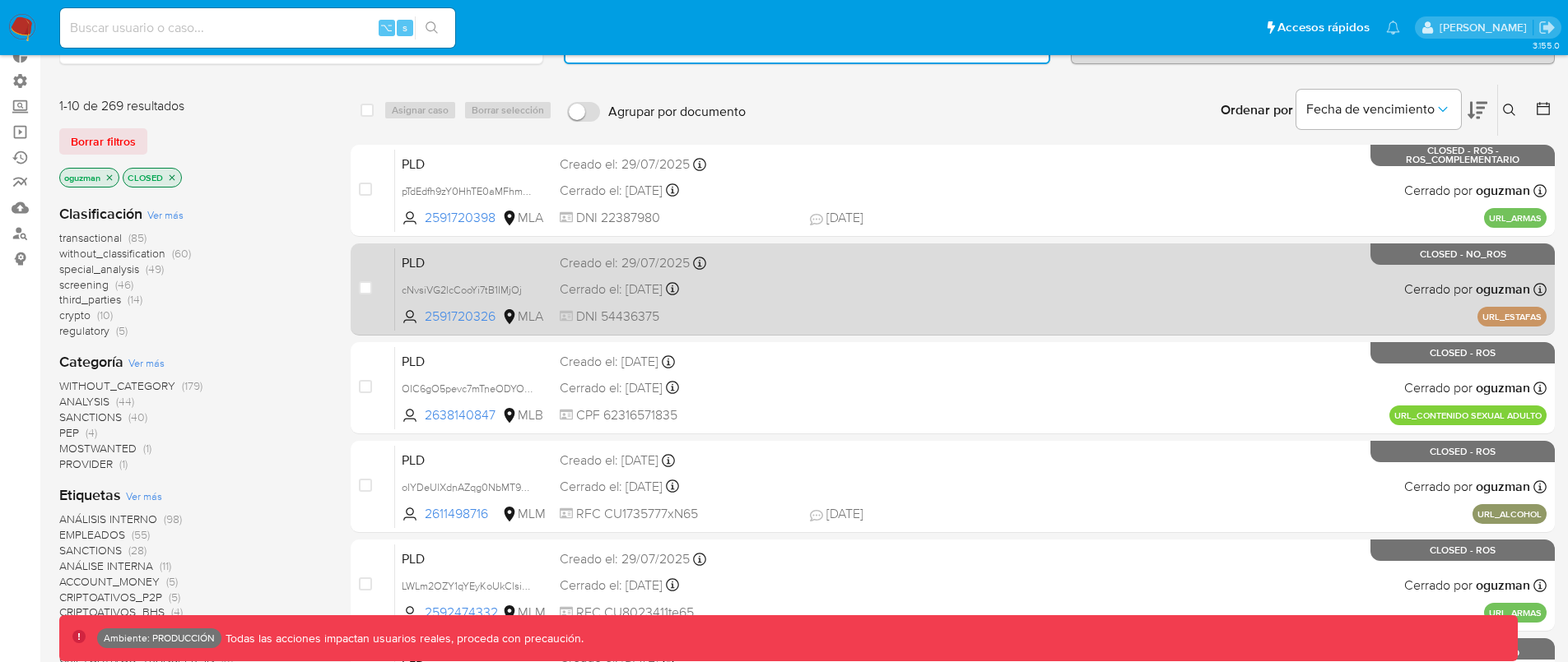
scroll to position [70, 0]
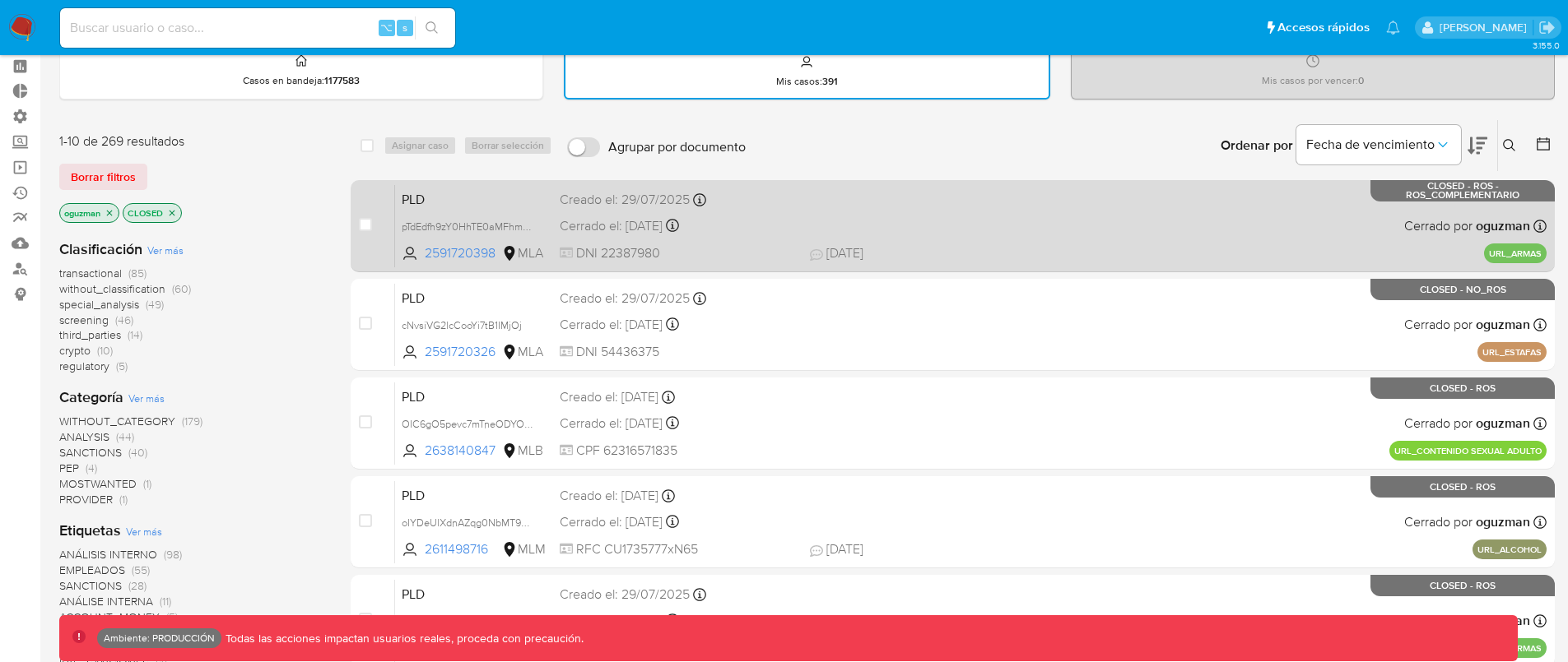
click at [1145, 245] on span "29/07/2025 29/07/2025 11:21" at bounding box center [1053, 254] width 486 height 18
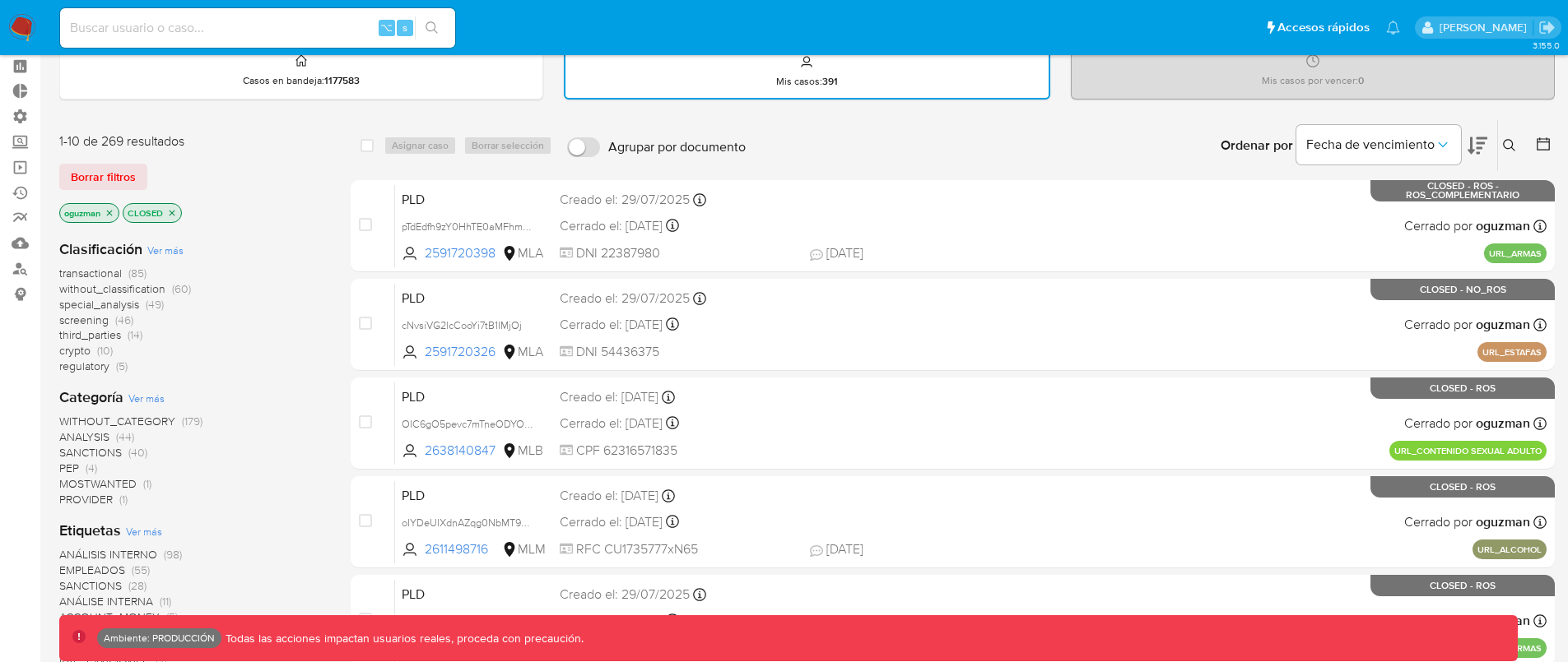
scroll to position [102, 0]
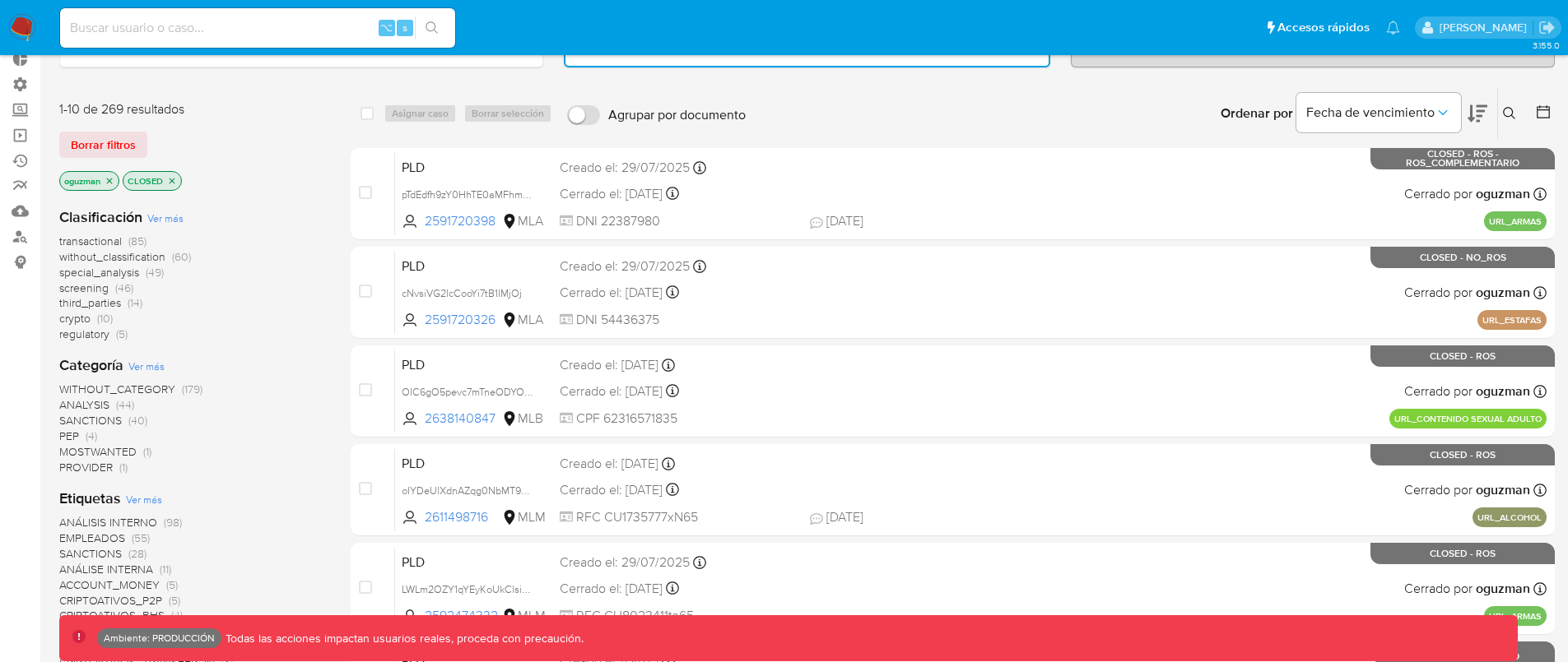
click at [91, 293] on span "screening" at bounding box center [84, 288] width 49 height 17
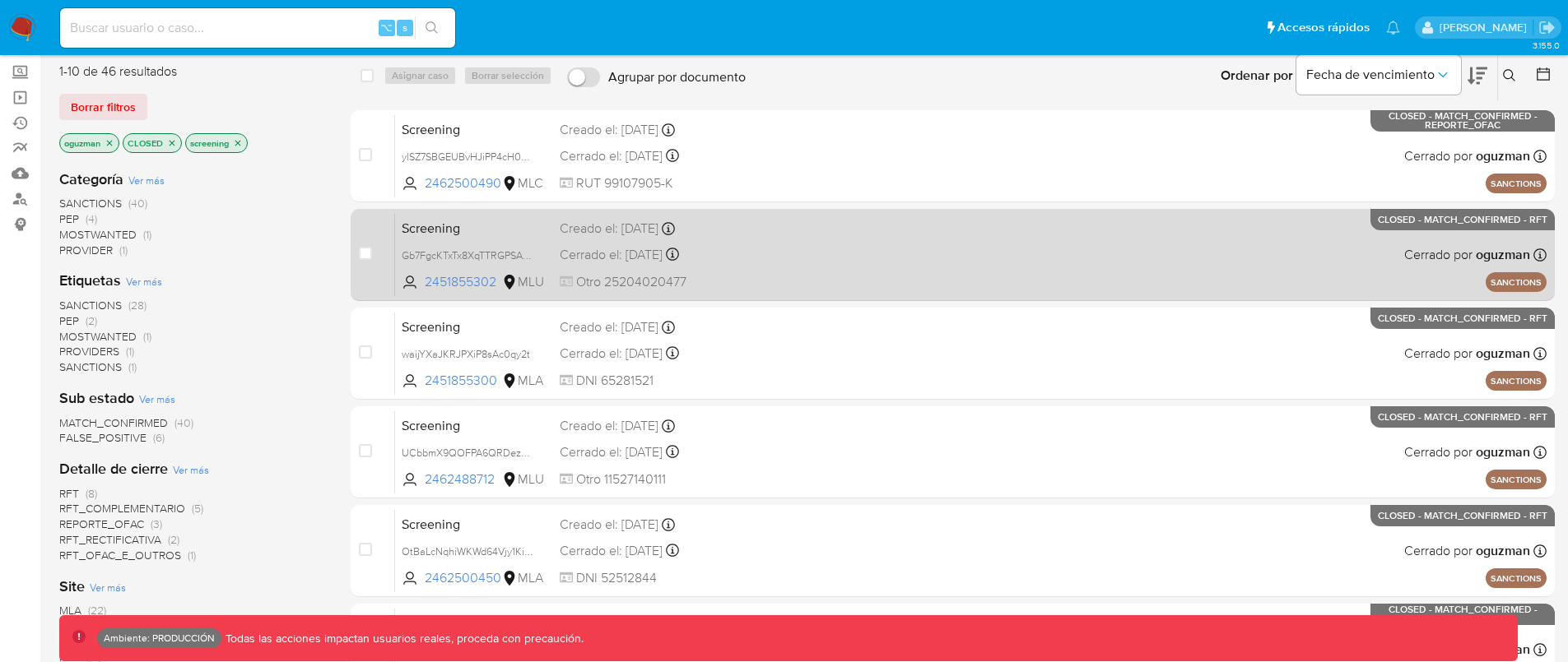
scroll to position [142, 0]
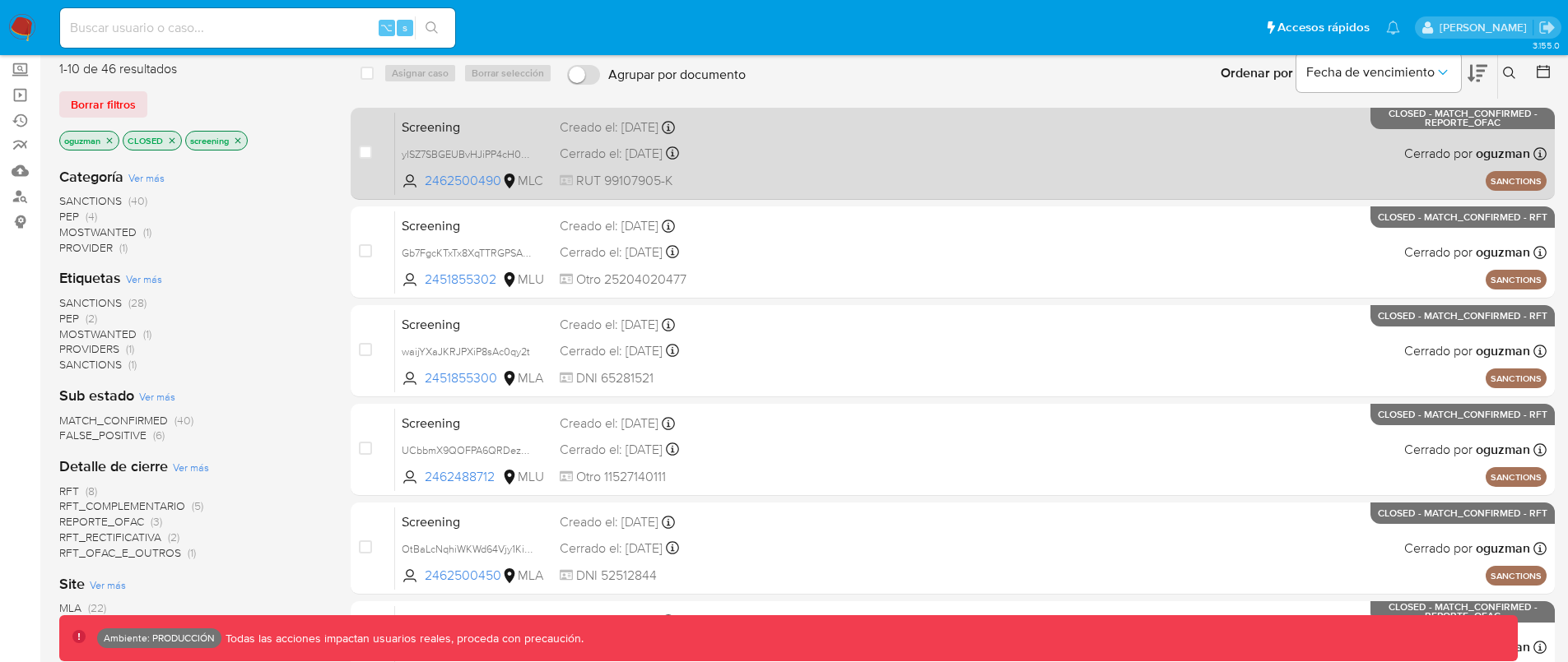
click at [1191, 165] on div "Screening ylSZ7SBGEUBvHJiPP4cH0Q7v 2462500490 MLC Creado el: 27/05/2025 Creado …" at bounding box center [971, 154] width 1152 height 83
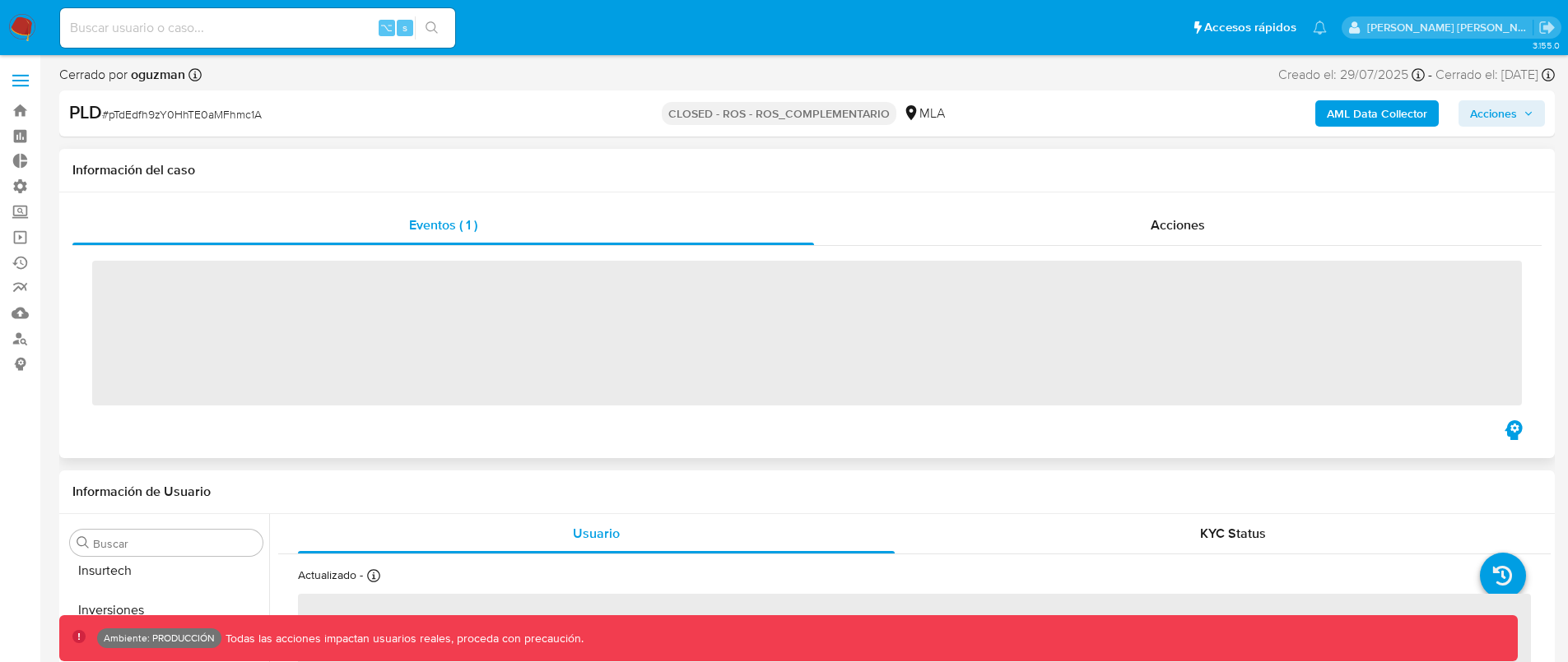
scroll to position [774, 0]
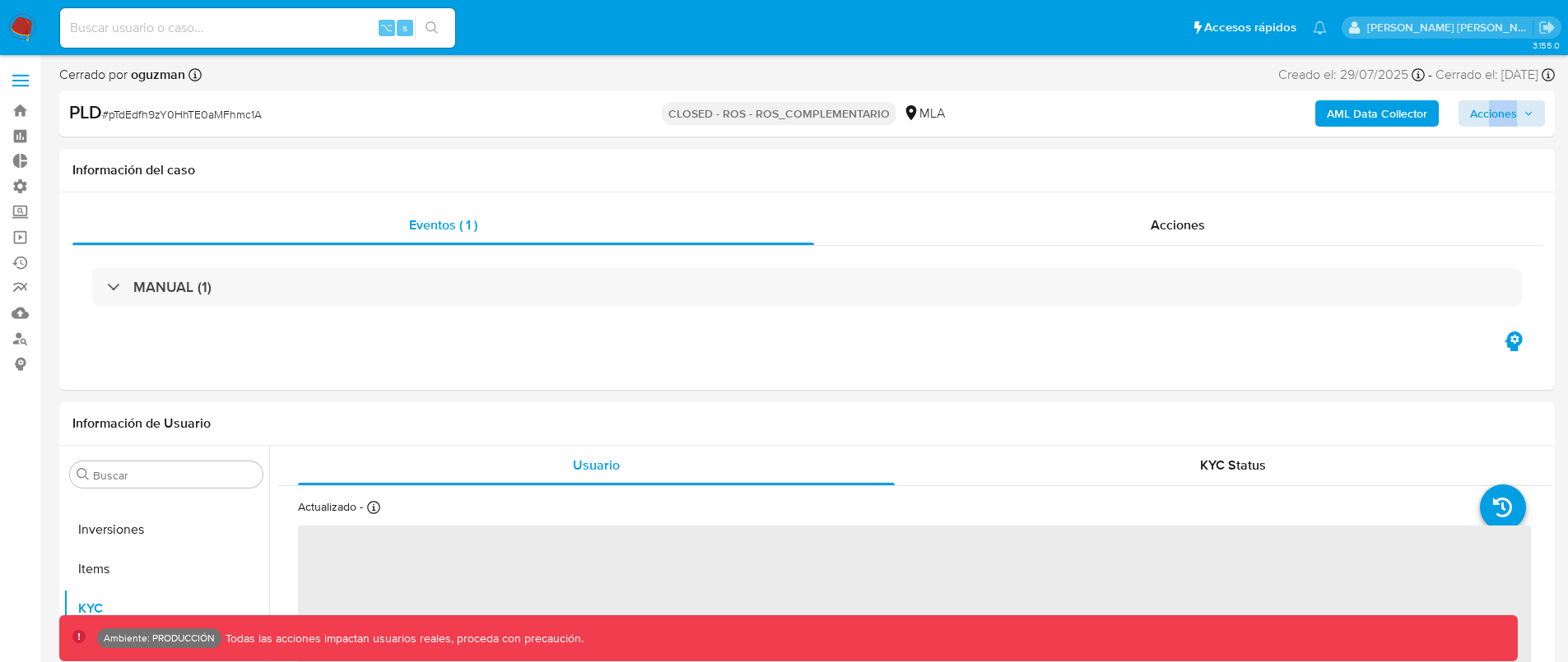
click at [1488, 126] on div "PLD # pTdEdfh9zY0HhTE0aMFhmc1A CLOSED - ROS - ROS_COMPLEMENTARIO MLA AML Data C…" at bounding box center [807, 113] width 1495 height 46
click at [1496, 119] on span "Acciones" at bounding box center [1494, 114] width 47 height 27
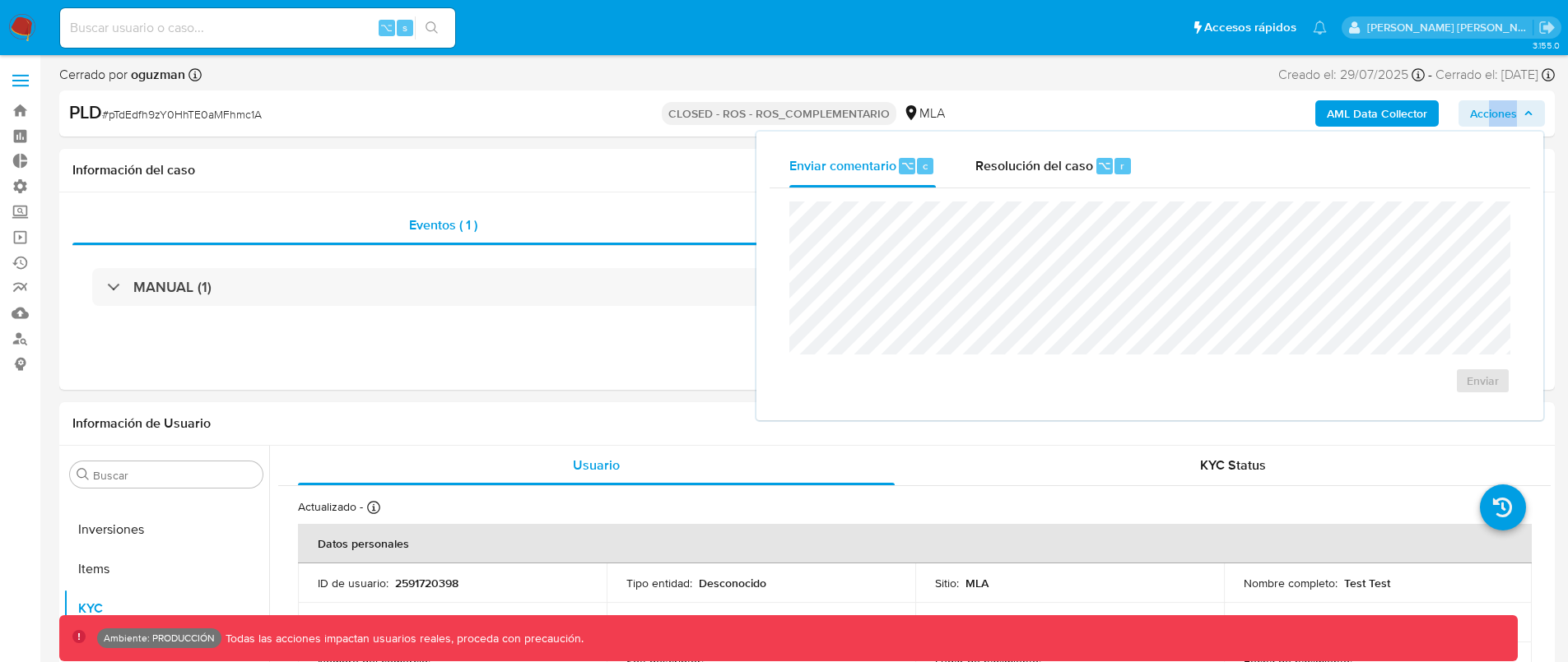
select select "10"
click at [1055, 169] on span "Resolución del caso" at bounding box center [1034, 164] width 118 height 19
click at [855, 169] on span "Enviar comentario" at bounding box center [843, 164] width 107 height 19
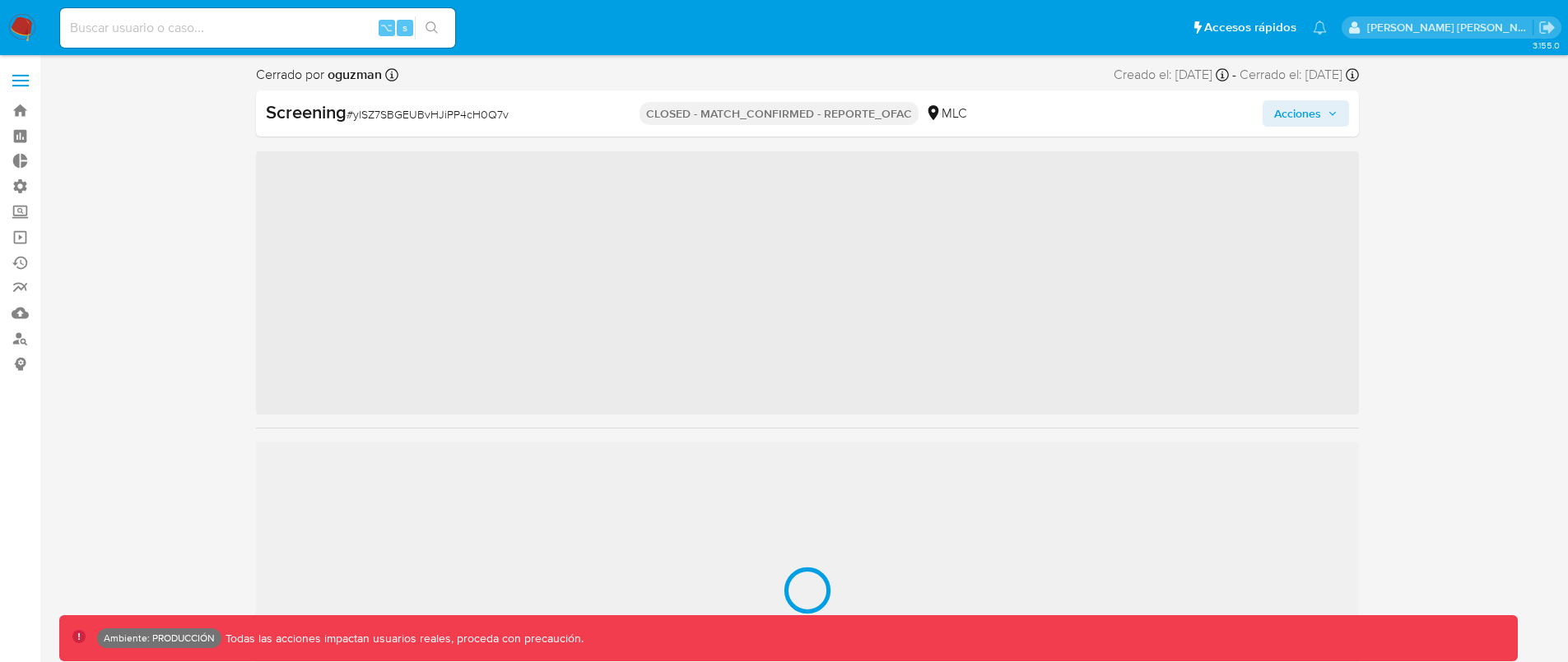
scroll to position [695, 0]
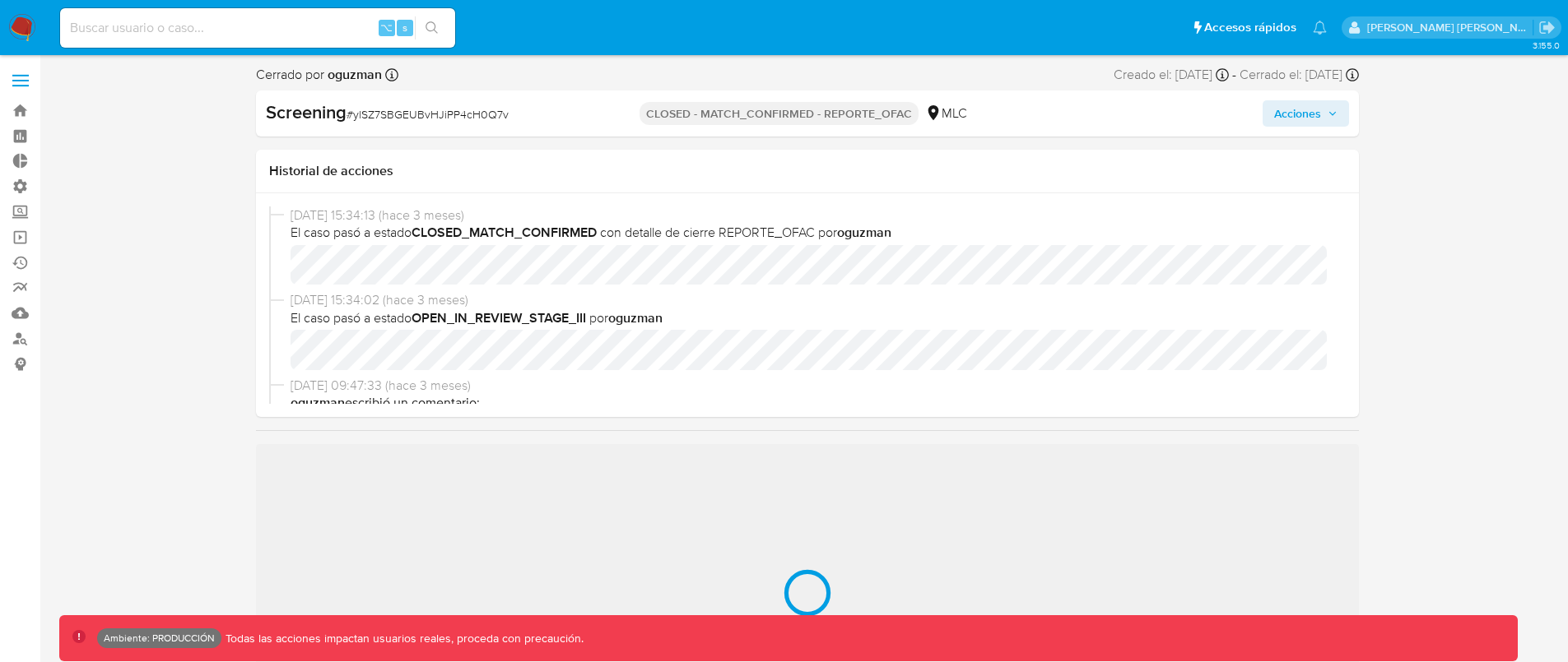
click at [1307, 122] on span "Acciones" at bounding box center [1297, 114] width 47 height 27
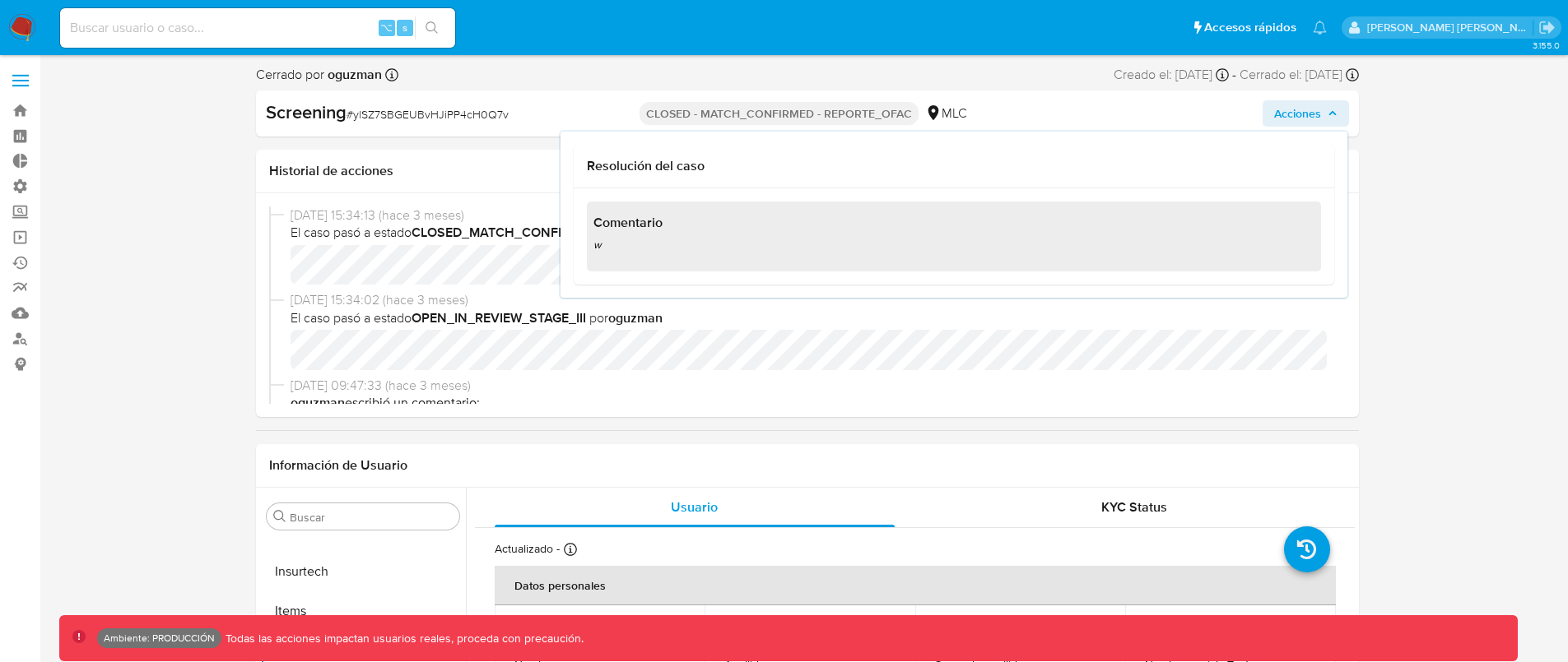
select select "10"
click at [941, 229] on h1 "Comentario" at bounding box center [953, 223] width 721 height 17
